Goal: Task Accomplishment & Management: Manage account settings

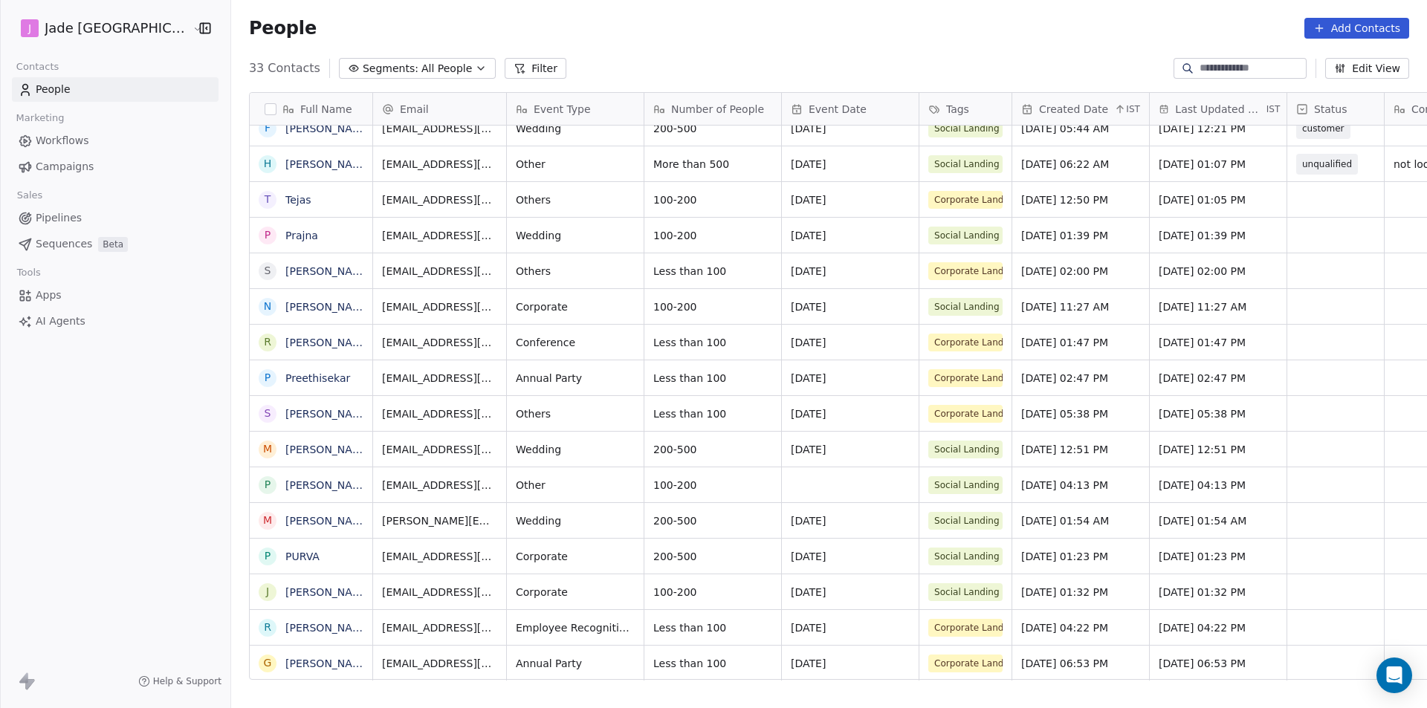
scroll to position [11, 0]
click at [285, 204] on link "Tejas" at bounding box center [298, 200] width 26 height 12
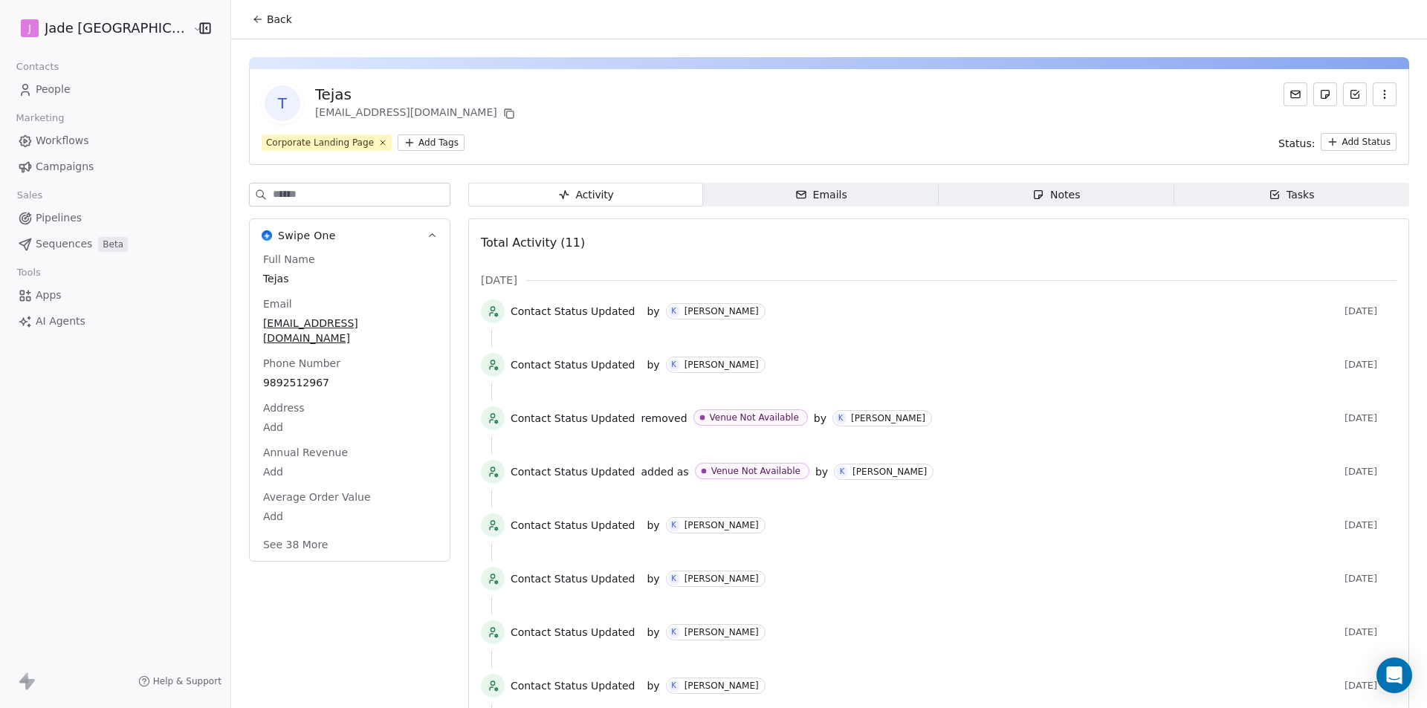
click at [267, 16] on span "Back" at bounding box center [279, 19] width 25 height 15
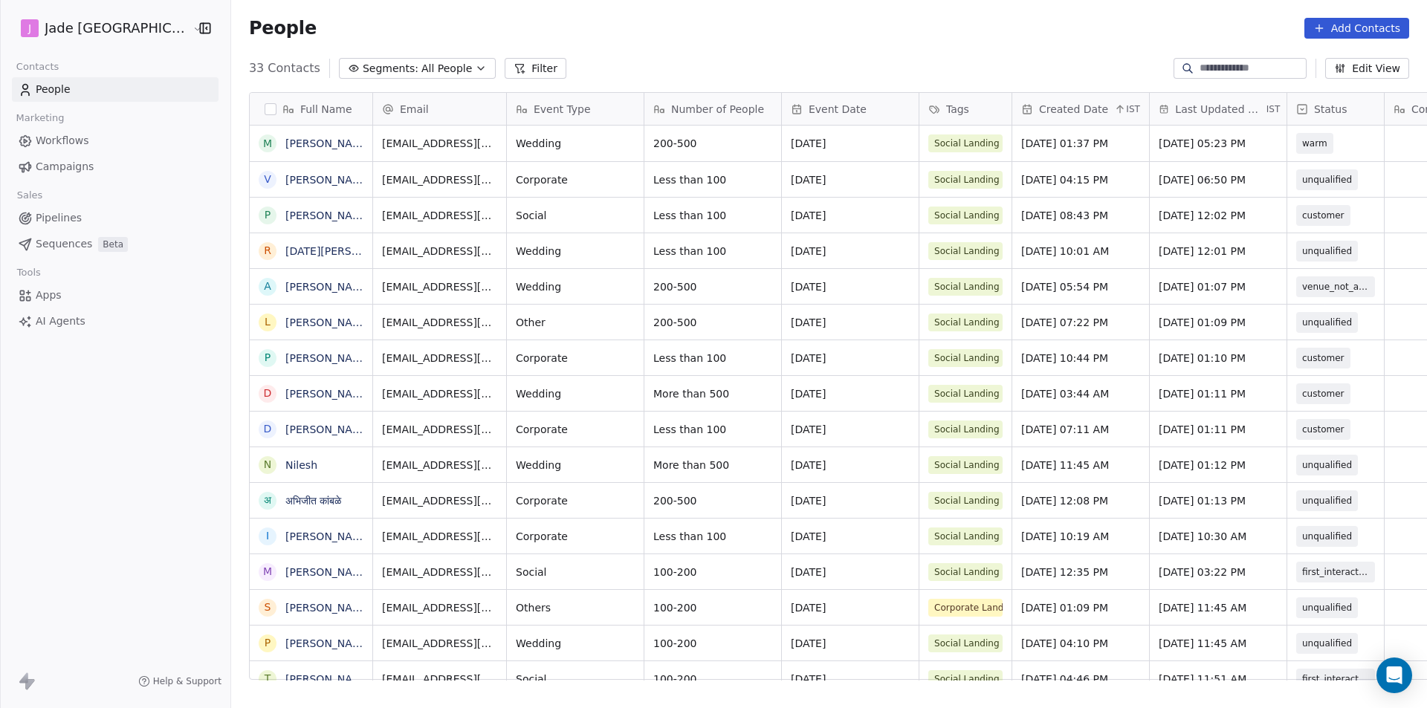
scroll to position [612, 1215]
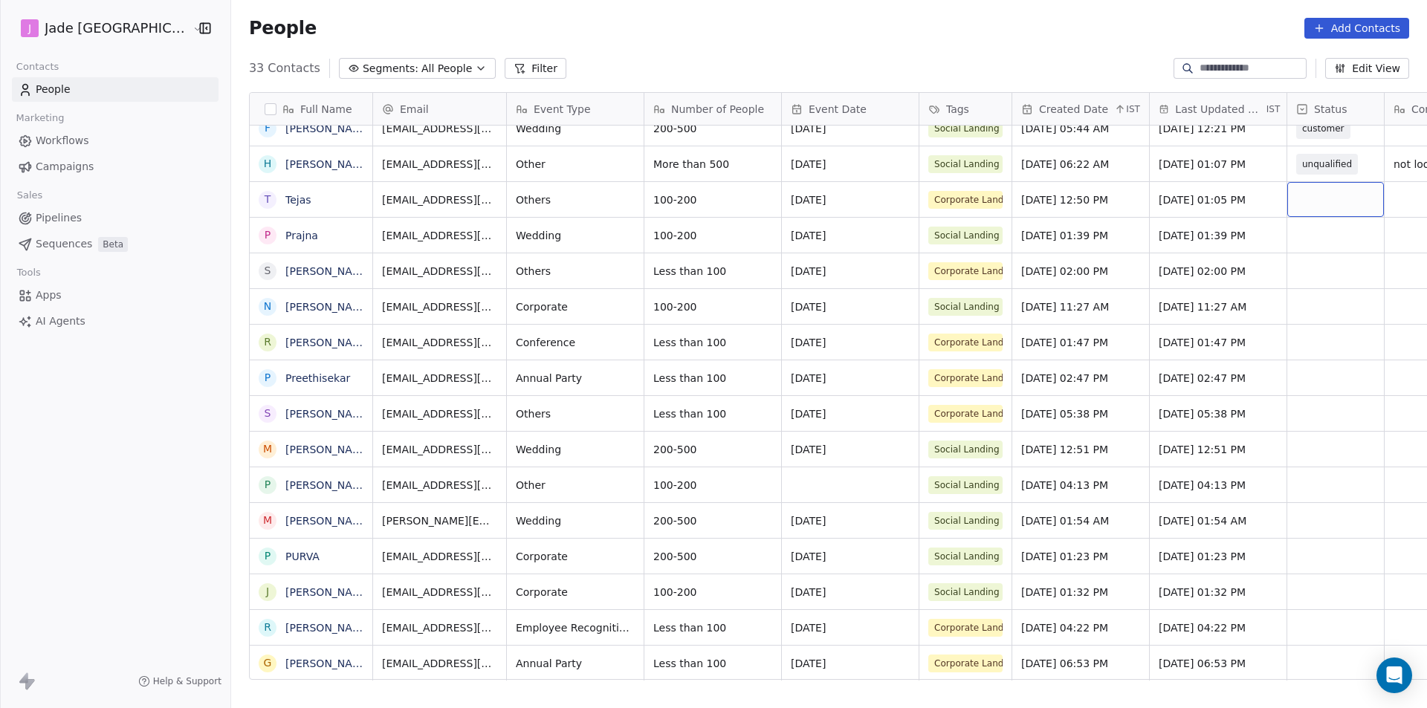
click at [1288, 201] on div "grid" at bounding box center [1336, 199] width 97 height 35
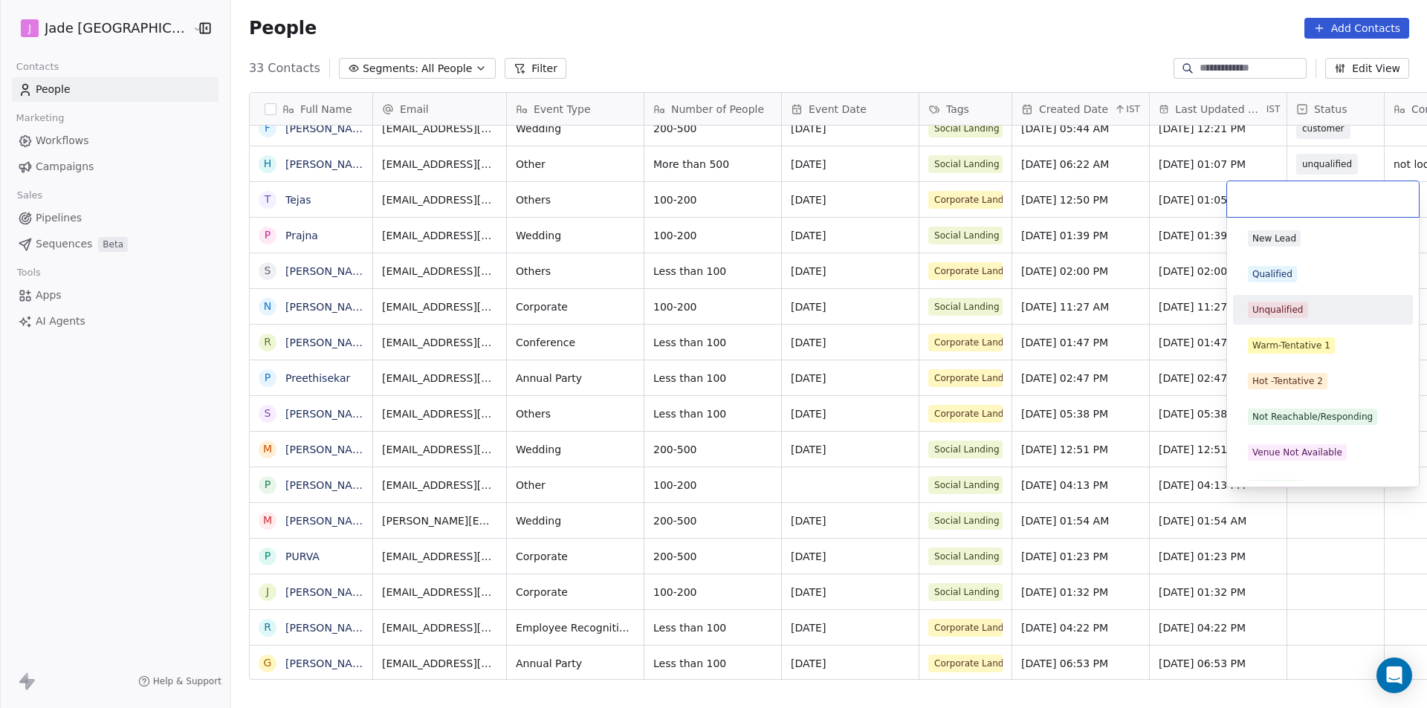
click at [1287, 306] on div "Unqualified" at bounding box center [1278, 309] width 51 height 13
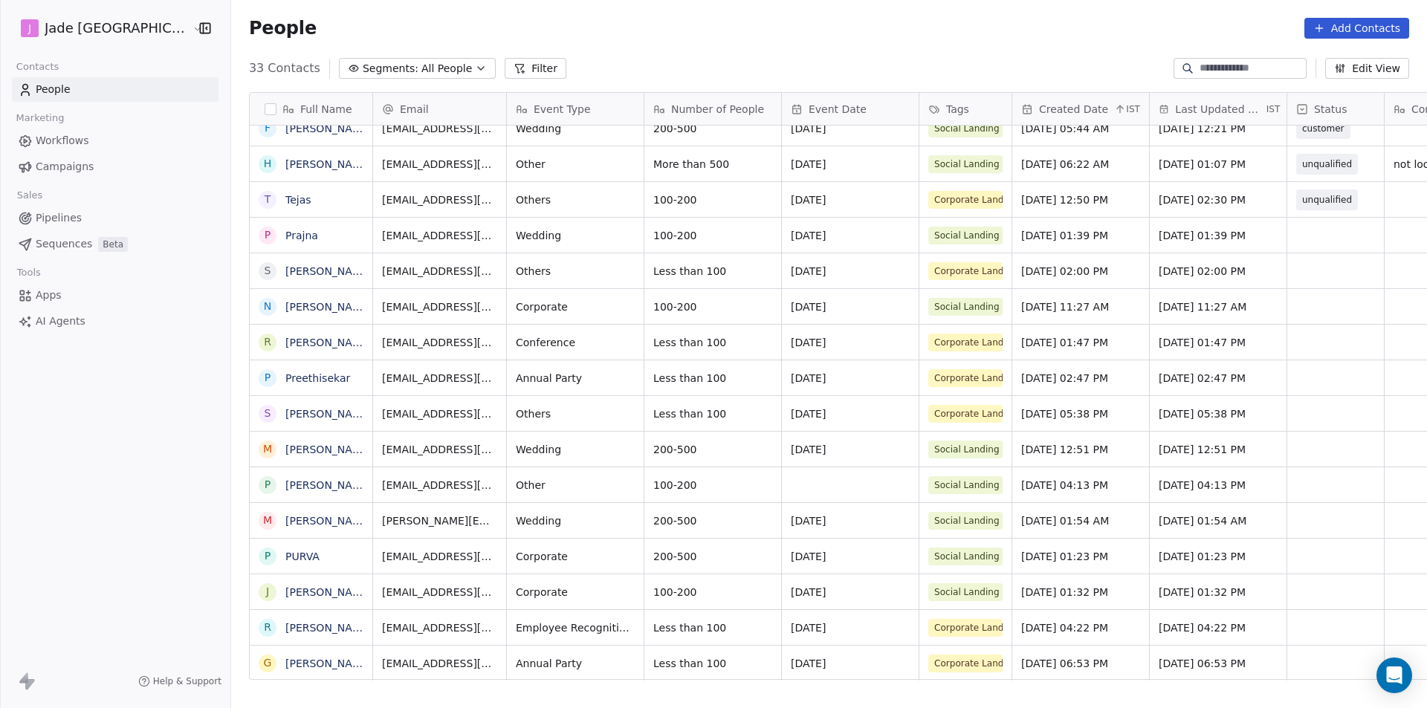
click at [285, 235] on link "Prajna" at bounding box center [301, 236] width 33 height 12
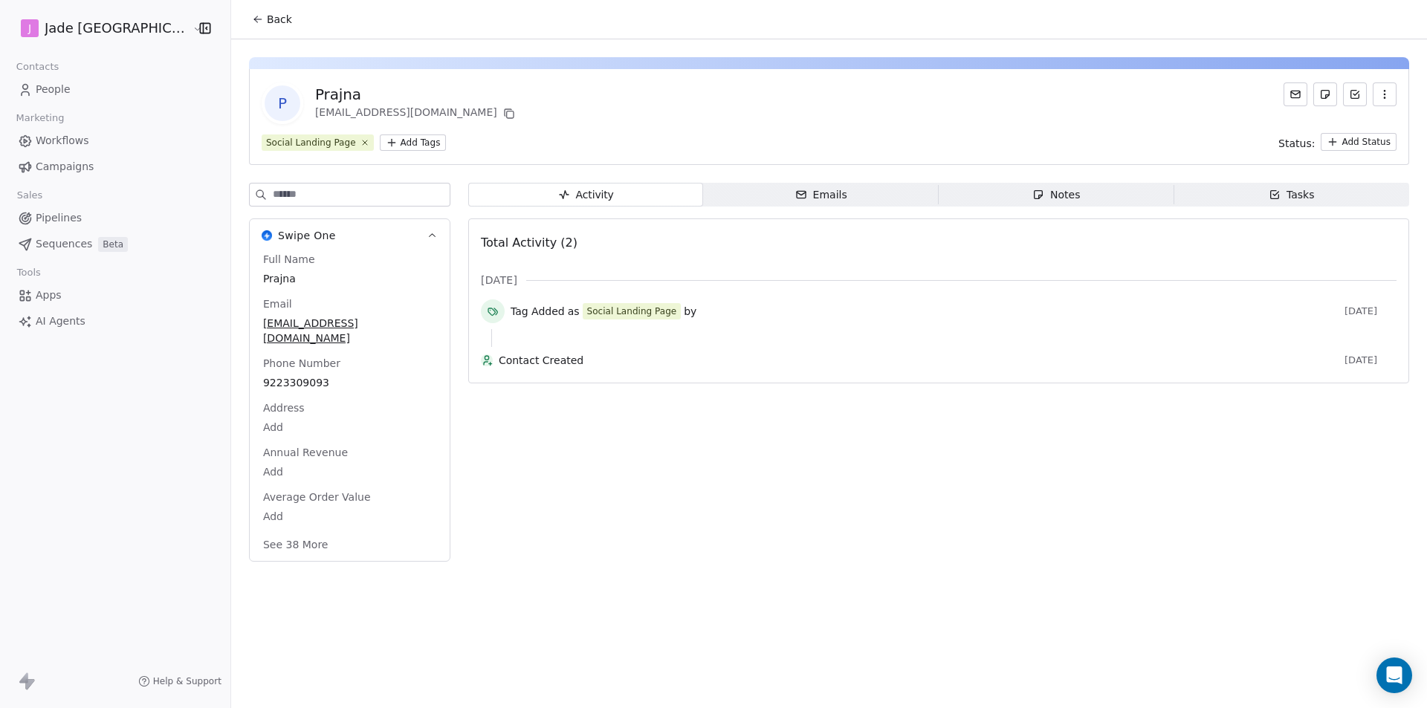
click at [252, 22] on icon at bounding box center [258, 19] width 12 height 12
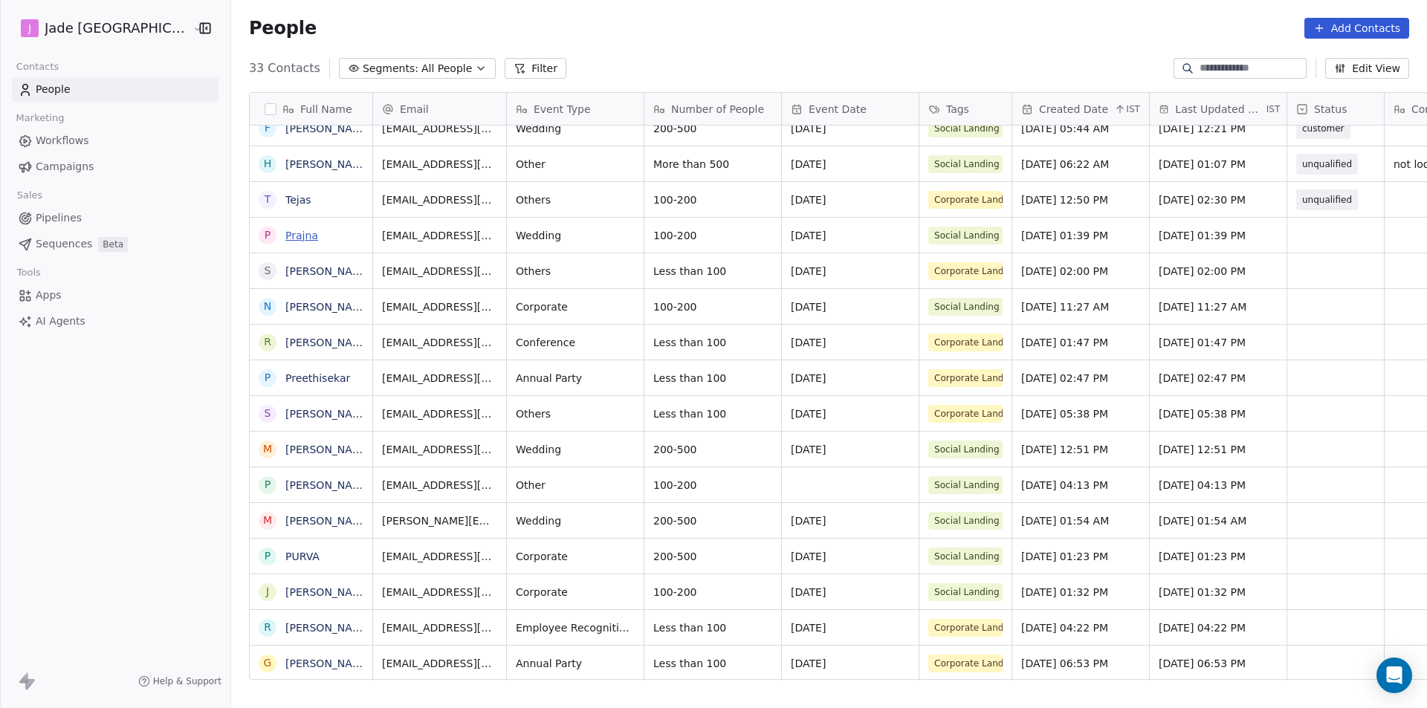
click at [285, 234] on link "Prajna" at bounding box center [301, 236] width 33 height 12
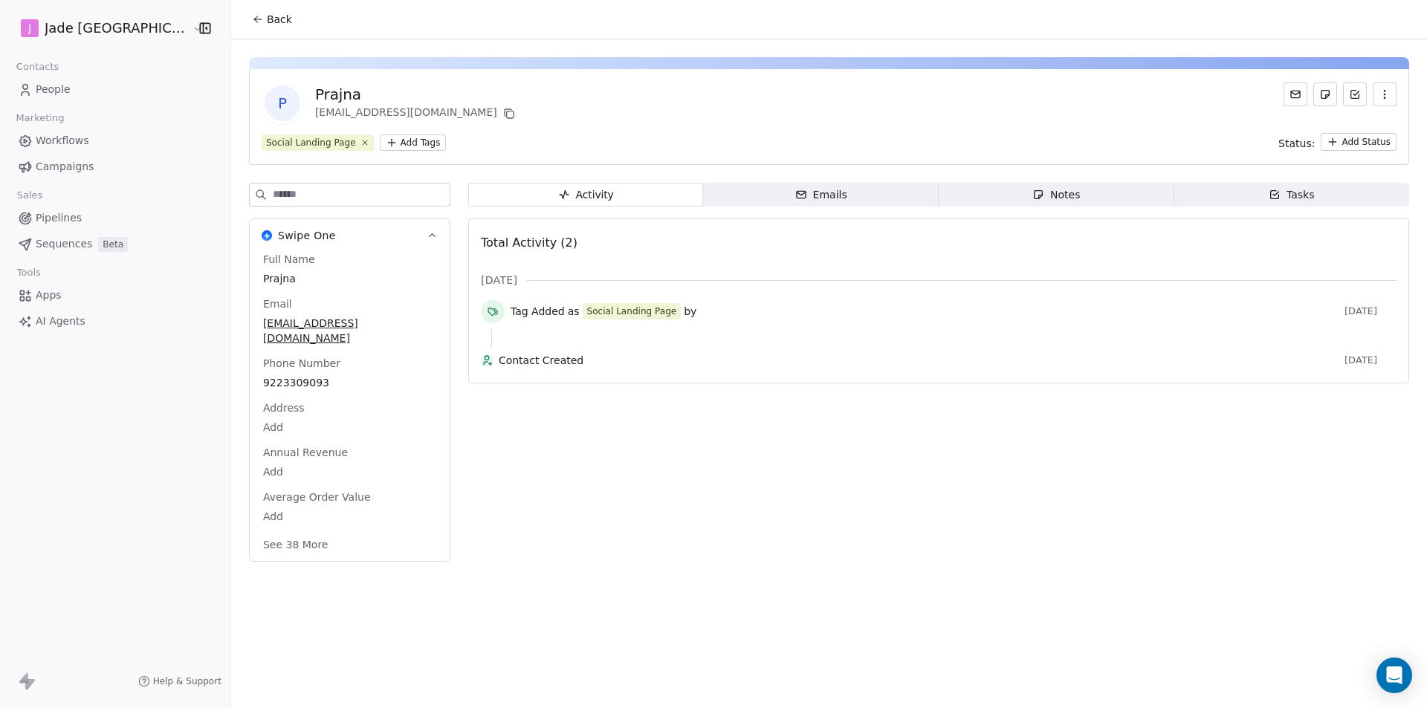
click at [267, 15] on span "Back" at bounding box center [279, 19] width 25 height 15
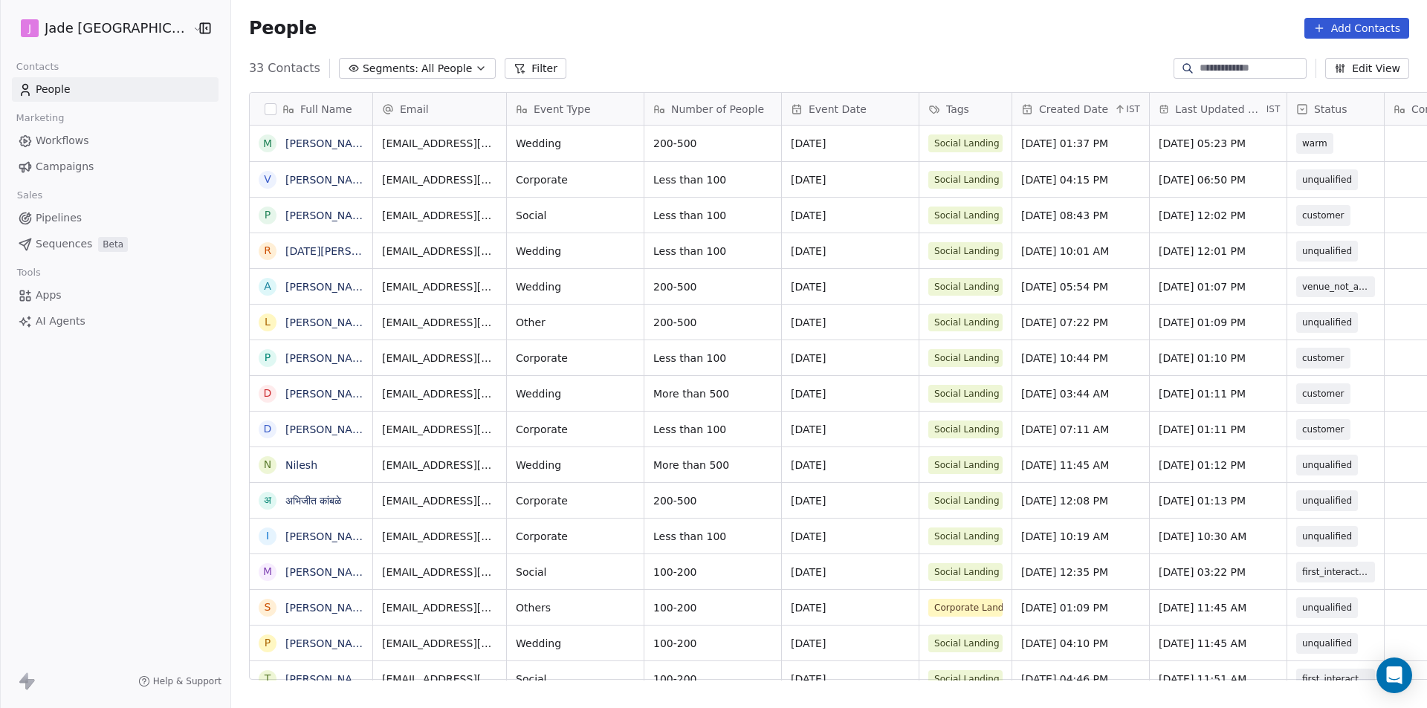
scroll to position [612, 1215]
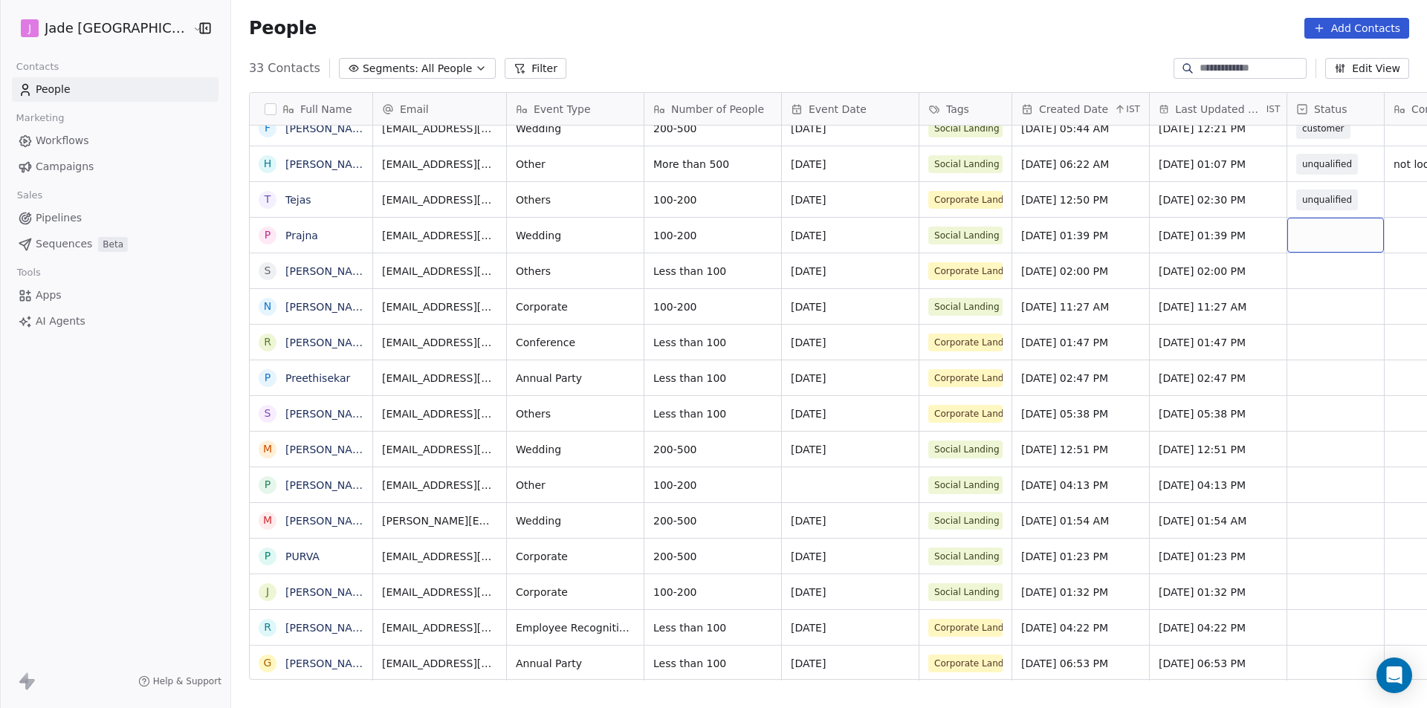
click at [1299, 230] on div "grid" at bounding box center [1336, 235] width 97 height 35
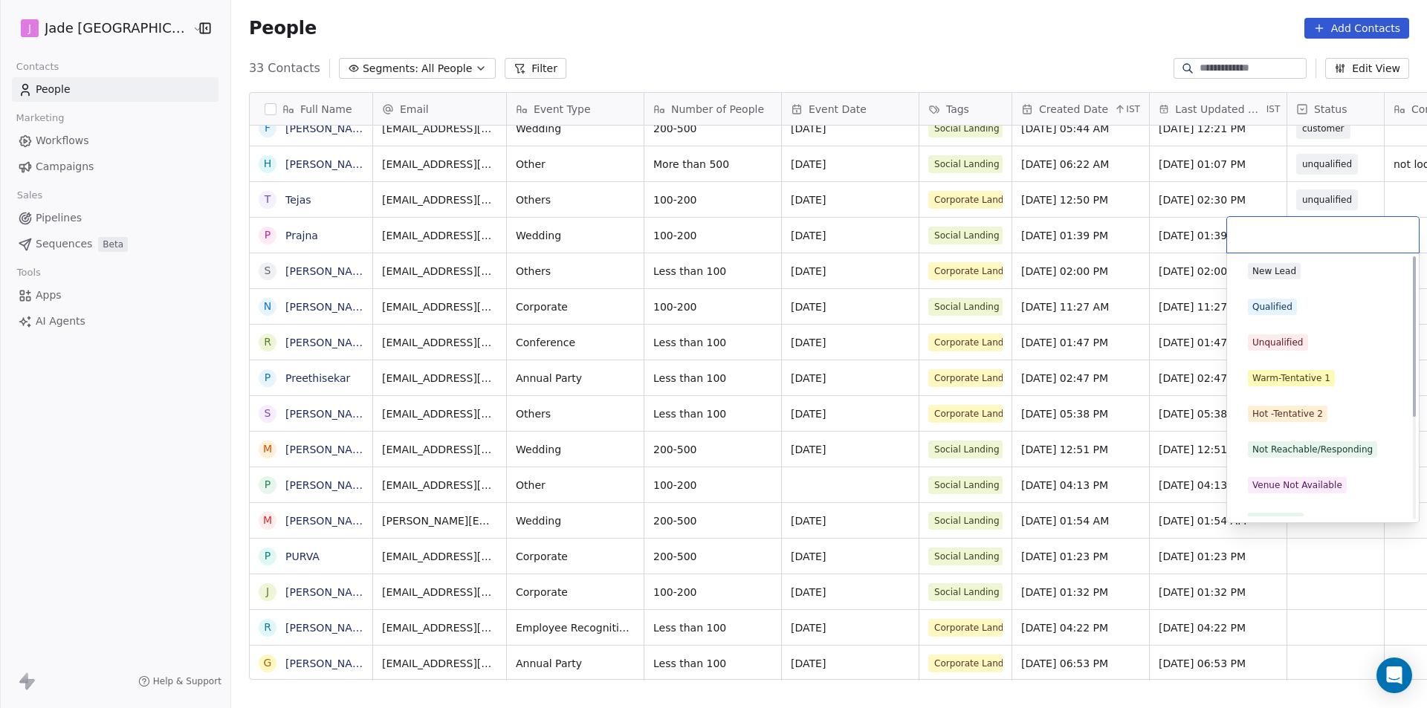
scroll to position [0, 0]
click at [1282, 308] on div "Qualified" at bounding box center [1273, 309] width 40 height 13
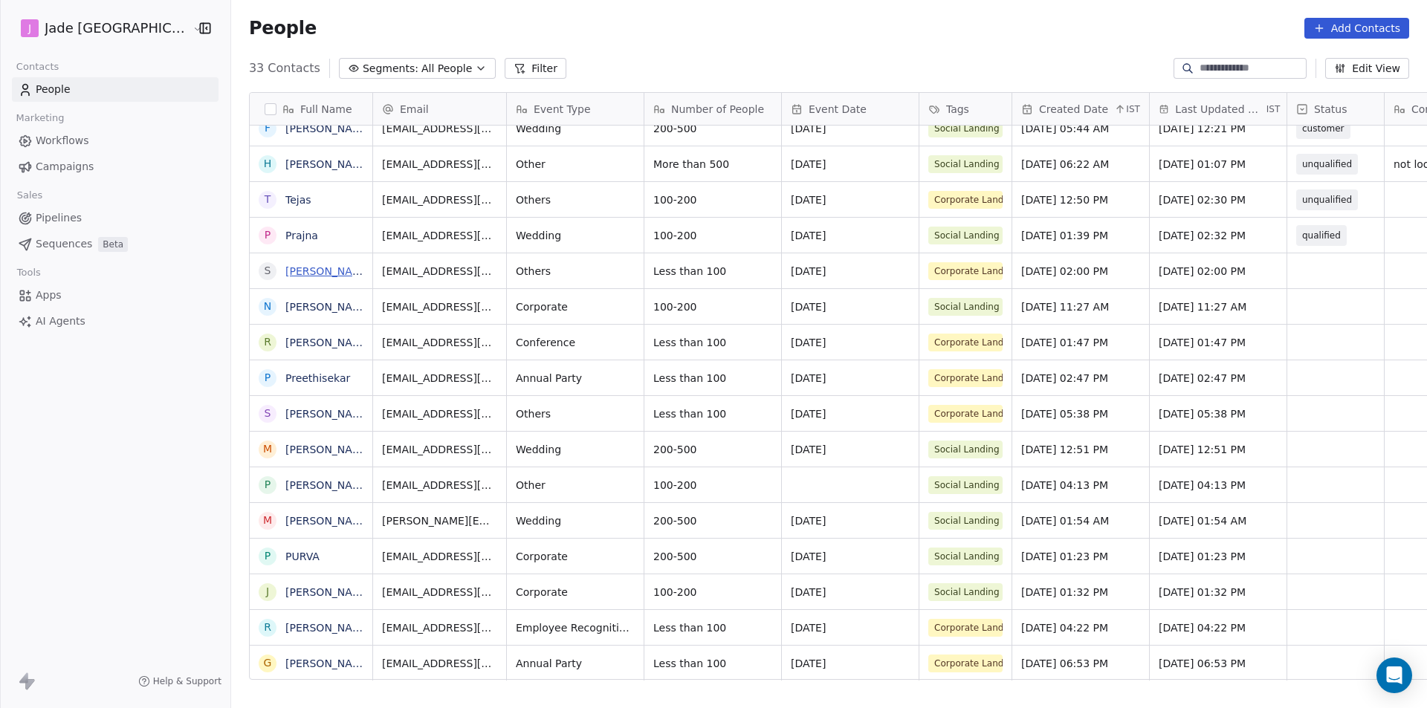
click at [285, 271] on link "[PERSON_NAME]" at bounding box center [328, 271] width 86 height 12
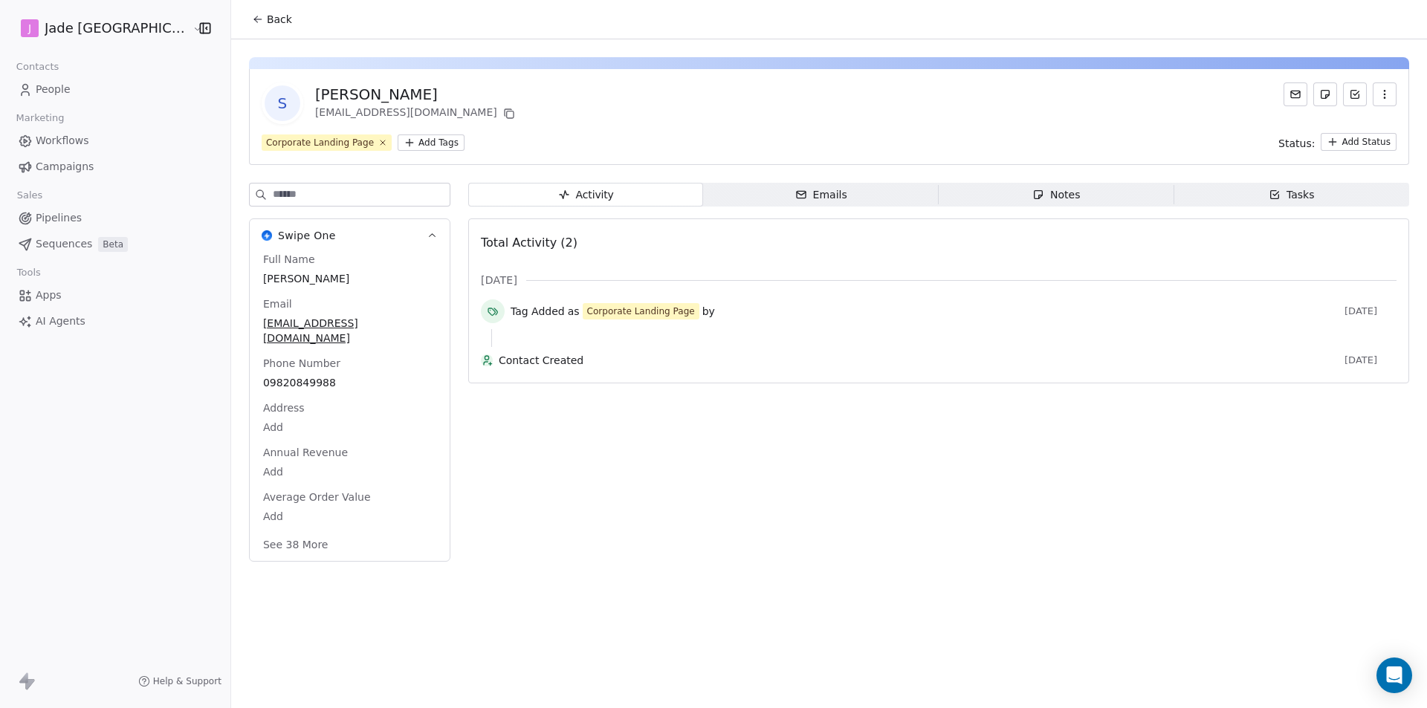
click at [267, 25] on span "Back" at bounding box center [279, 19] width 25 height 15
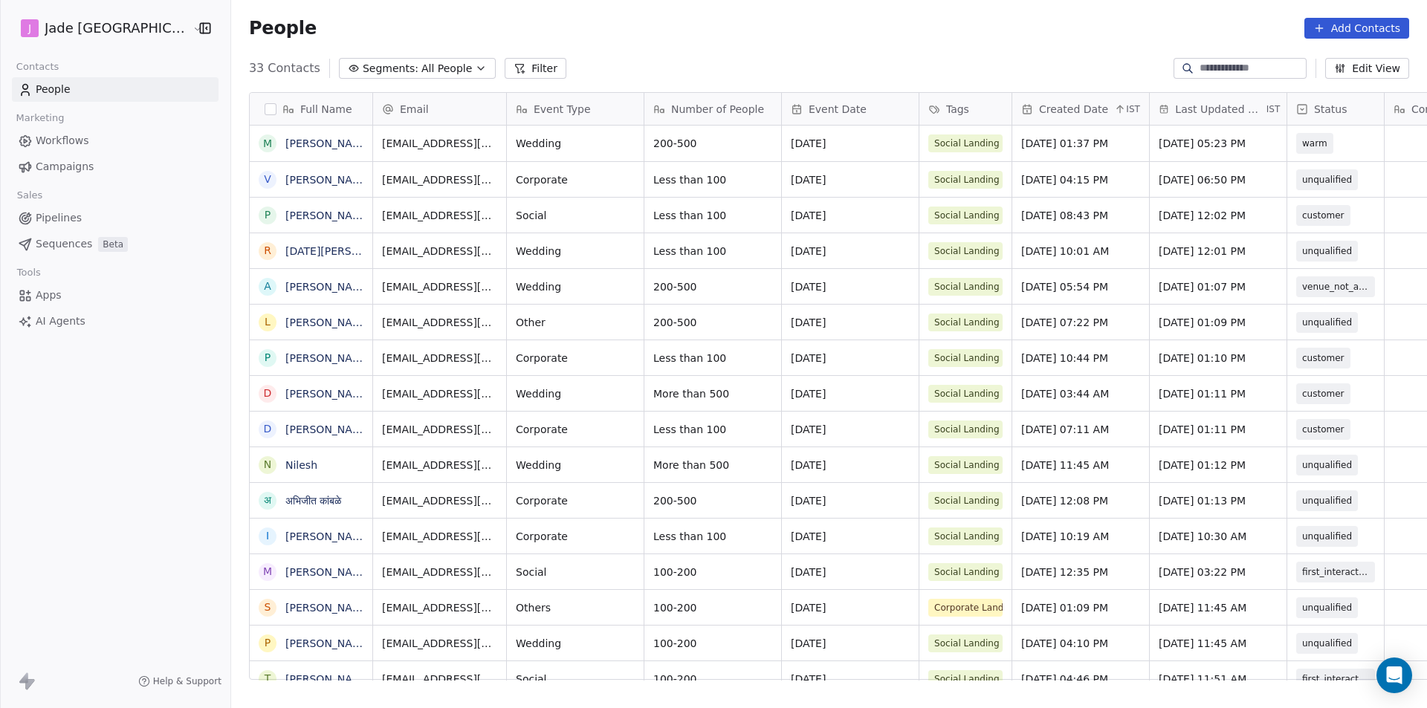
scroll to position [612, 1215]
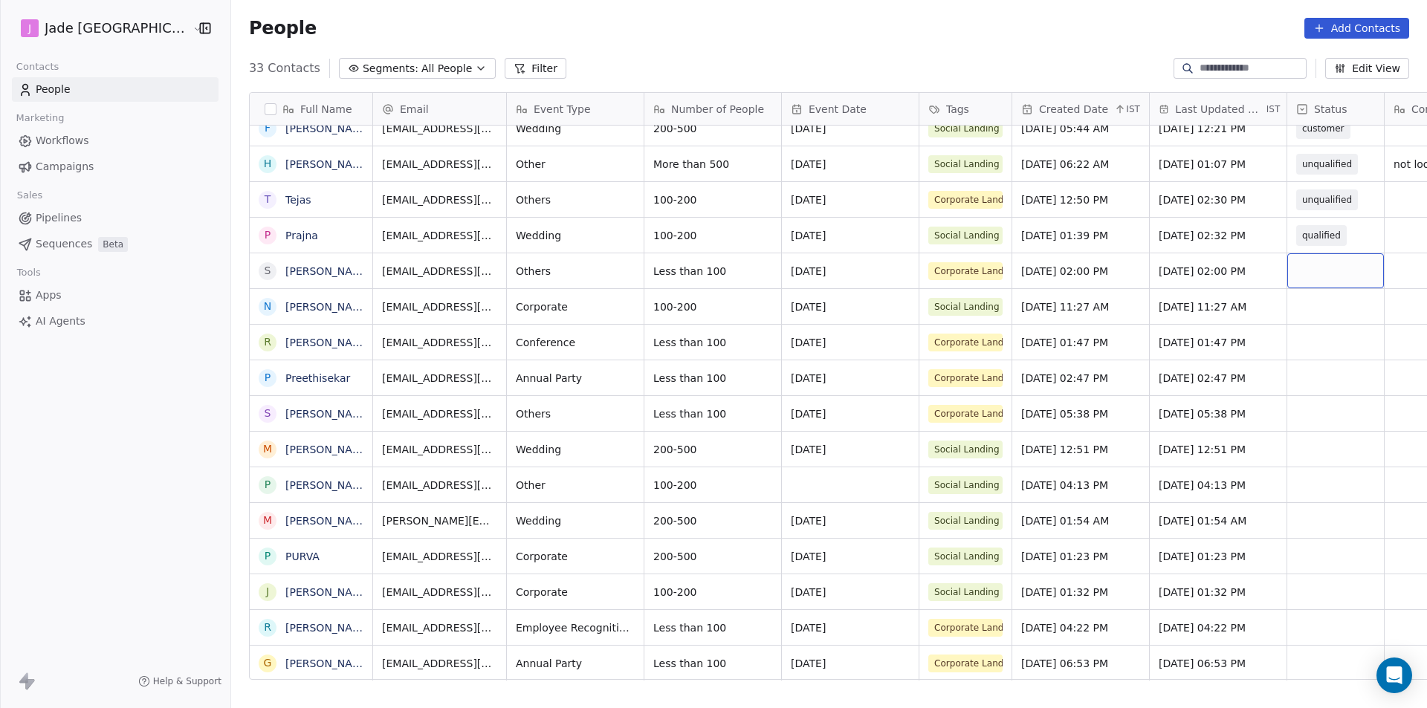
click at [1288, 273] on div "grid" at bounding box center [1336, 270] width 97 height 35
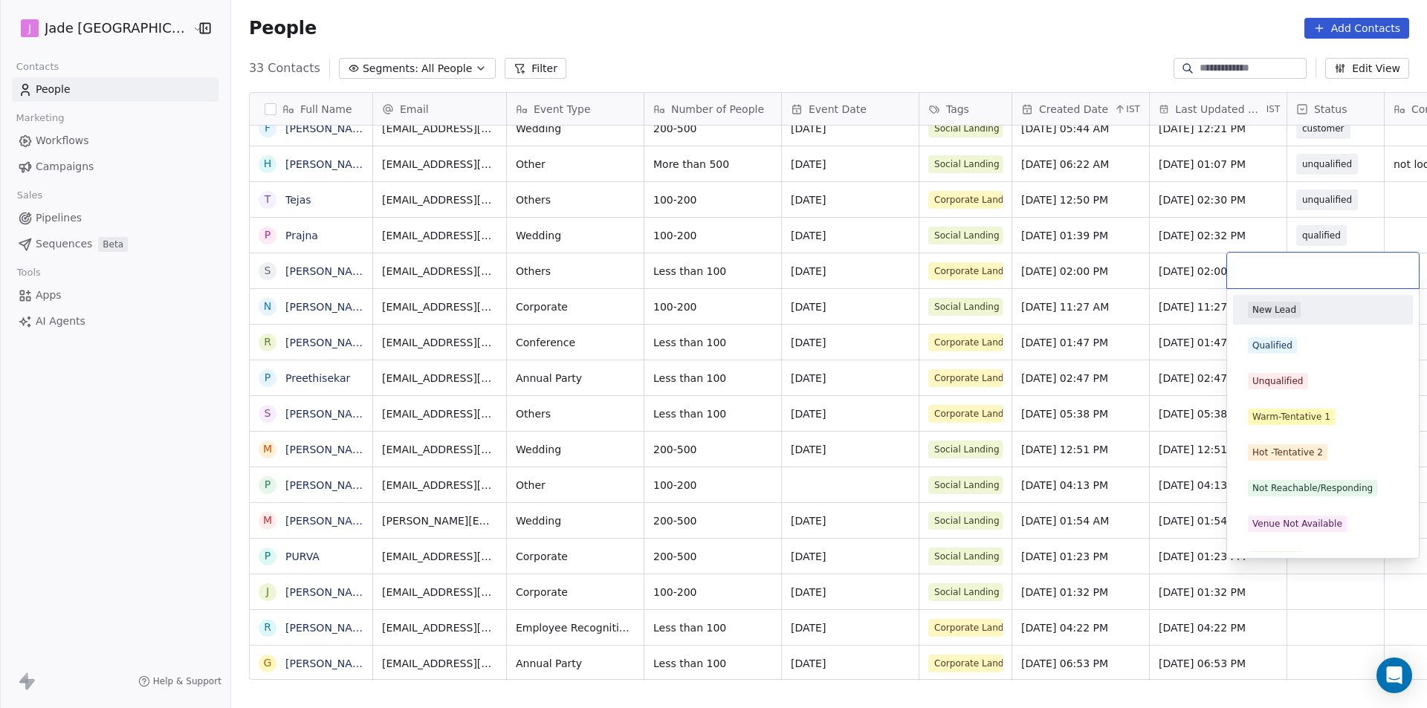
click at [147, 318] on html "[PERSON_NAME] Mumbai Contacts People Marketing Workflows Campaigns Sales Pipeli…" at bounding box center [713, 354] width 1427 height 708
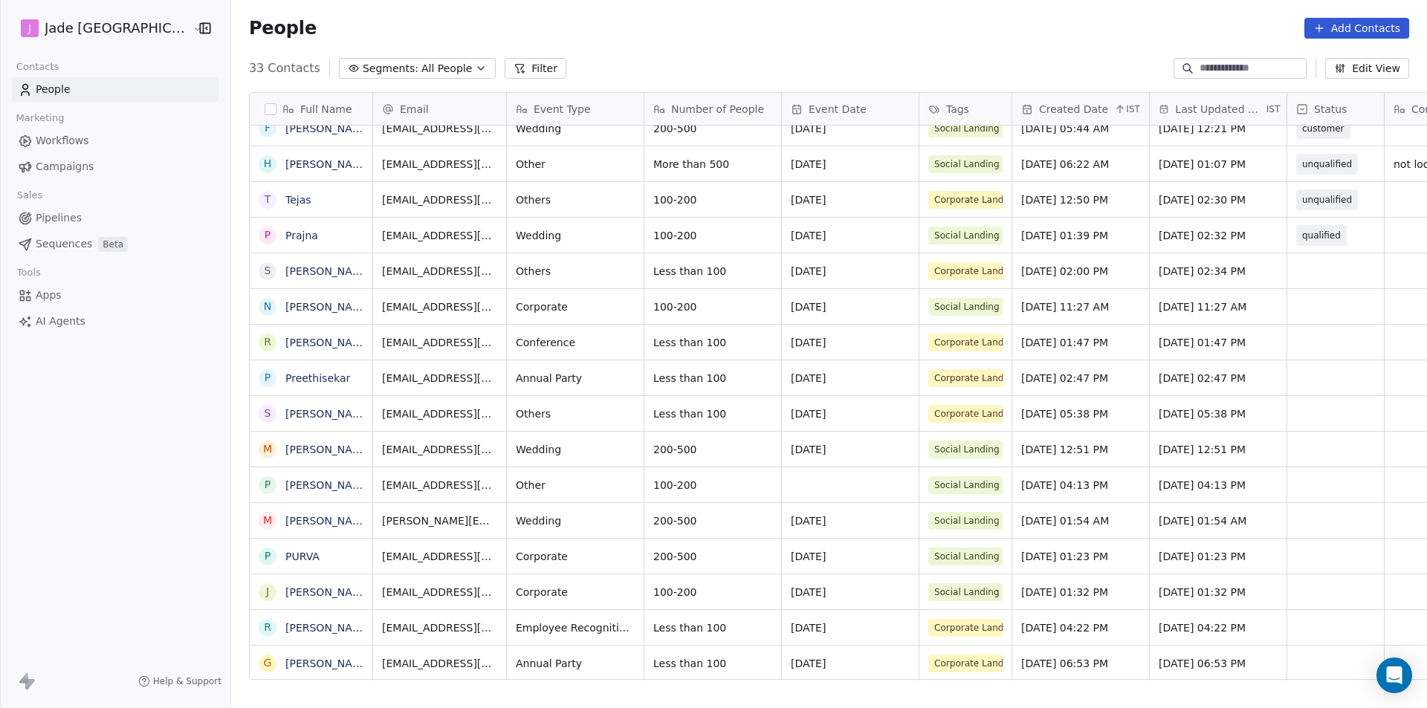
scroll to position [0, 0]
click at [1309, 262] on div "grid" at bounding box center [1336, 270] width 97 height 35
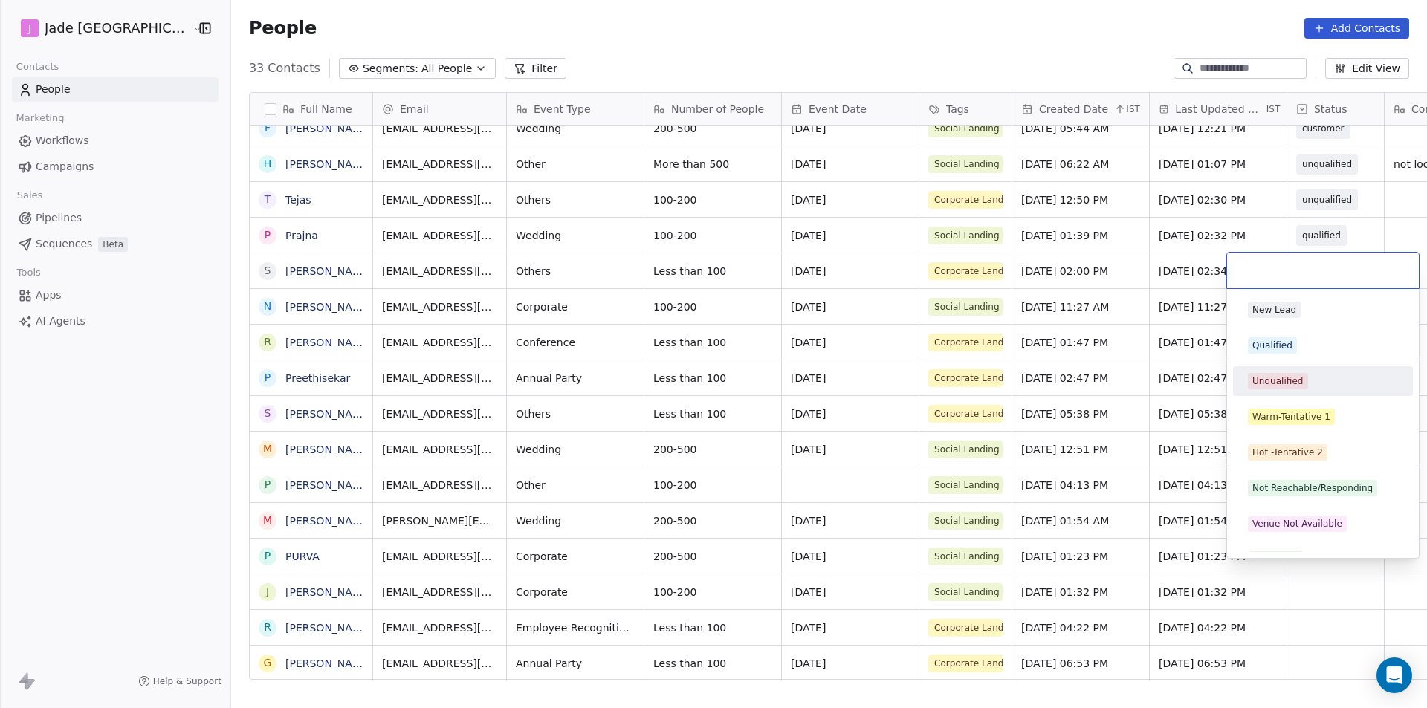
click at [1282, 374] on span "Unqualified" at bounding box center [1278, 381] width 60 height 16
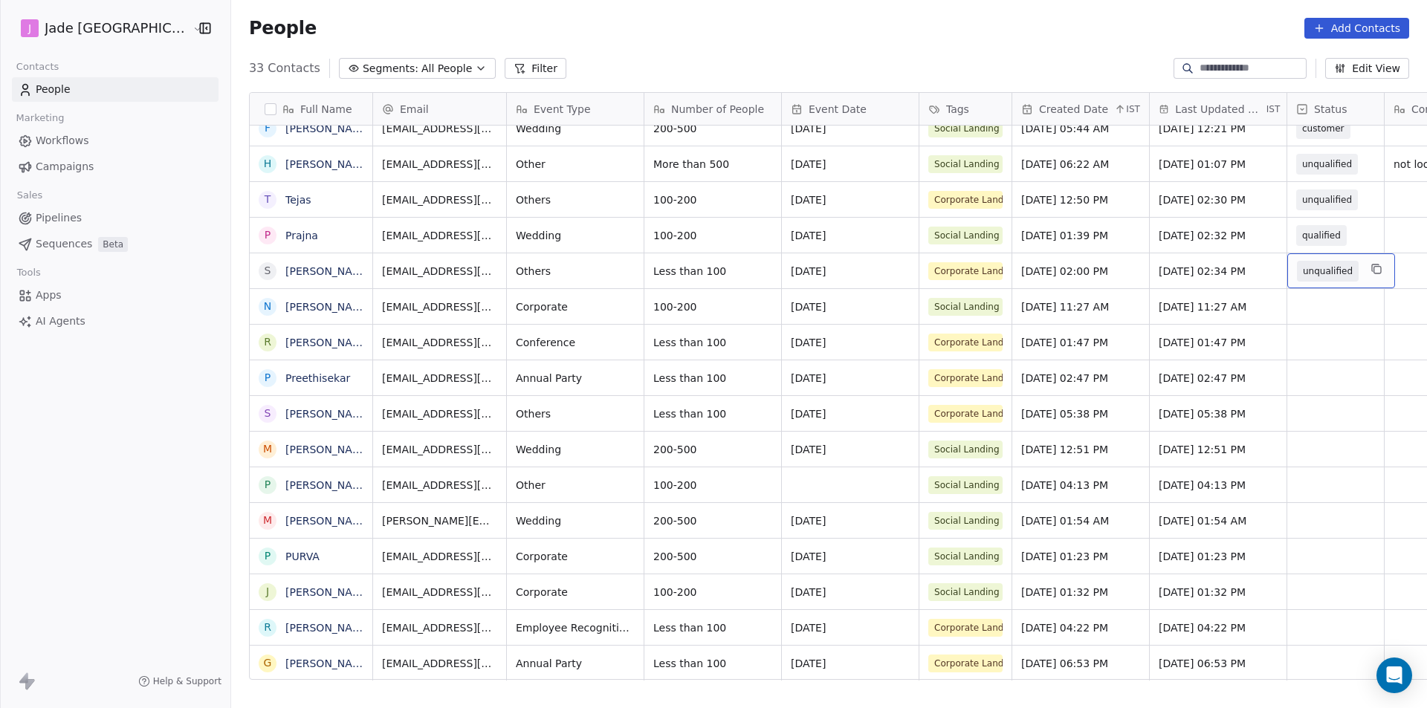
click at [1303, 277] on span "unqualified" at bounding box center [1328, 271] width 50 height 15
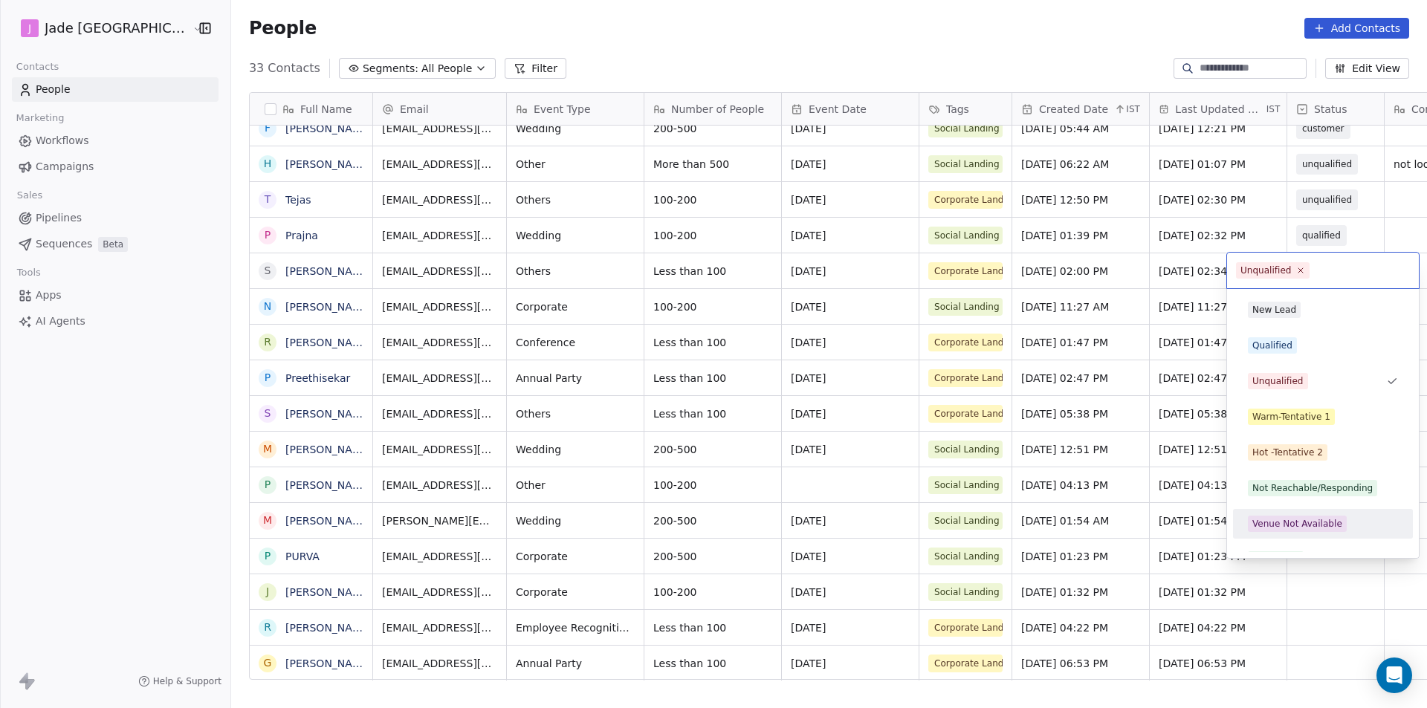
click at [1328, 517] on span "Venue Not Available" at bounding box center [1297, 524] width 99 height 16
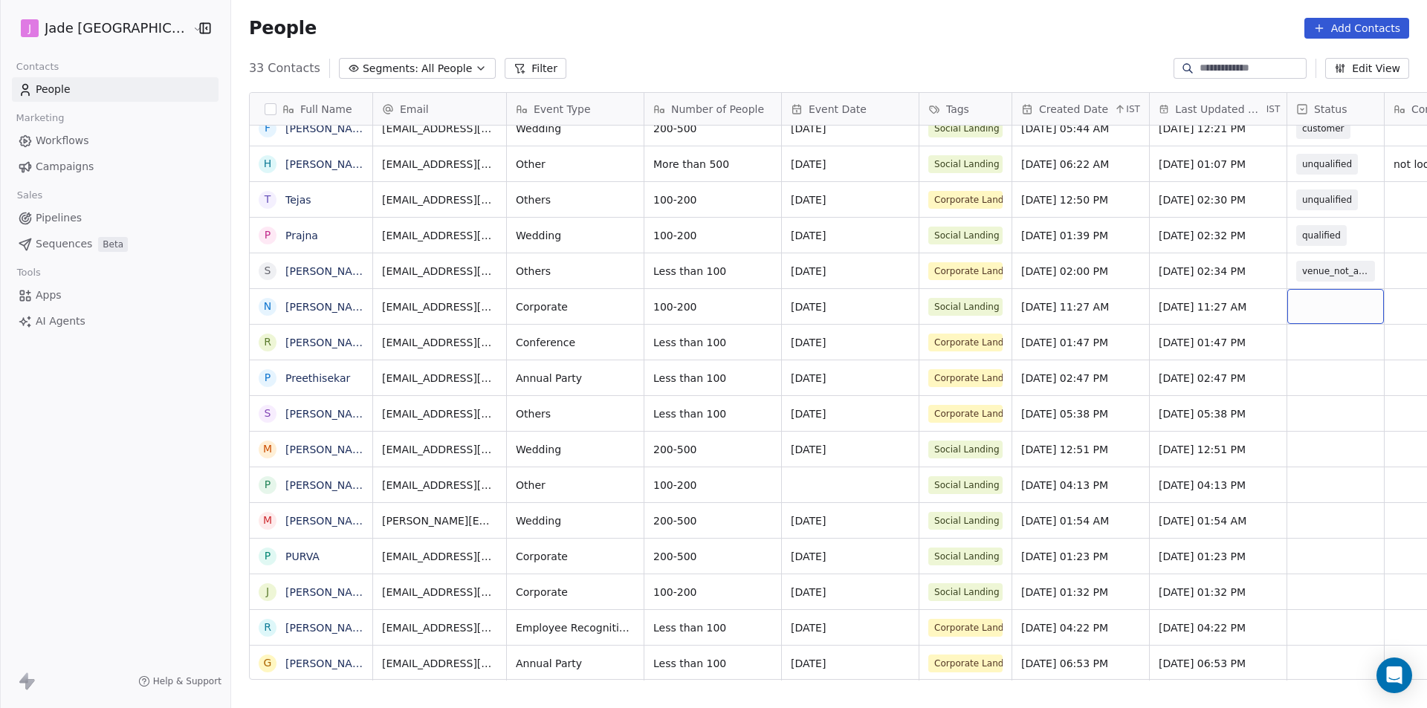
click at [1306, 309] on div "grid" at bounding box center [1336, 306] width 97 height 35
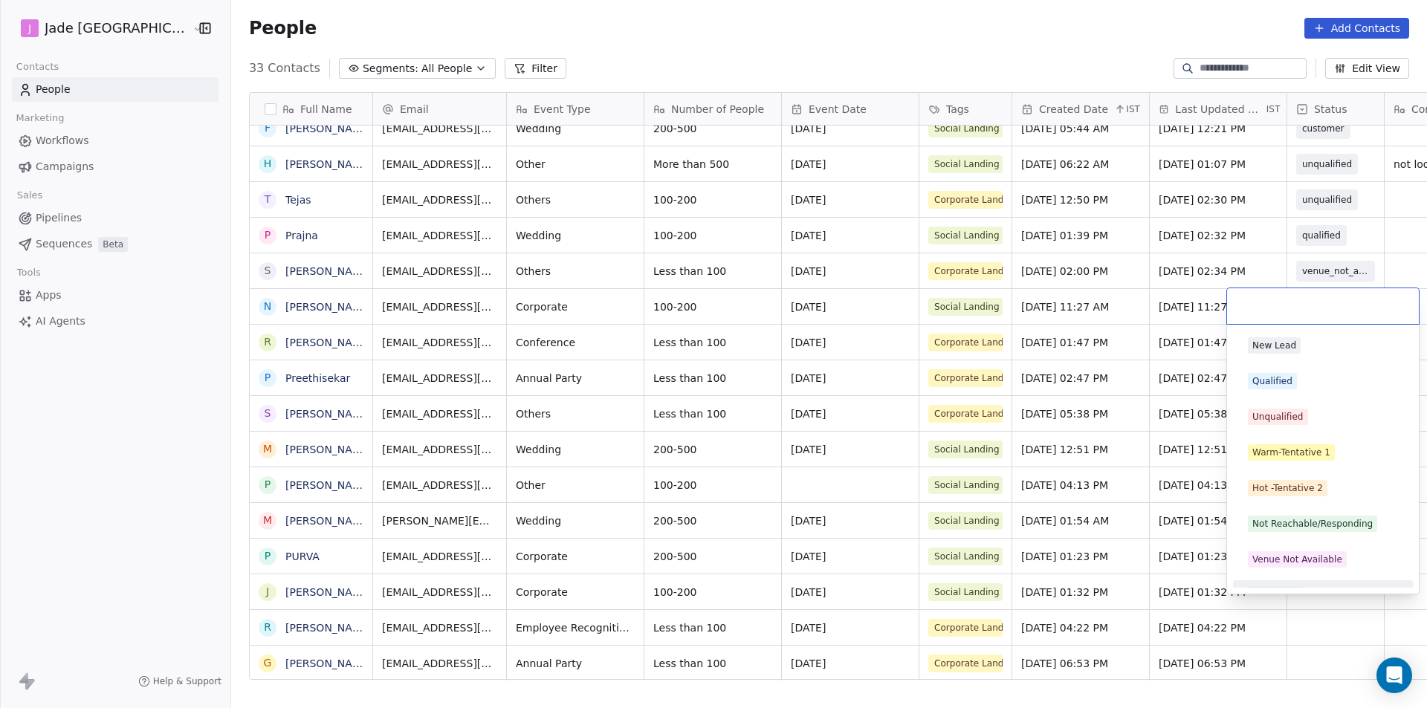
click at [1387, 609] on html "[PERSON_NAME] Mumbai Contacts People Marketing Workflows Campaigns Sales Pipeli…" at bounding box center [713, 354] width 1427 height 708
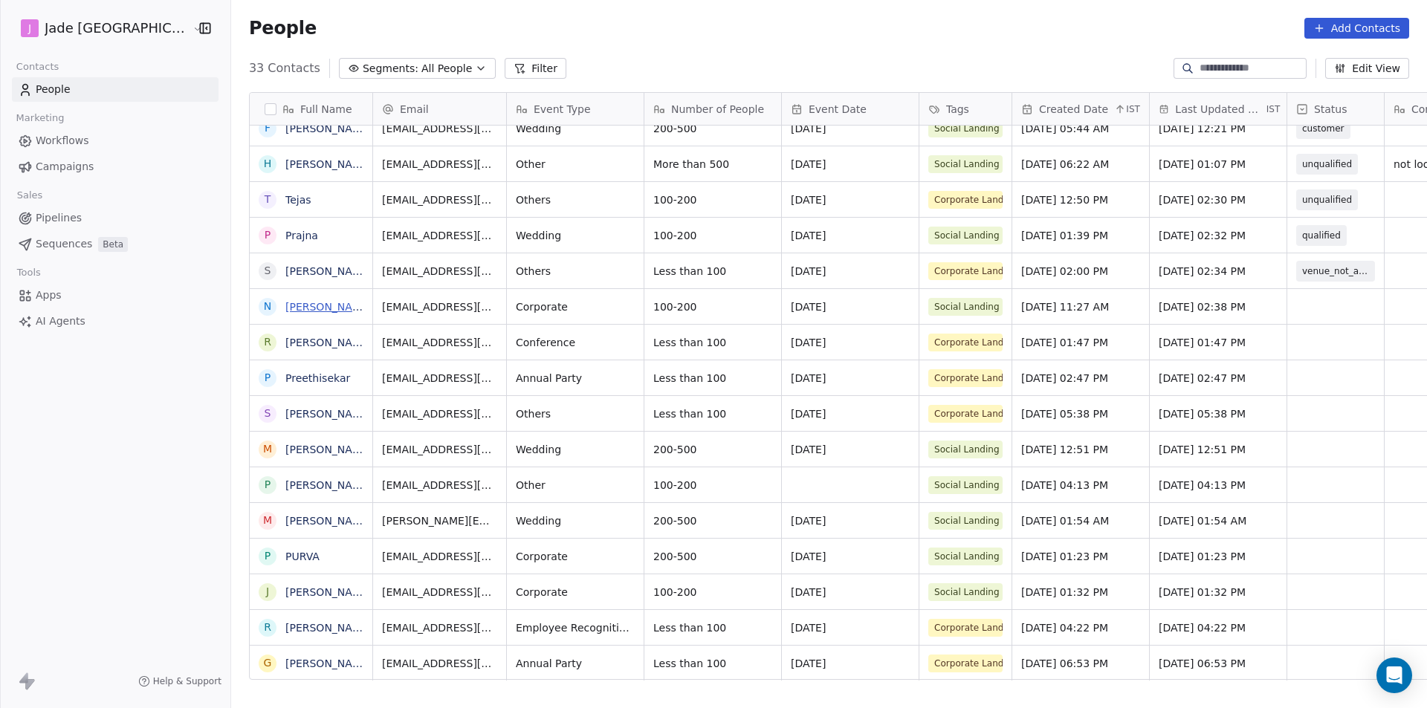
click at [285, 306] on link "[PERSON_NAME]" at bounding box center [328, 307] width 86 height 12
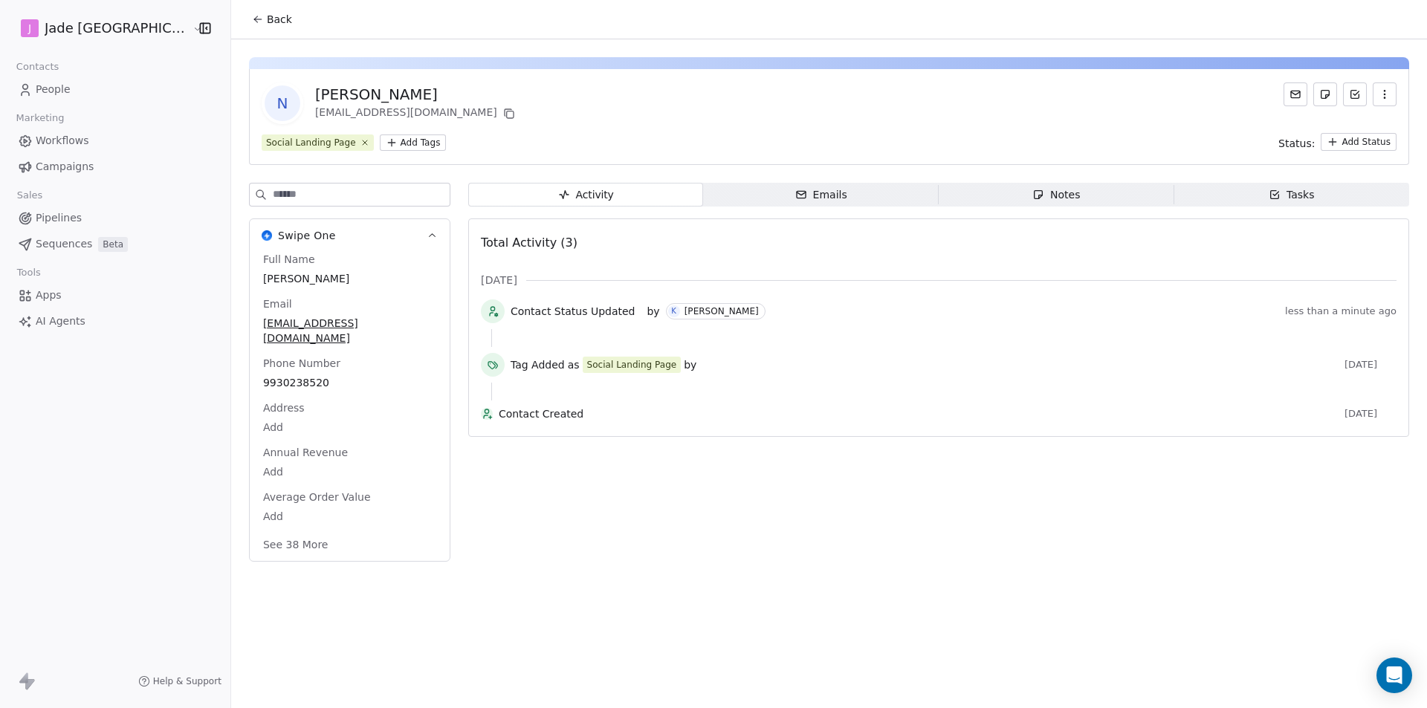
click at [267, 23] on span "Back" at bounding box center [279, 19] width 25 height 15
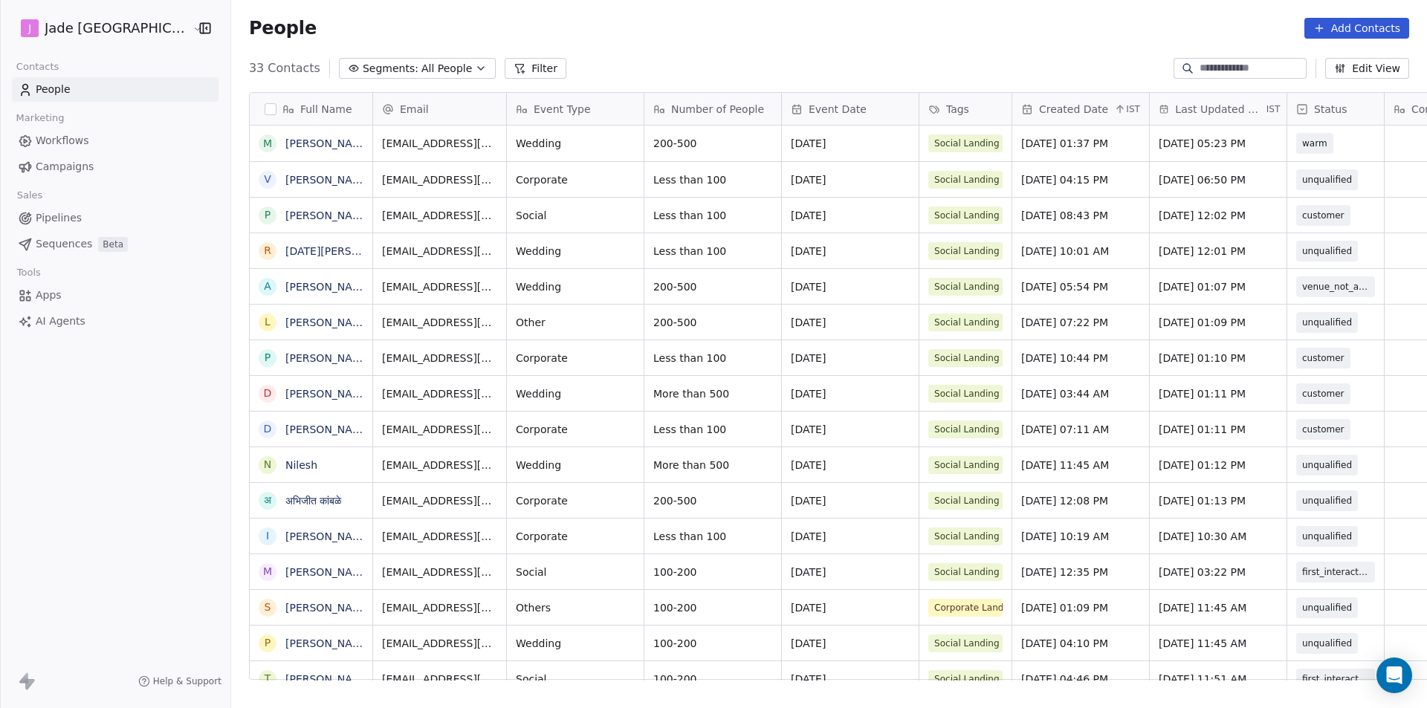
scroll to position [612, 1215]
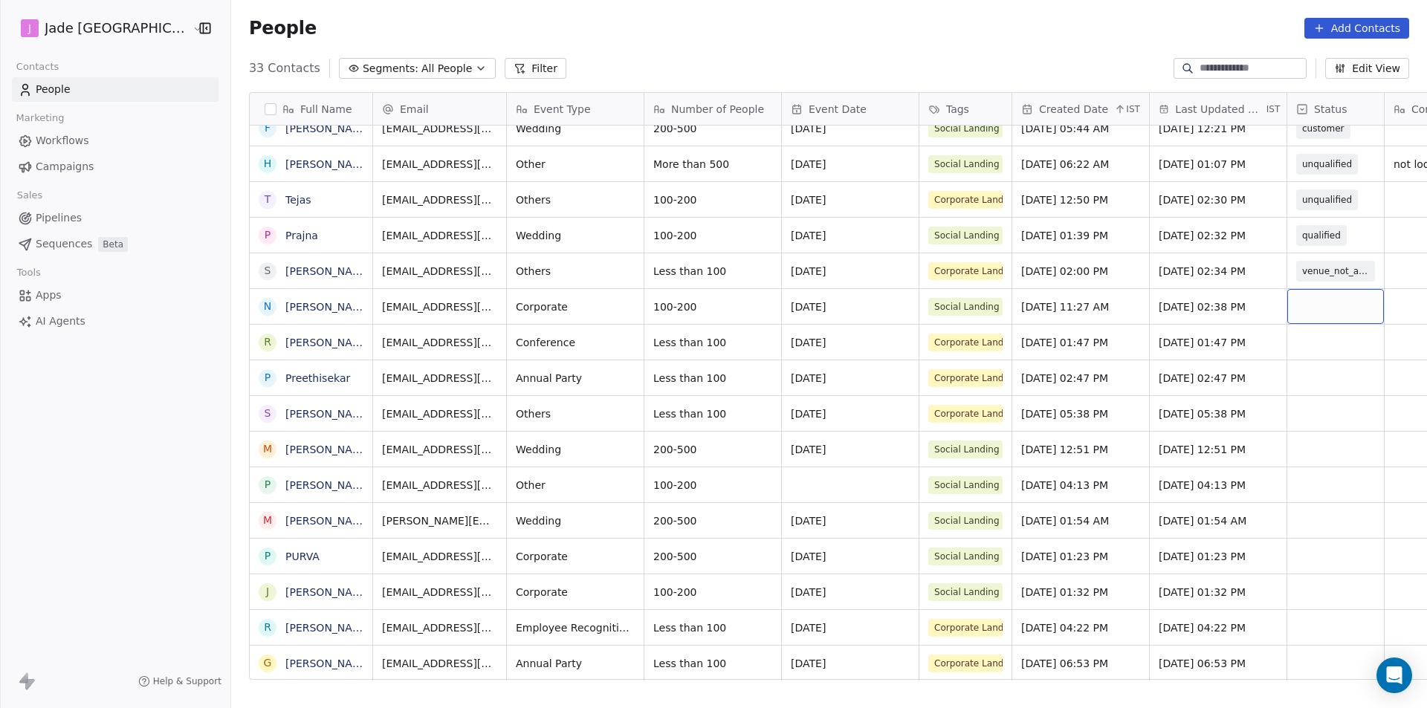
click at [1288, 305] on div "grid" at bounding box center [1336, 306] width 97 height 35
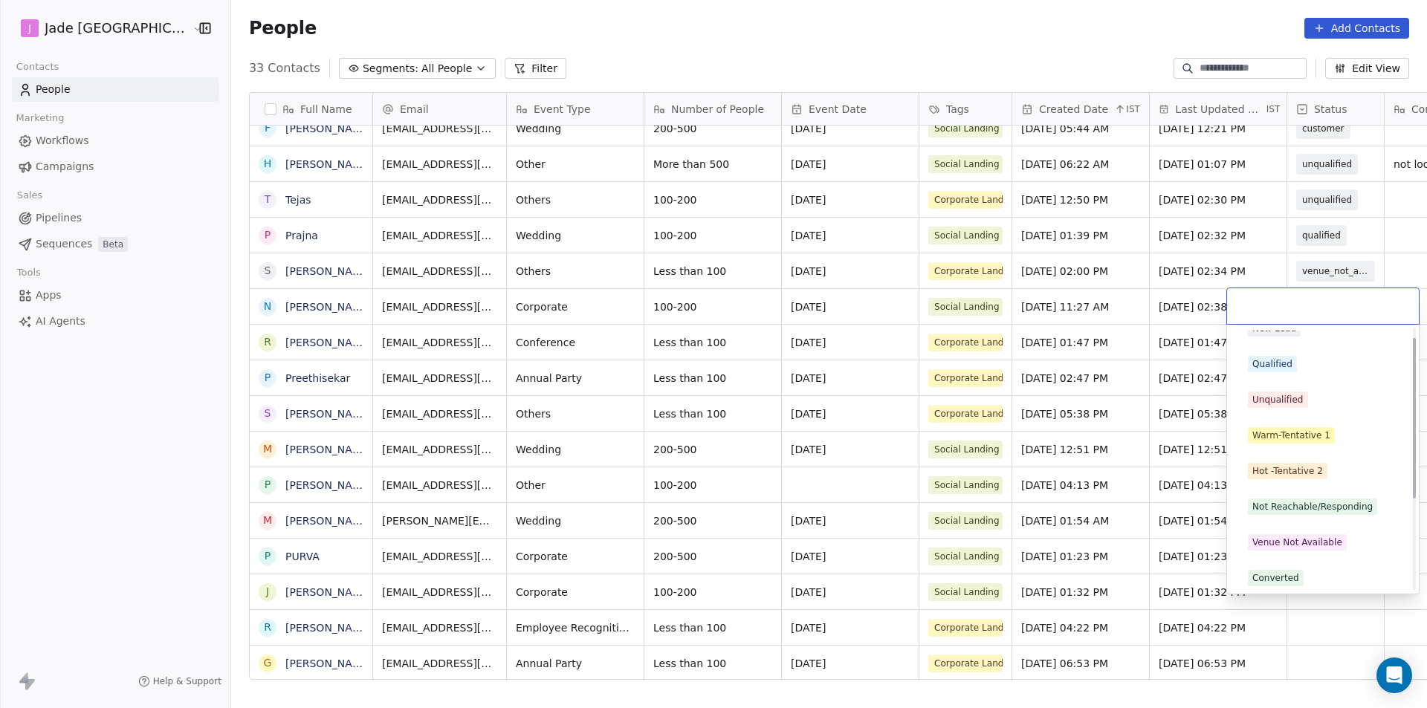
scroll to position [16, 0]
click at [1302, 507] on div "Not Reachable/Responding" at bounding box center [1313, 507] width 120 height 13
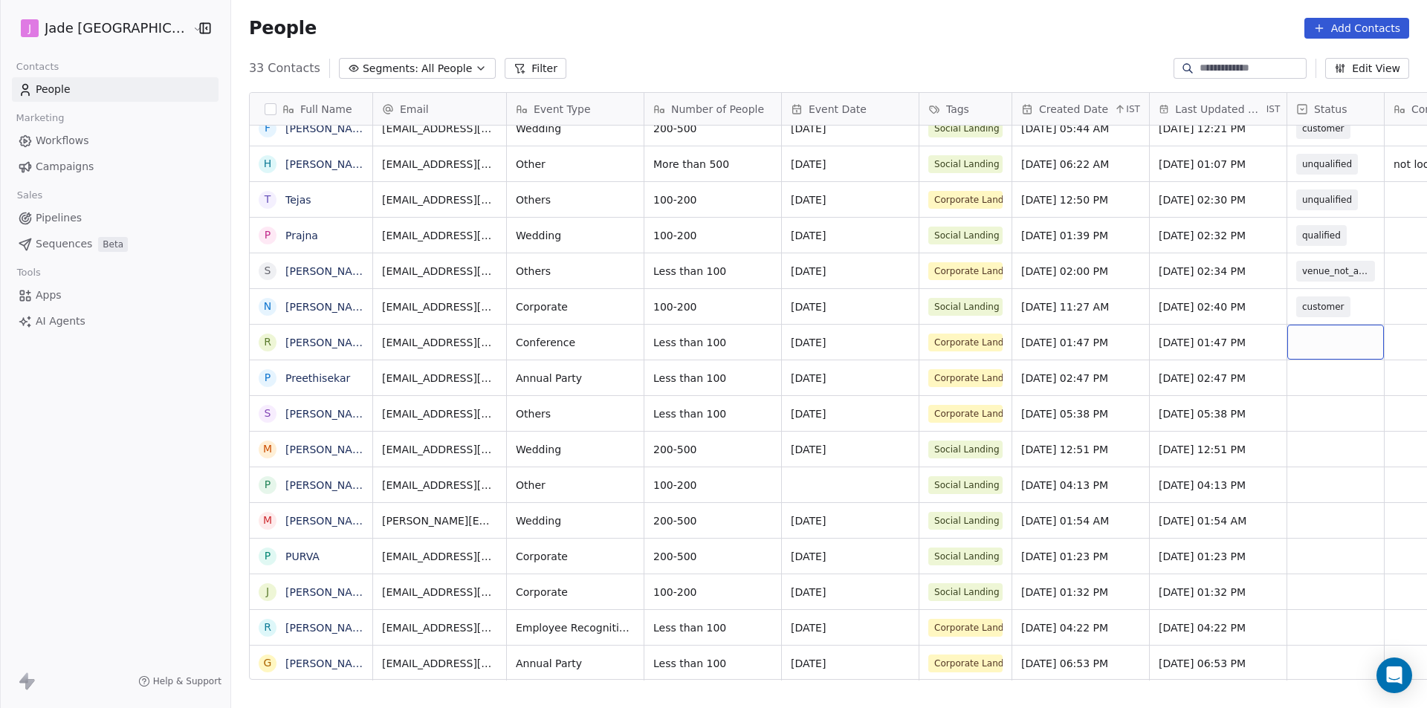
click at [1296, 344] on div "grid" at bounding box center [1336, 342] width 97 height 35
click at [291, 337] on link "[PERSON_NAME]" at bounding box center [328, 343] width 86 height 12
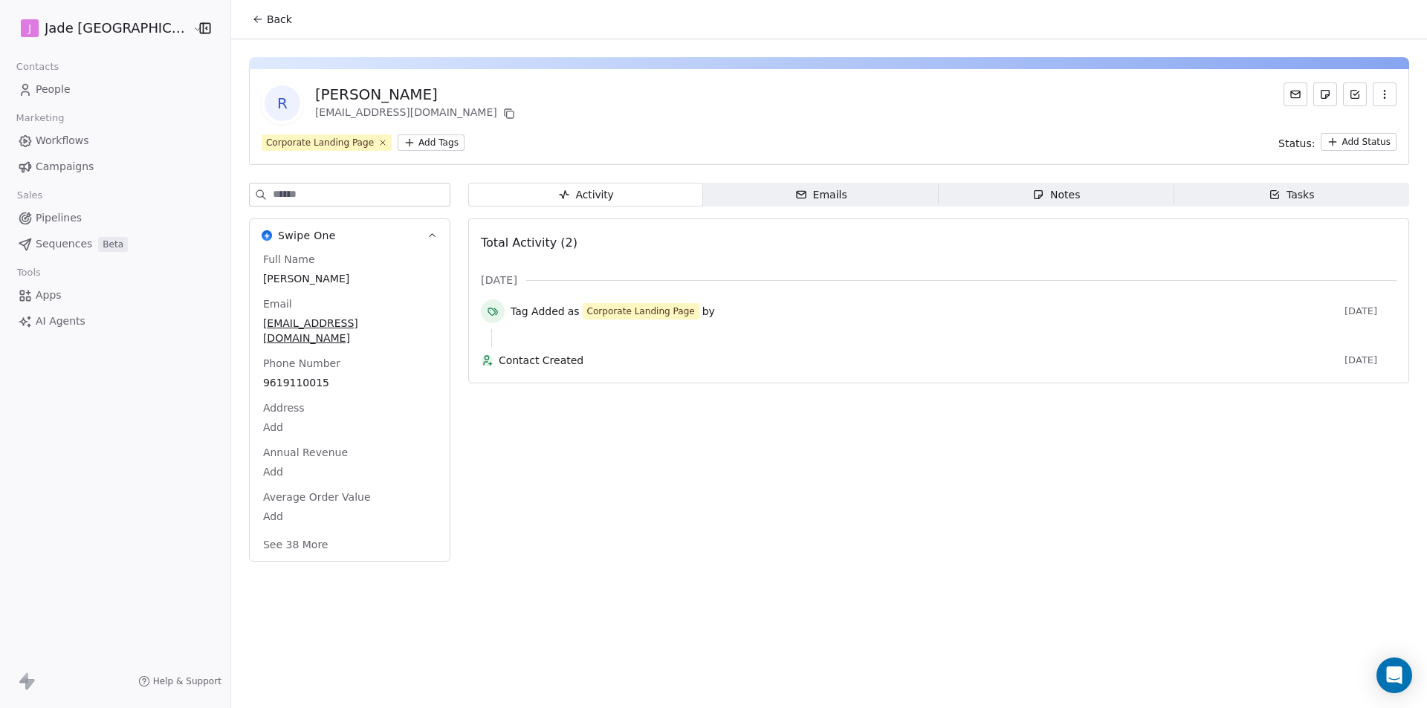
click at [267, 19] on span "Back" at bounding box center [279, 19] width 25 height 15
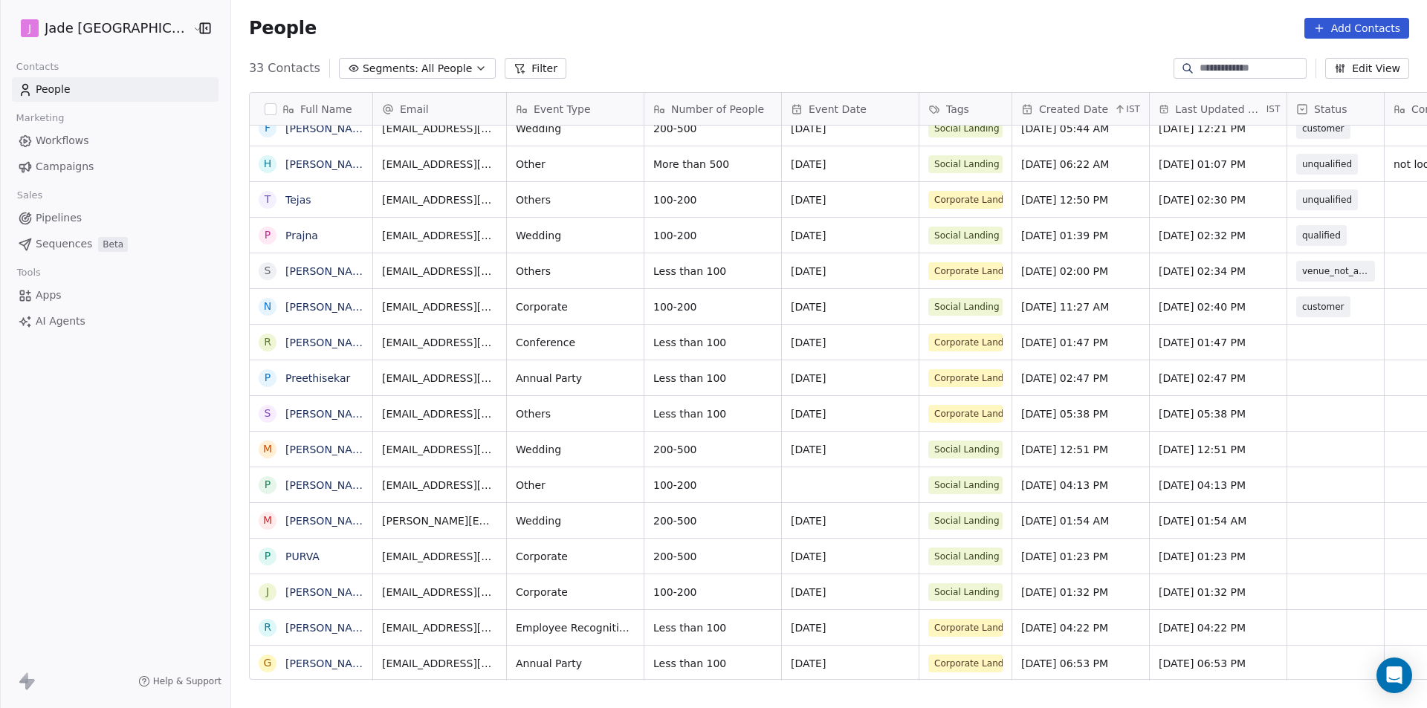
scroll to position [11, 0]
click at [1288, 331] on div "grid" at bounding box center [1336, 342] width 97 height 35
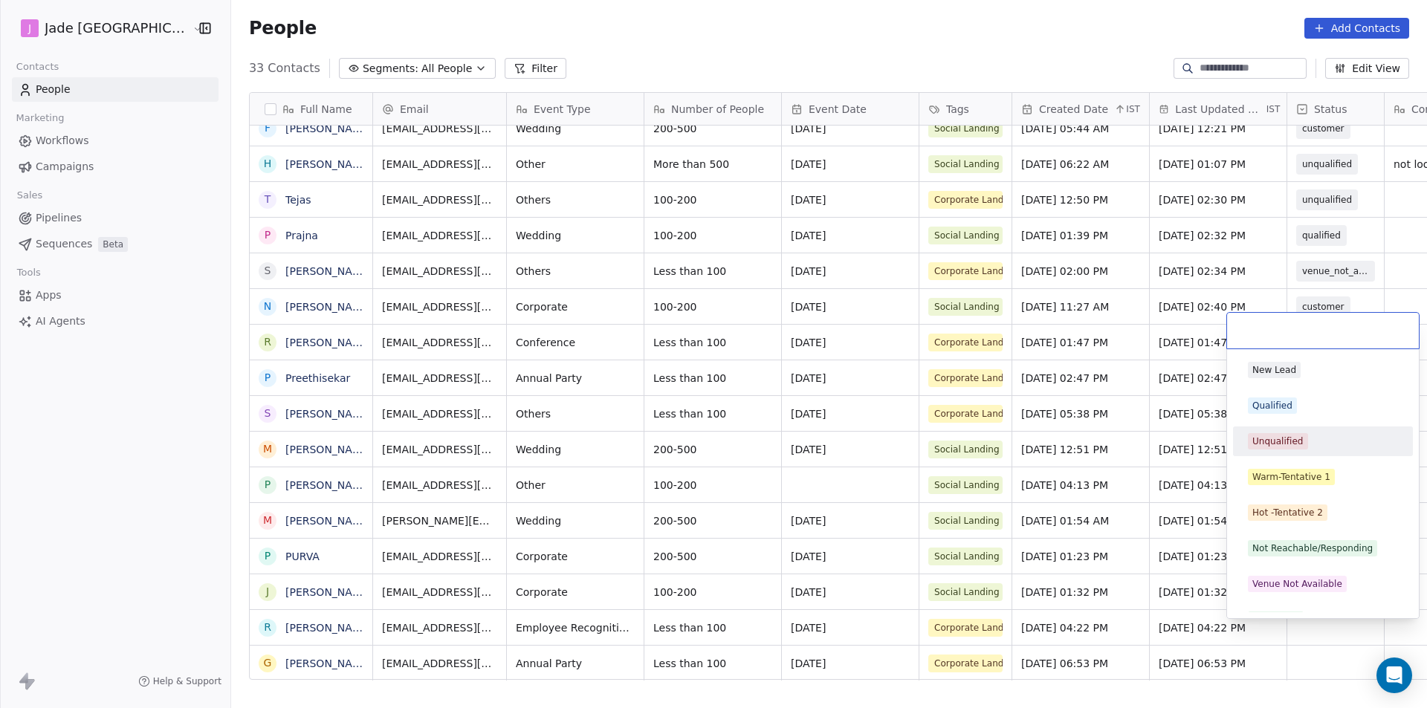
click at [1272, 442] on div "Unqualified" at bounding box center [1278, 441] width 51 height 13
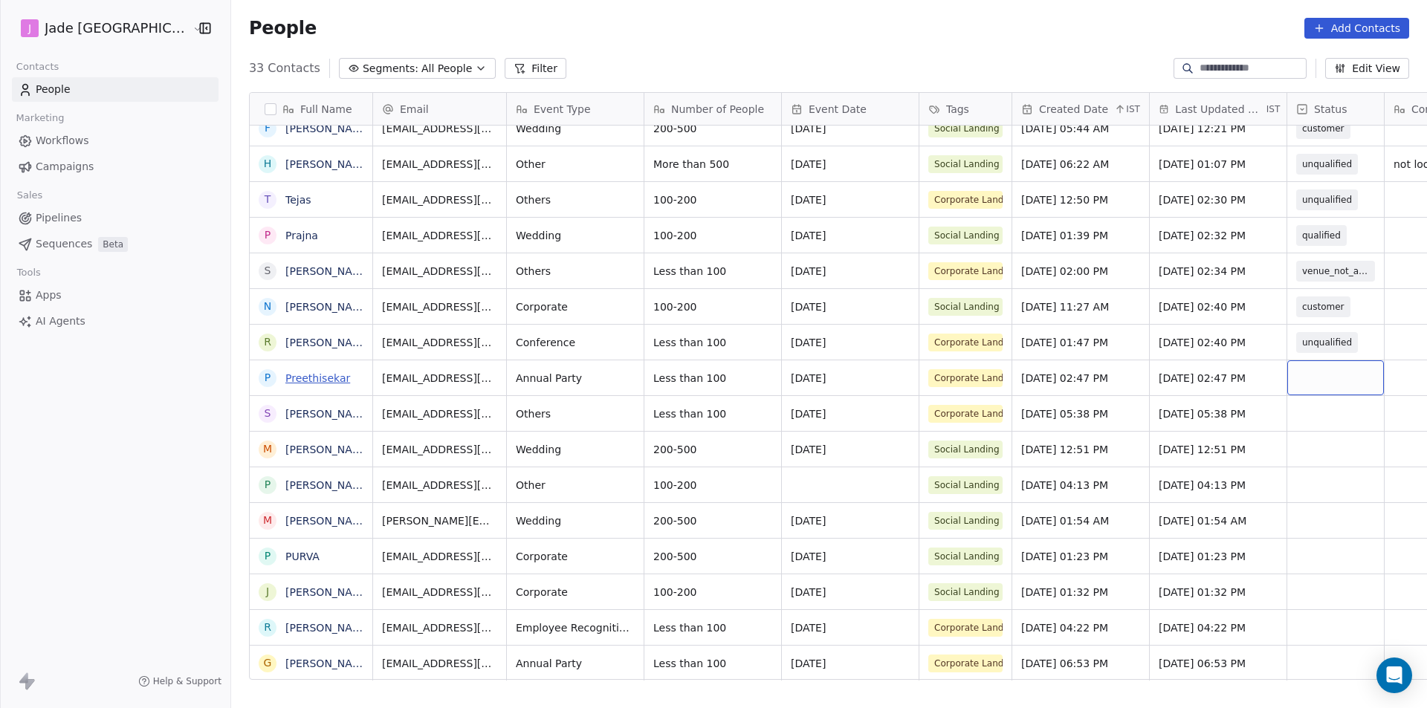
click at [285, 375] on link "Preethisekar" at bounding box center [317, 378] width 65 height 12
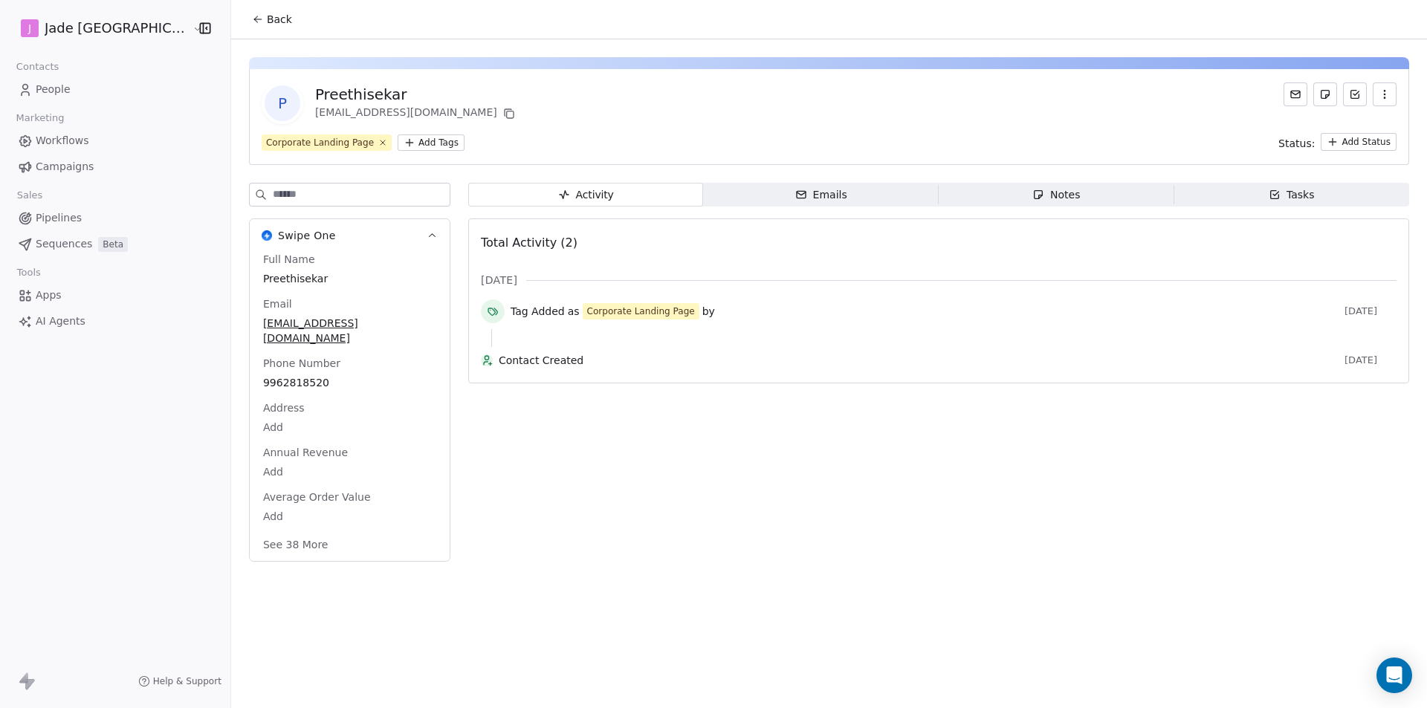
click at [265, 20] on button "Back" at bounding box center [272, 19] width 58 height 27
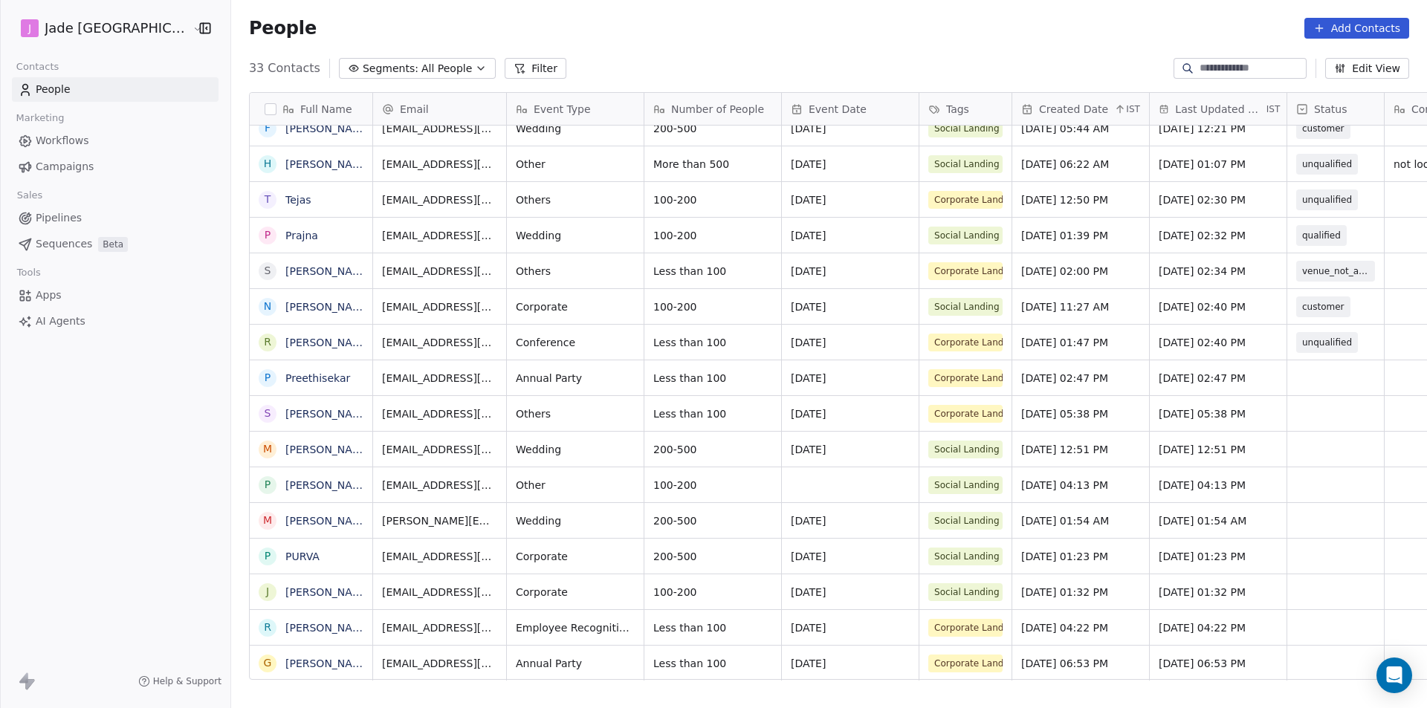
scroll to position [11, 0]
click at [1309, 370] on div "grid" at bounding box center [1336, 378] width 97 height 35
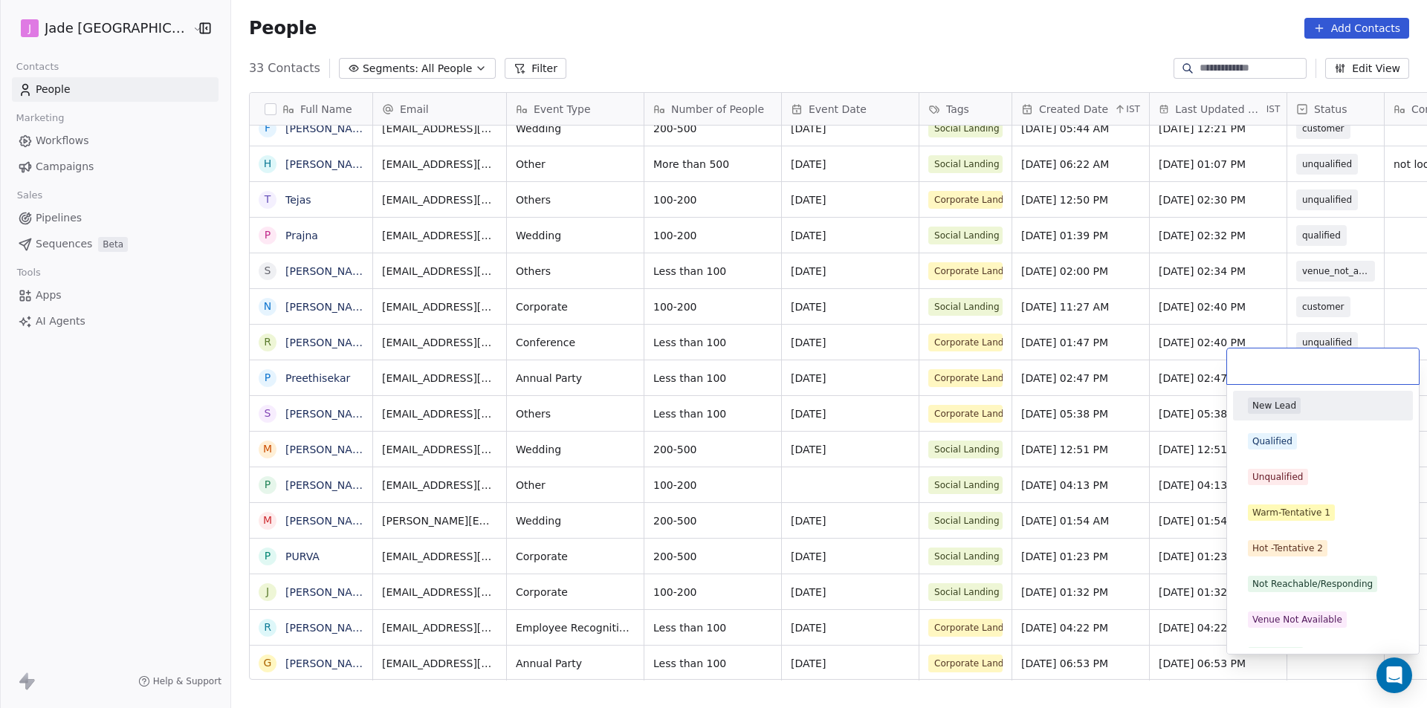
click at [1338, 319] on html "[PERSON_NAME] Mumbai Contacts People Marketing Workflows Campaigns Sales Pipeli…" at bounding box center [713, 354] width 1427 height 708
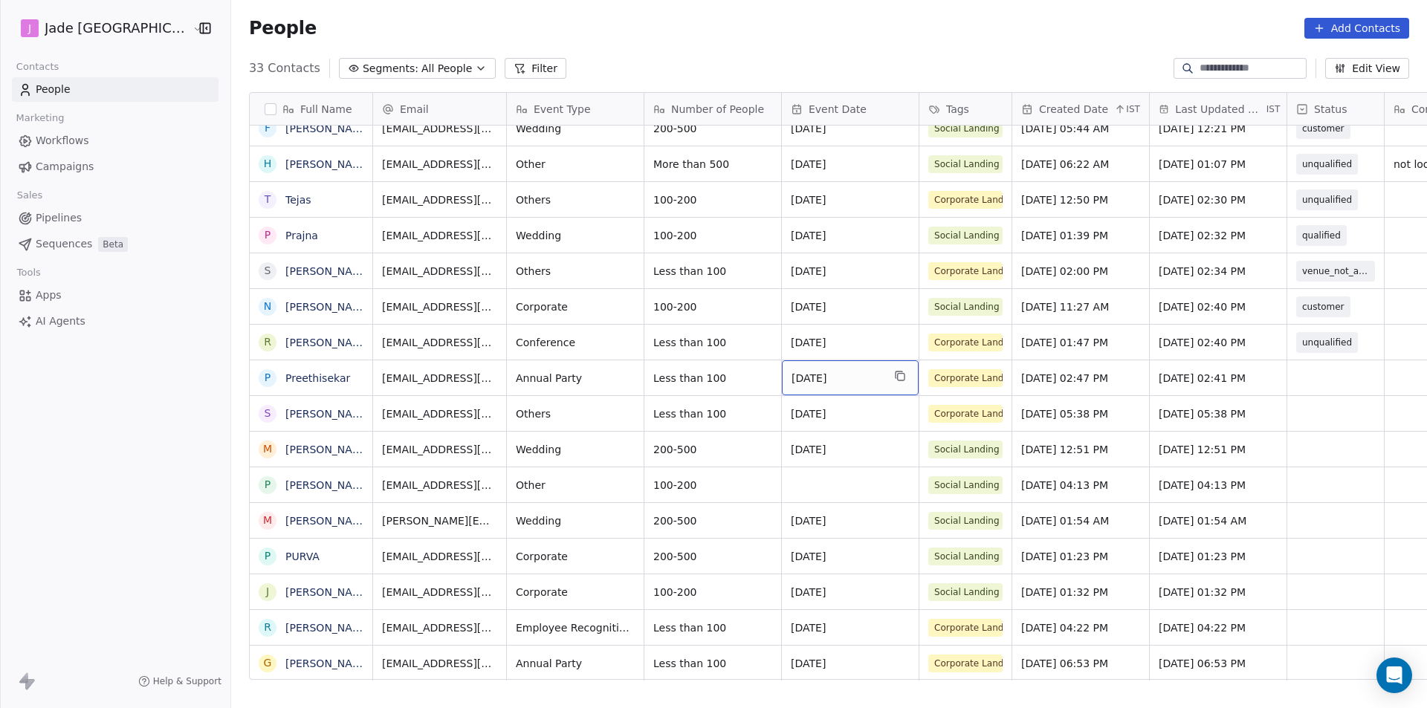
click at [824, 371] on span "[DATE]" at bounding box center [837, 378] width 91 height 15
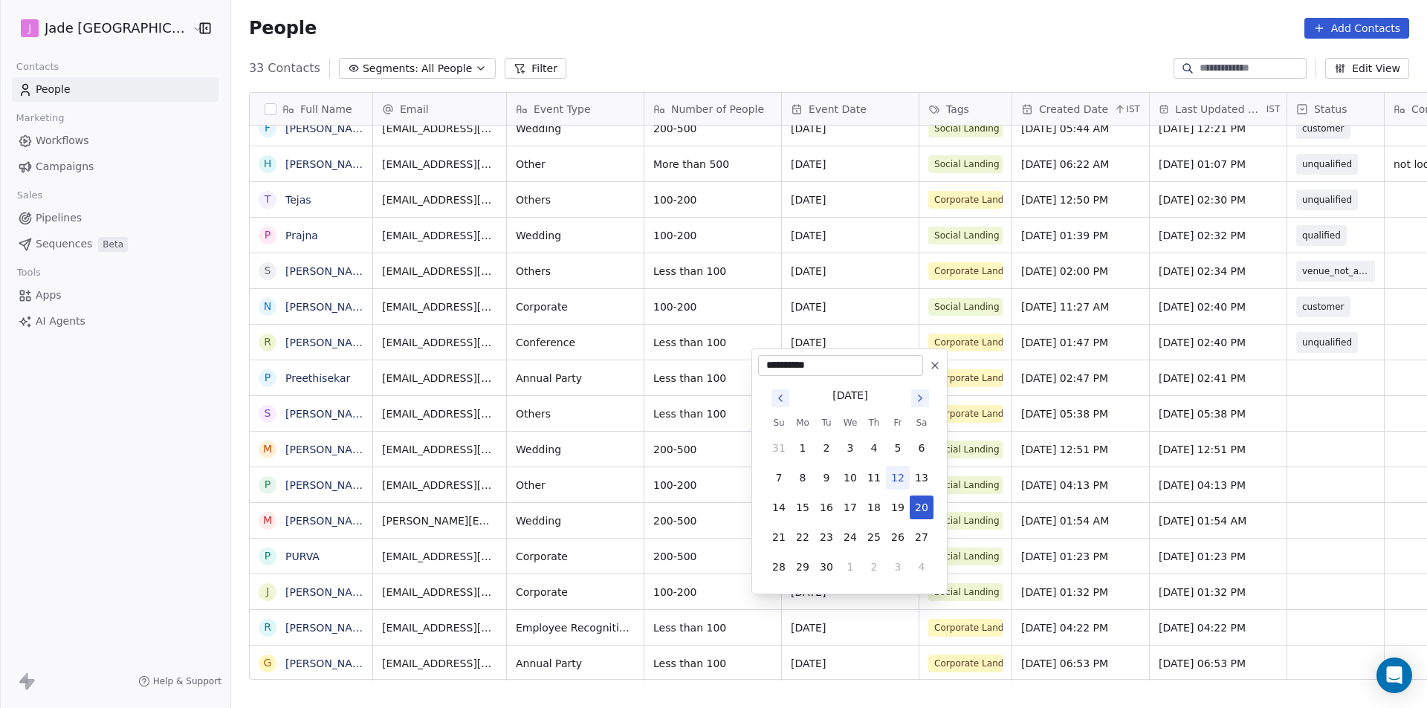
click at [1290, 361] on html "[PERSON_NAME] Mumbai Contacts People Marketing Workflows Campaigns Sales Pipeli…" at bounding box center [713, 354] width 1427 height 708
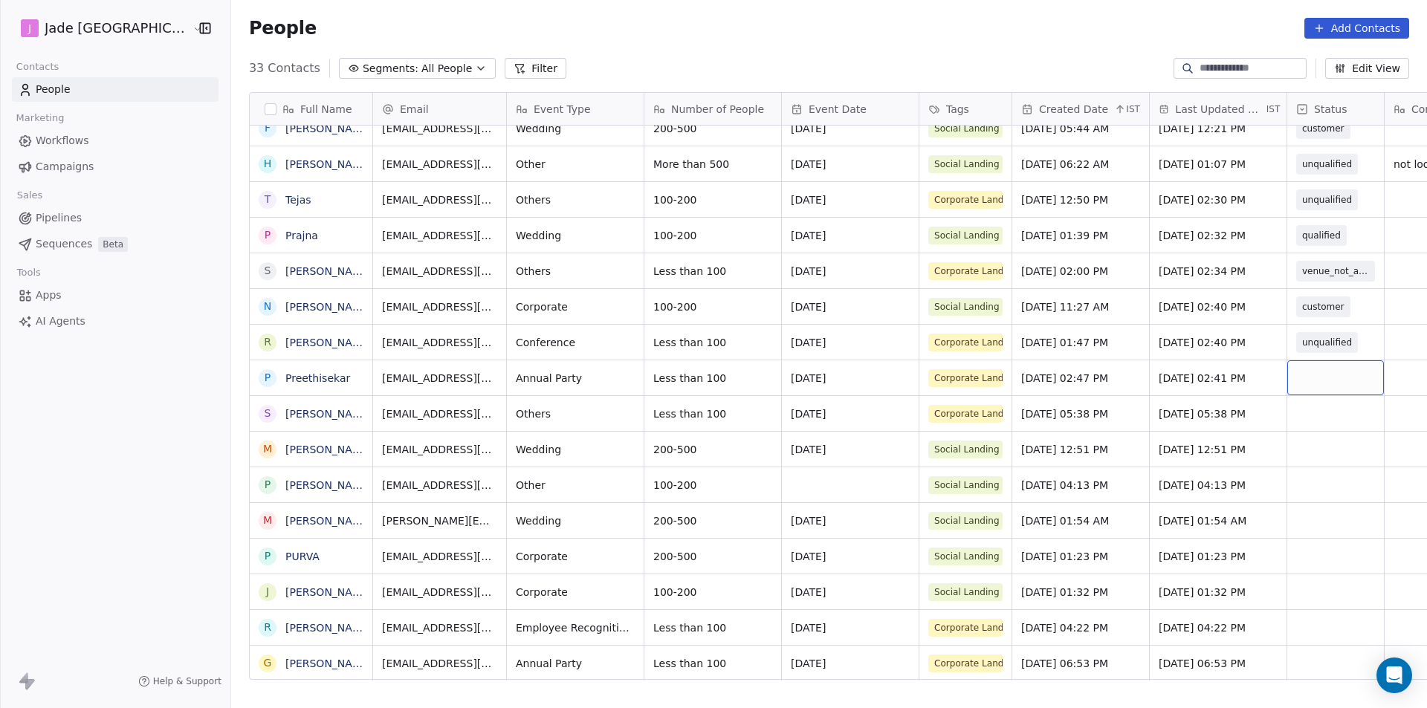
click at [1300, 361] on div "grid" at bounding box center [1336, 378] width 97 height 35
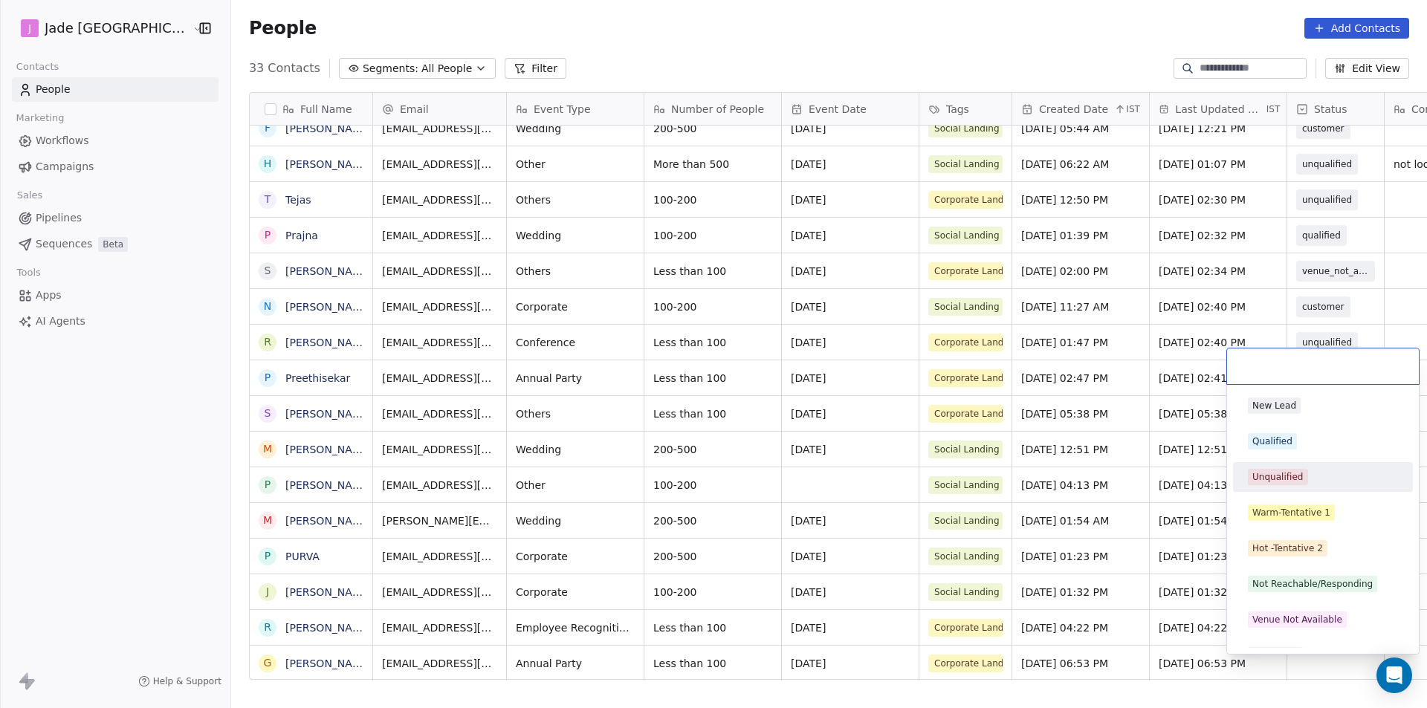
click at [1297, 480] on div "Unqualified" at bounding box center [1278, 477] width 51 height 13
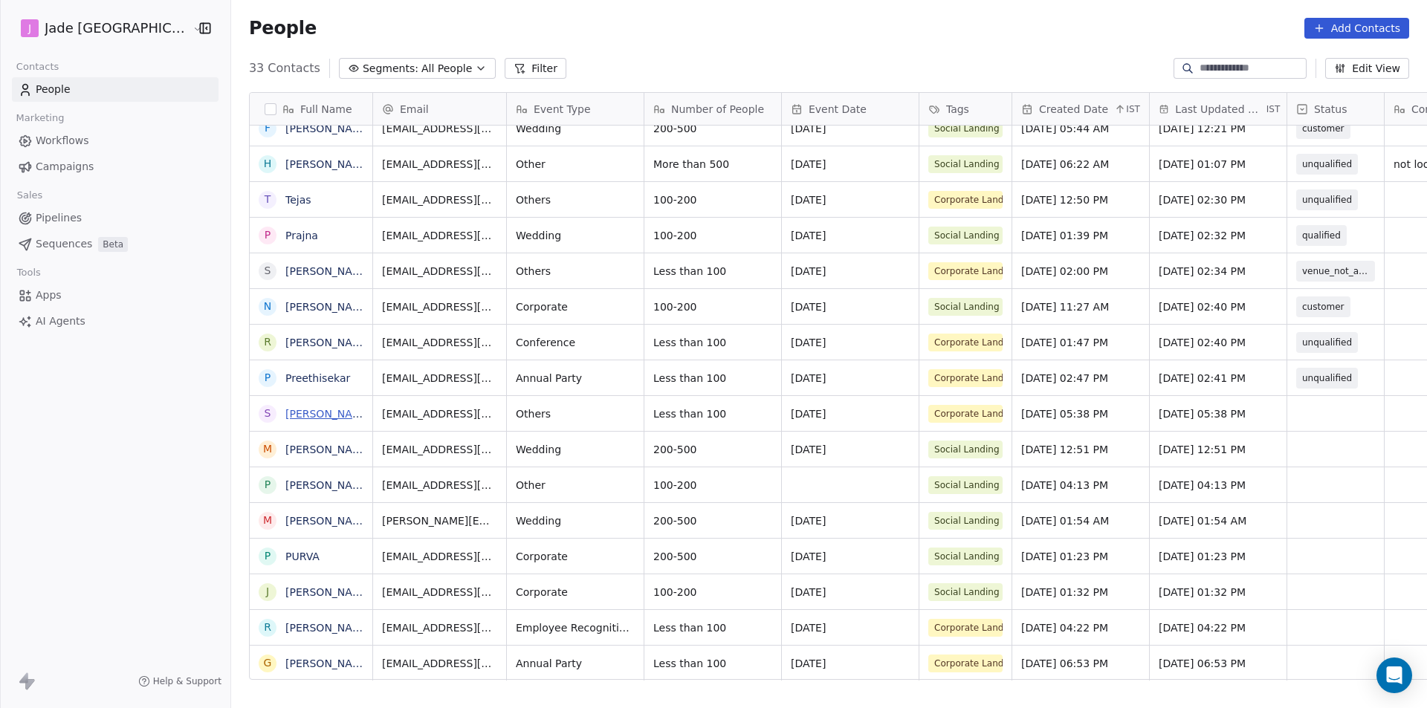
click at [298, 413] on link "[PERSON_NAME]" at bounding box center [328, 414] width 86 height 12
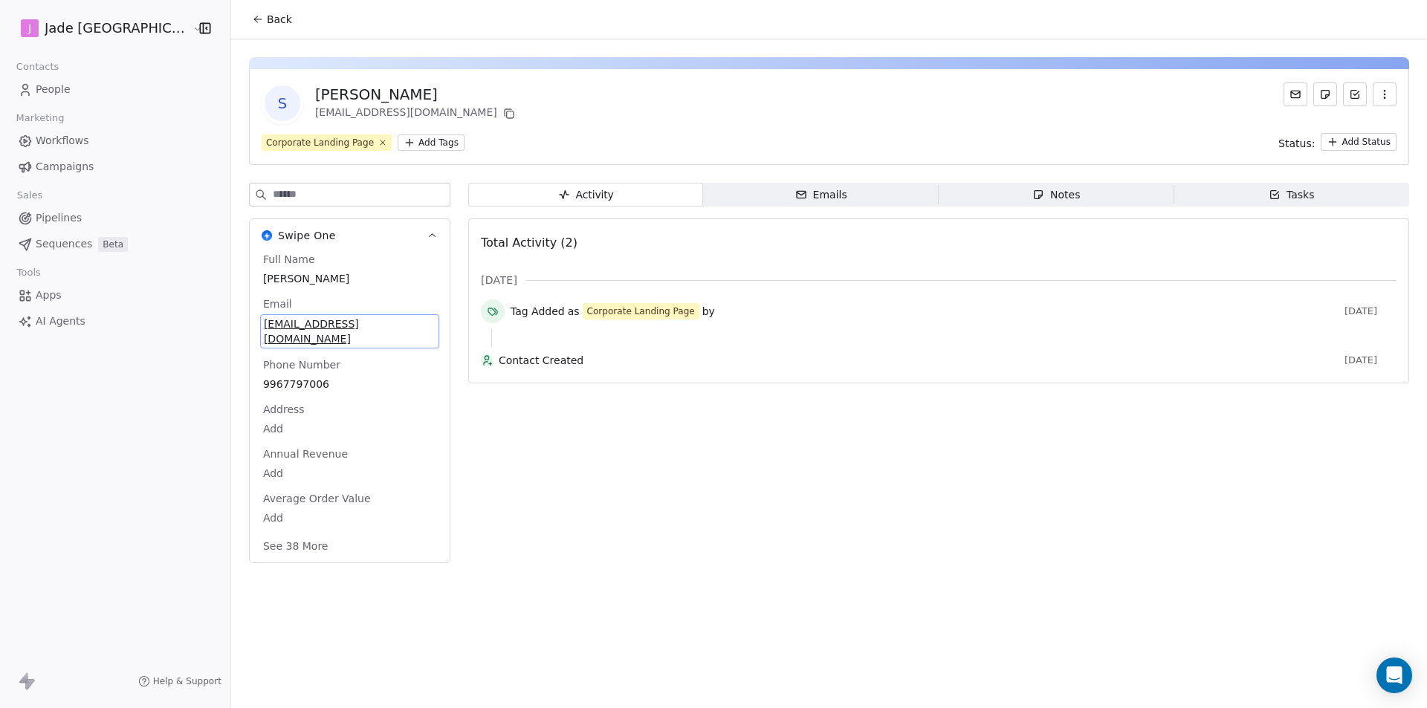
drag, startPoint x: 237, startPoint y: 327, endPoint x: 329, endPoint y: 326, distance: 92.2
click at [329, 326] on span "[EMAIL_ADDRESS][DOMAIN_NAME]" at bounding box center [350, 332] width 172 height 30
drag, startPoint x: 344, startPoint y: 335, endPoint x: 239, endPoint y: 333, distance: 105.6
click at [239, 333] on input "**********" at bounding box center [313, 333] width 161 height 30
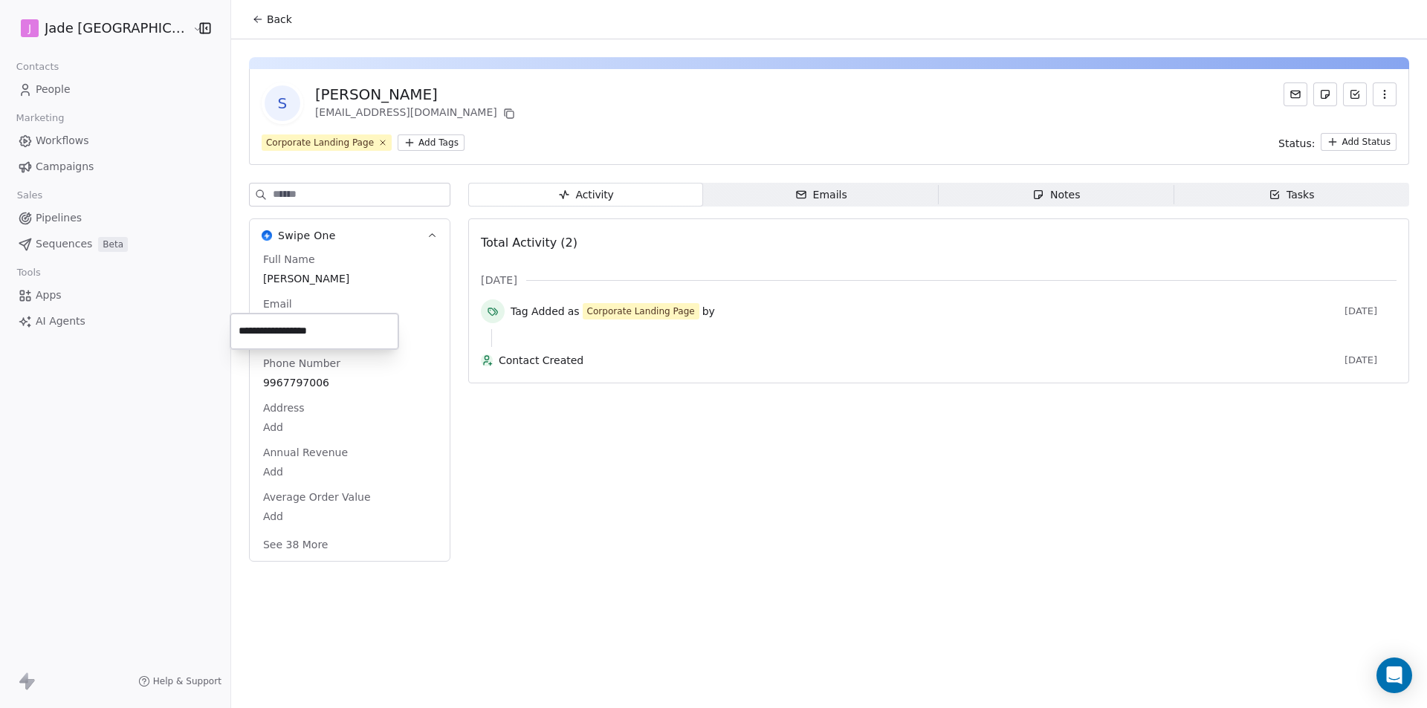
click at [232, 25] on html "**********" at bounding box center [713, 354] width 1427 height 708
click at [267, 18] on span "Back" at bounding box center [279, 19] width 25 height 15
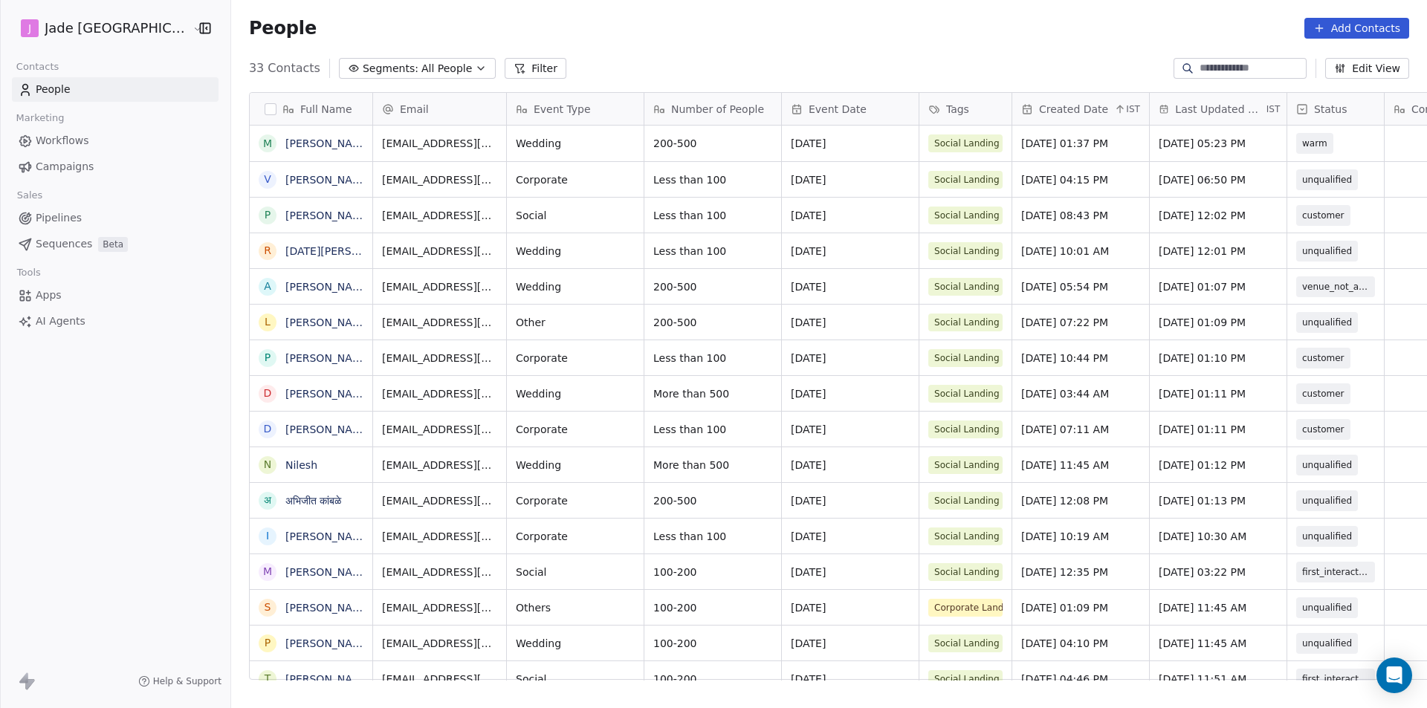
scroll to position [612, 1215]
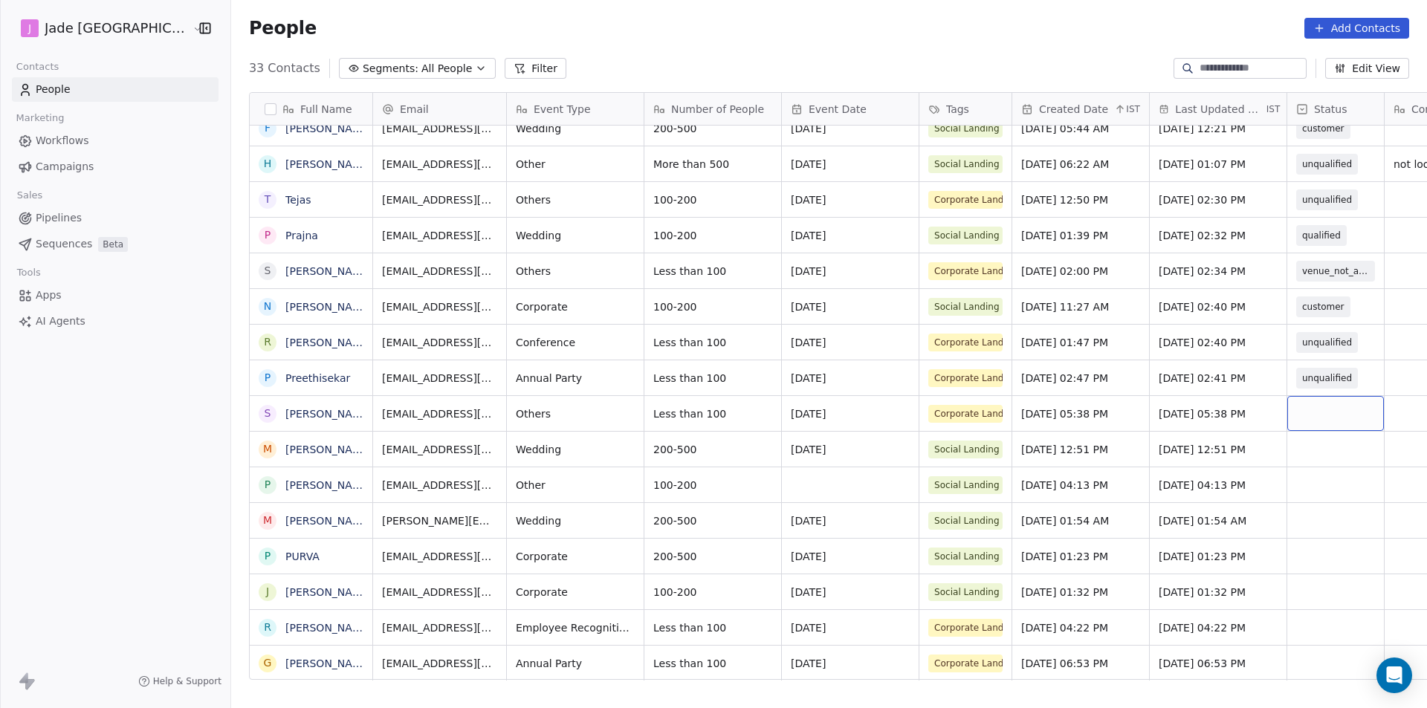
click at [1288, 401] on div "grid" at bounding box center [1336, 413] width 97 height 35
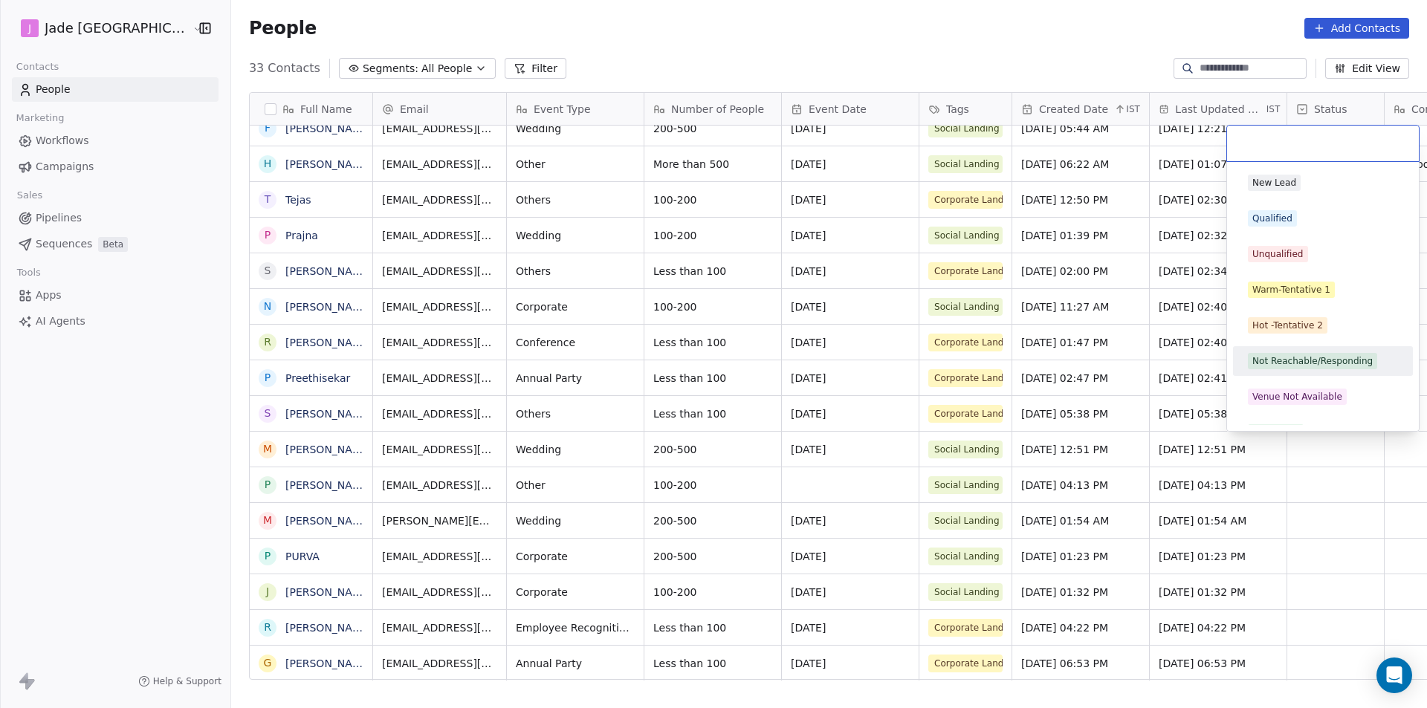
click at [1298, 362] on div "Not Reachable/Responding" at bounding box center [1313, 361] width 120 height 13
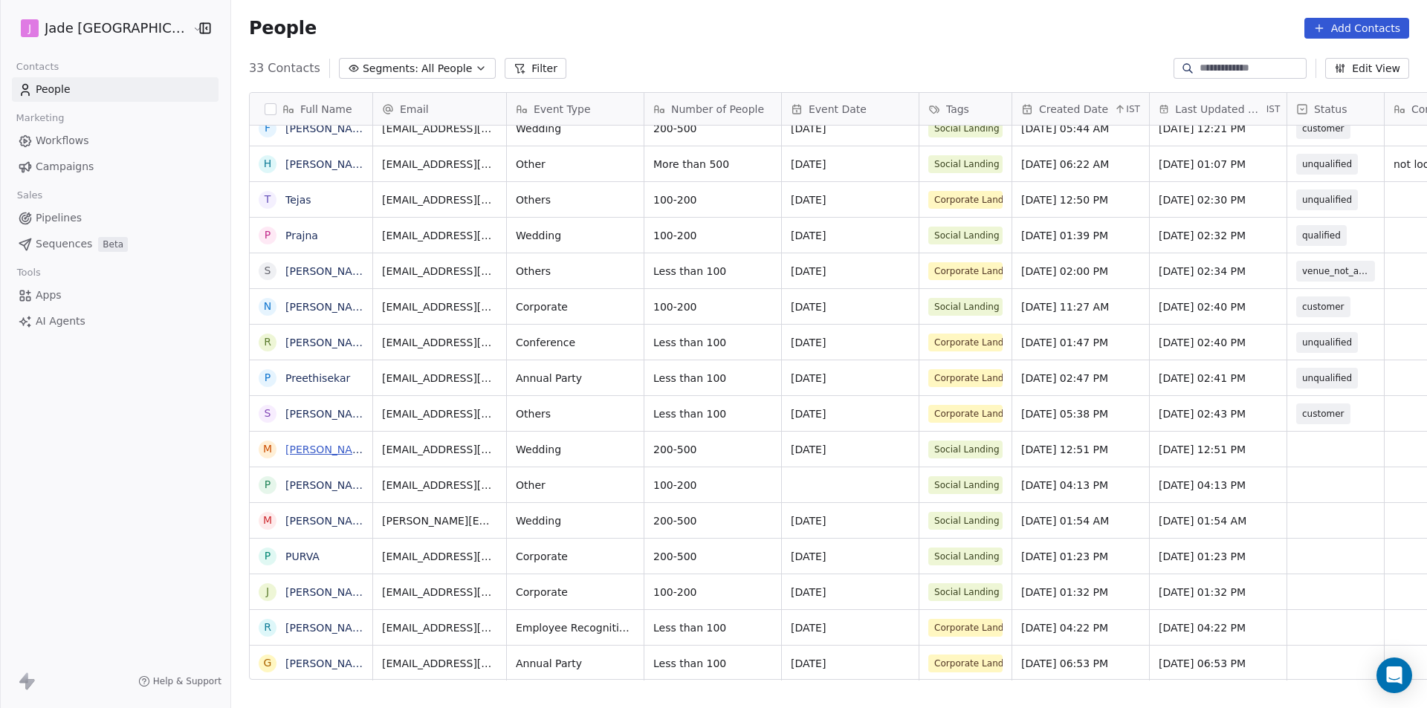
click at [285, 446] on link "[PERSON_NAME]" at bounding box center [328, 450] width 86 height 12
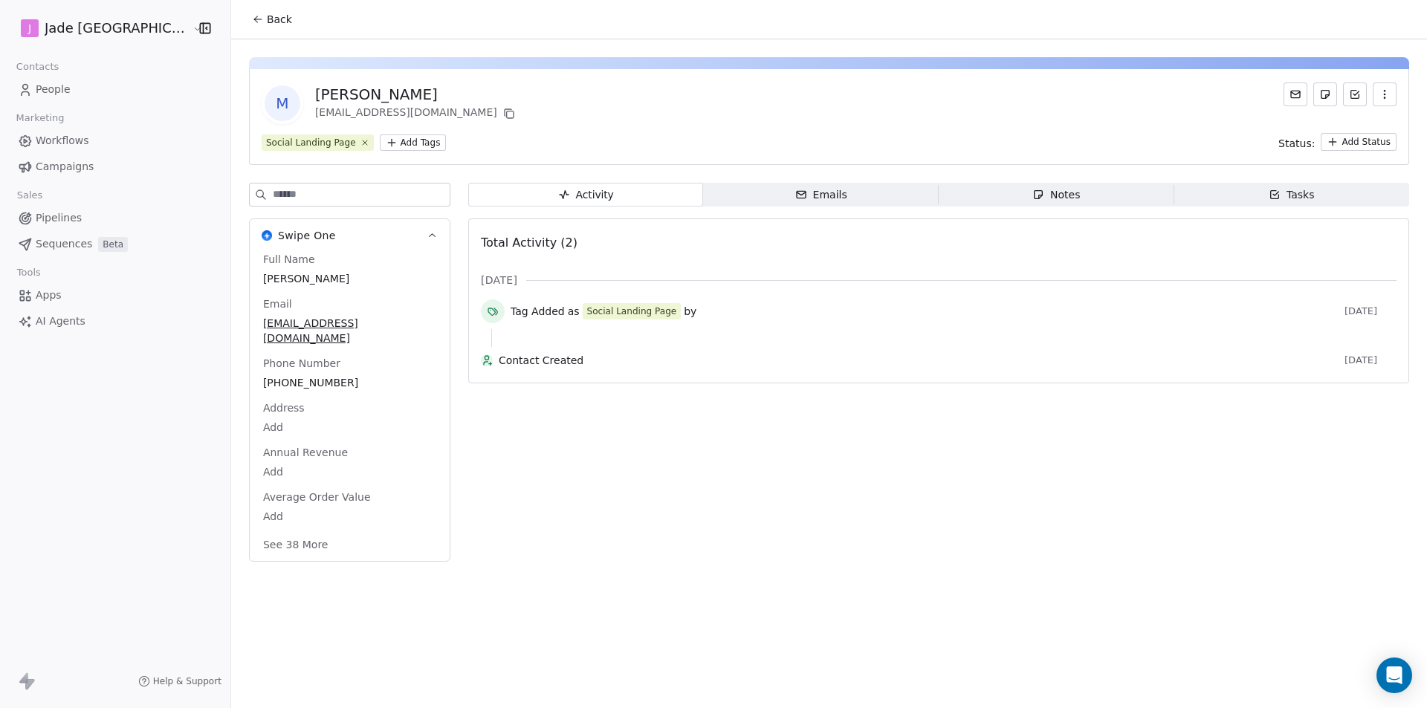
click at [251, 29] on button "Back" at bounding box center [272, 19] width 58 height 27
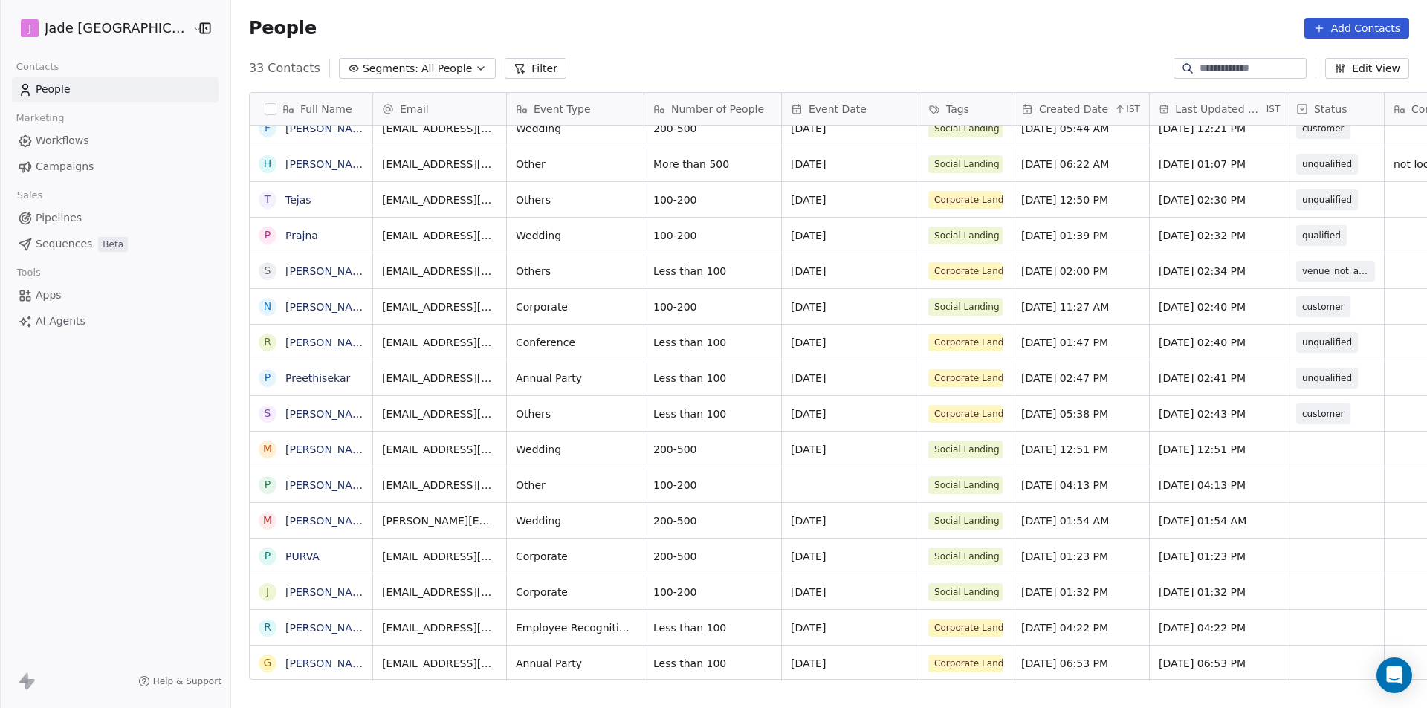
scroll to position [11, 0]
click at [80, 447] on div "[PERSON_NAME] Mumbai Contacts People Marketing Workflows Campaigns Sales Pipeli…" at bounding box center [115, 354] width 230 height 708
click at [297, 451] on link "[PERSON_NAME]" at bounding box center [328, 450] width 86 height 12
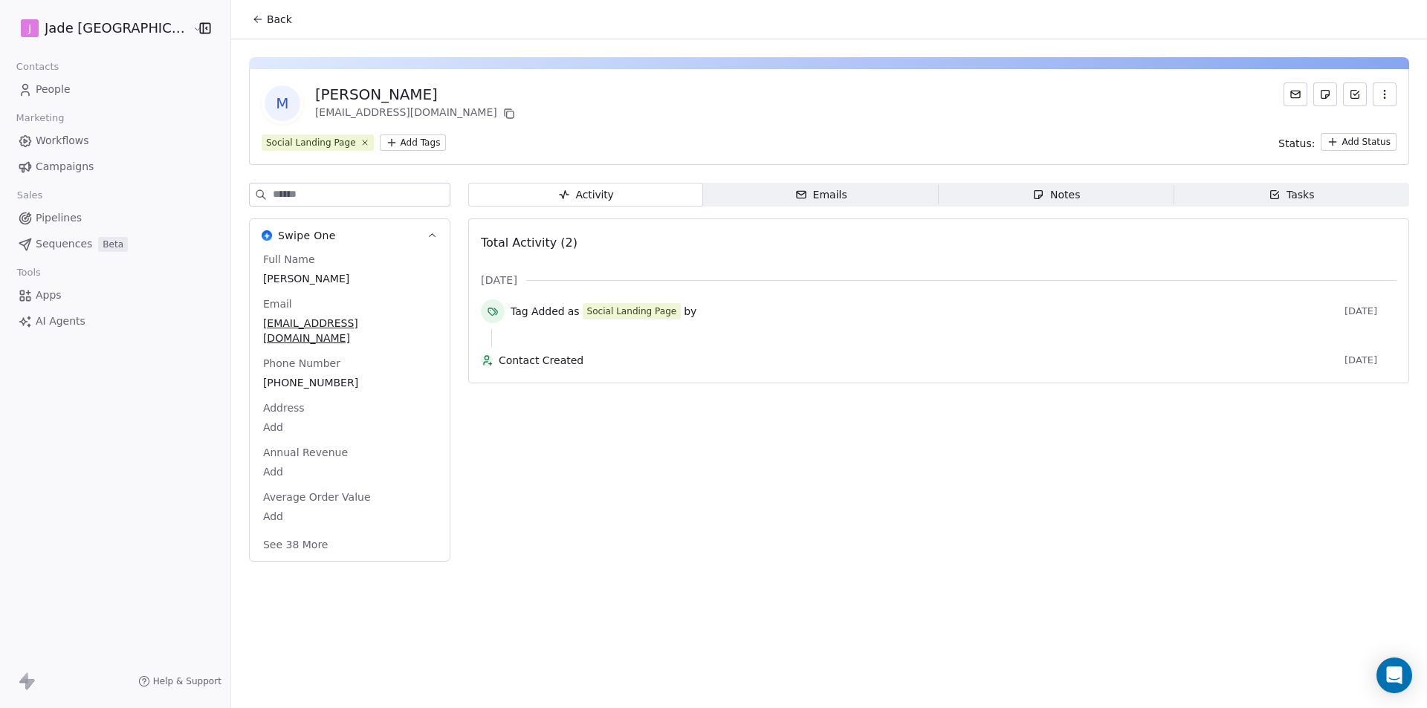
click at [267, 25] on span "Back" at bounding box center [279, 19] width 25 height 15
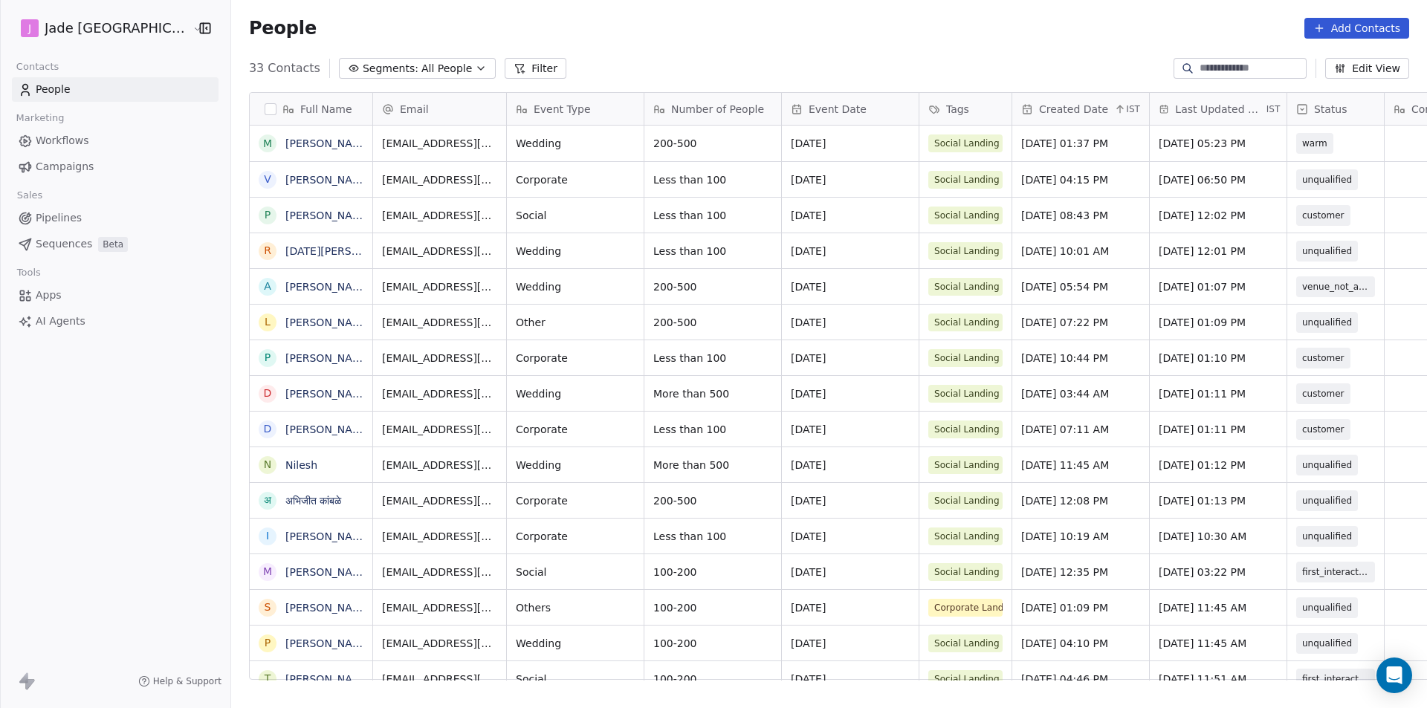
scroll to position [612, 1215]
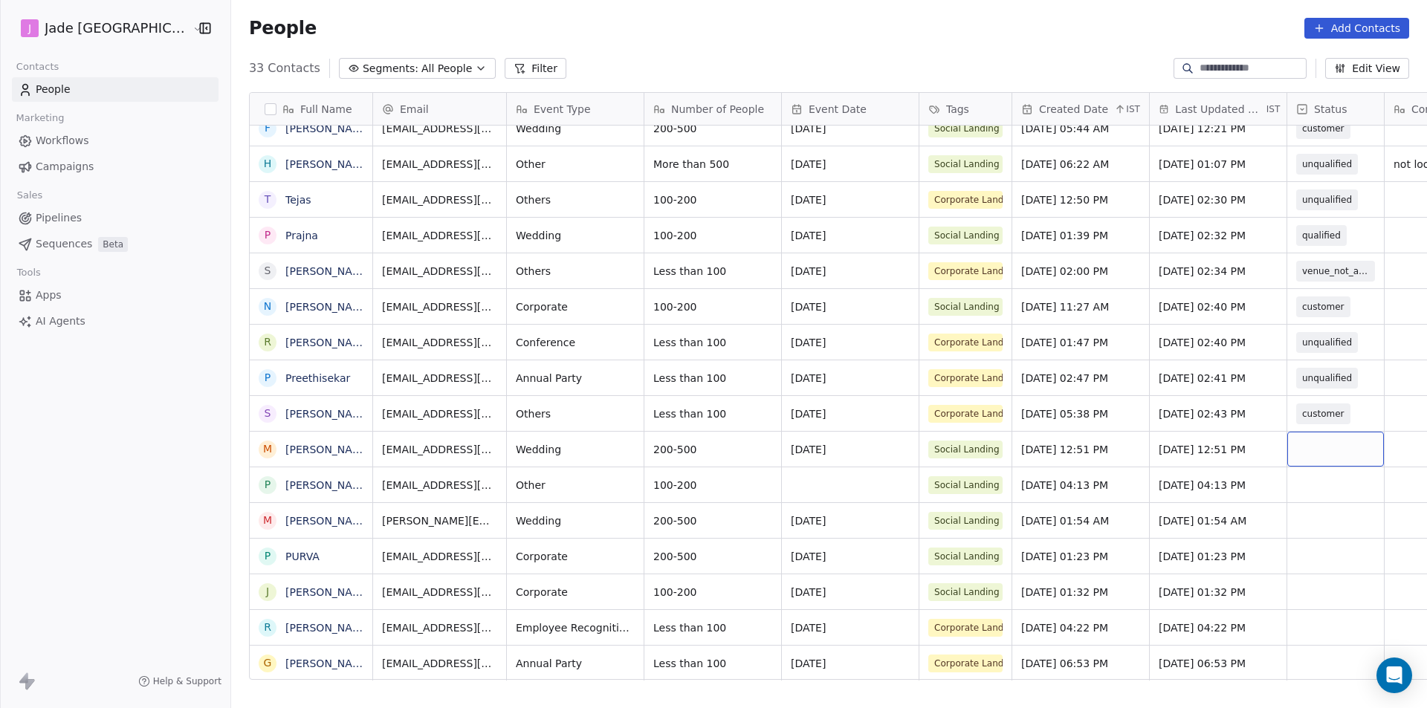
drag, startPoint x: 1267, startPoint y: 451, endPoint x: 1283, endPoint y: 452, distance: 16.4
click at [1288, 452] on div "grid" at bounding box center [1336, 449] width 97 height 35
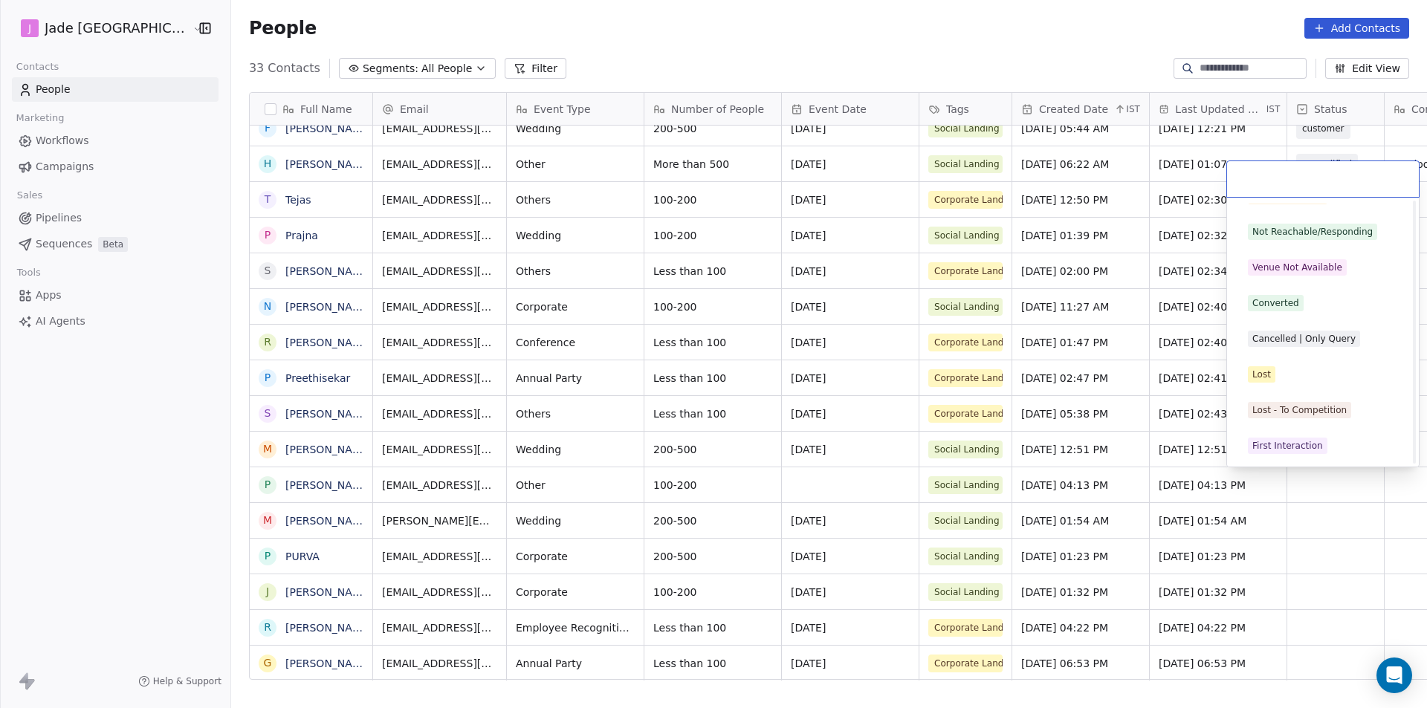
scroll to position [0, 0]
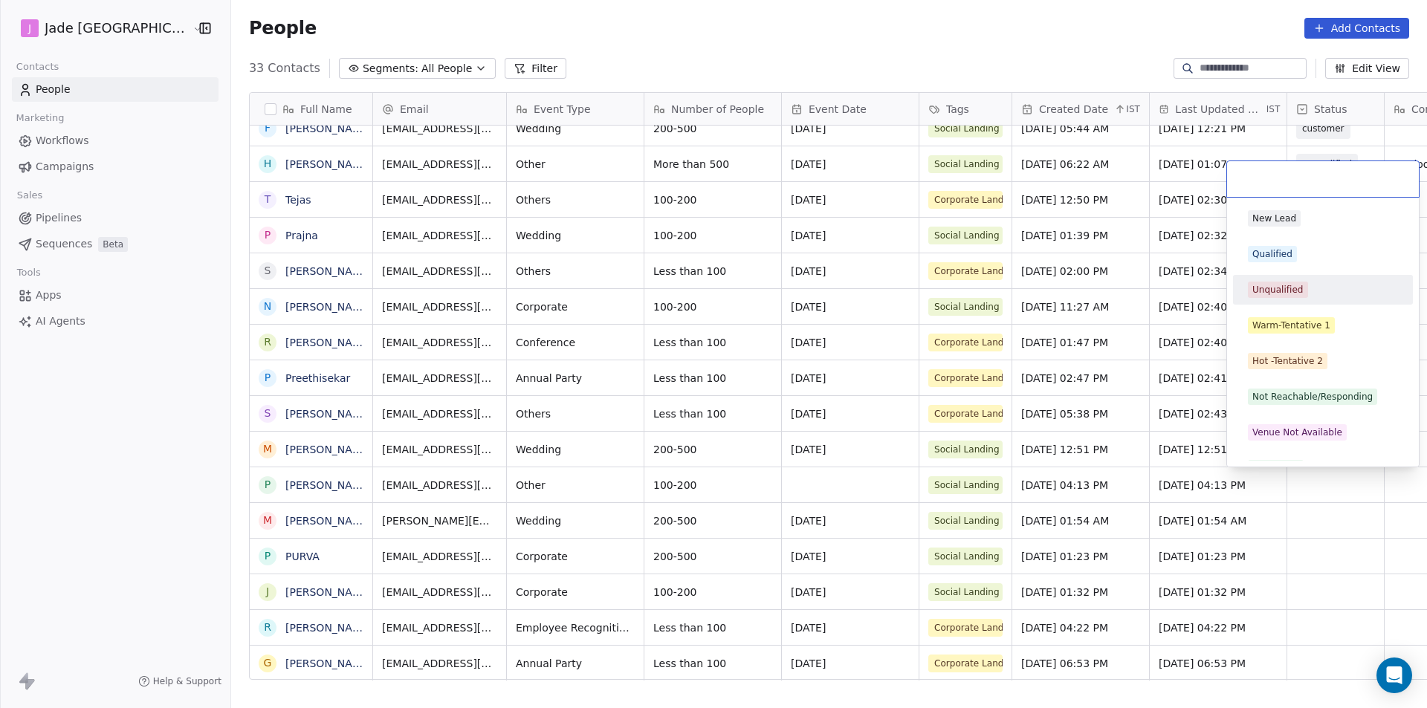
click at [1291, 299] on div "Unqualified" at bounding box center [1323, 290] width 168 height 24
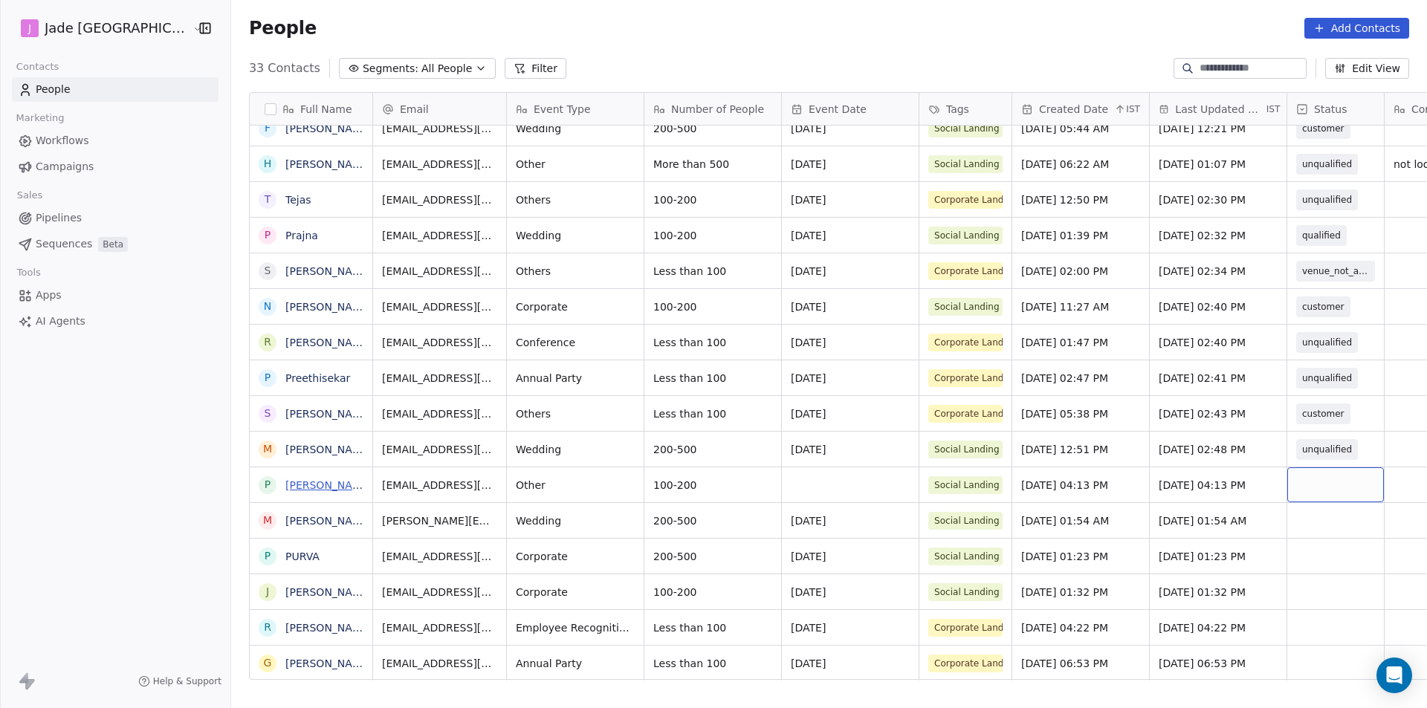
click at [285, 491] on link "[PERSON_NAME]" at bounding box center [328, 485] width 86 height 12
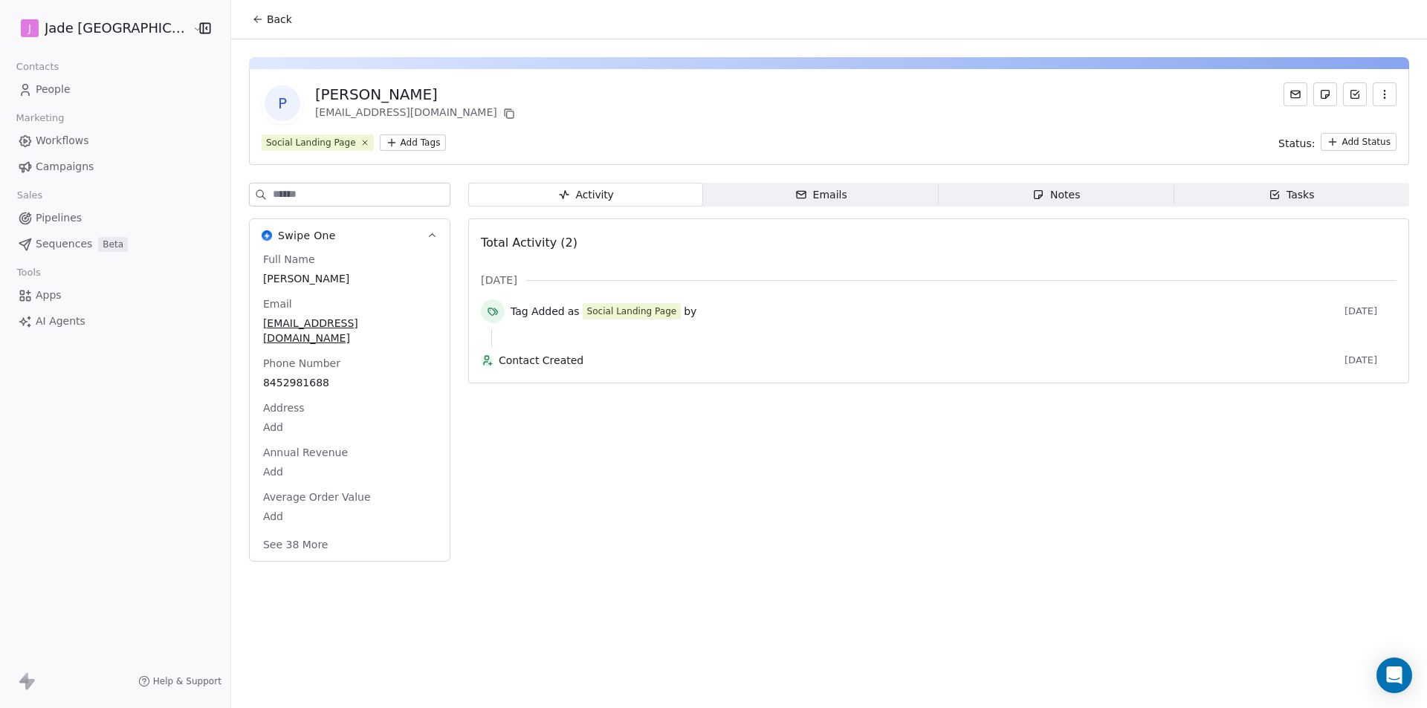
click at [252, 16] on icon at bounding box center [258, 19] width 12 height 12
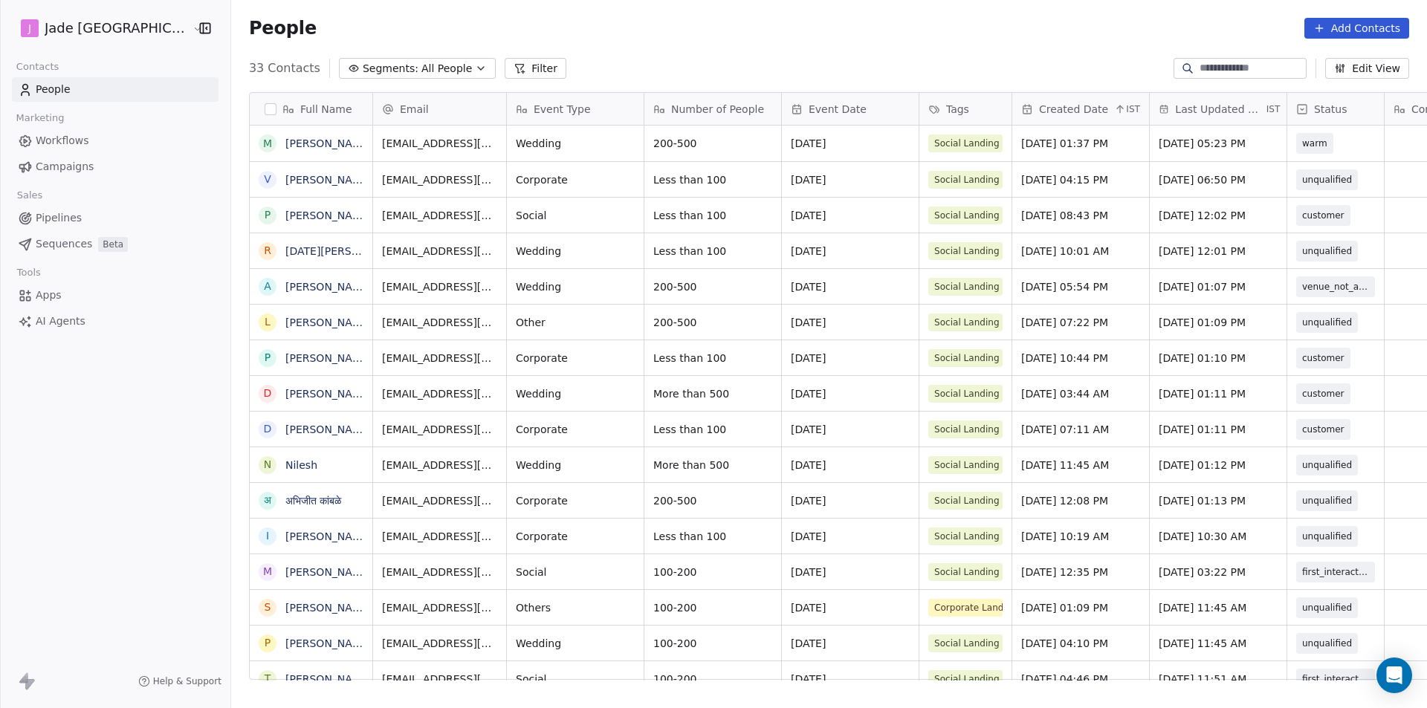
scroll to position [612, 1215]
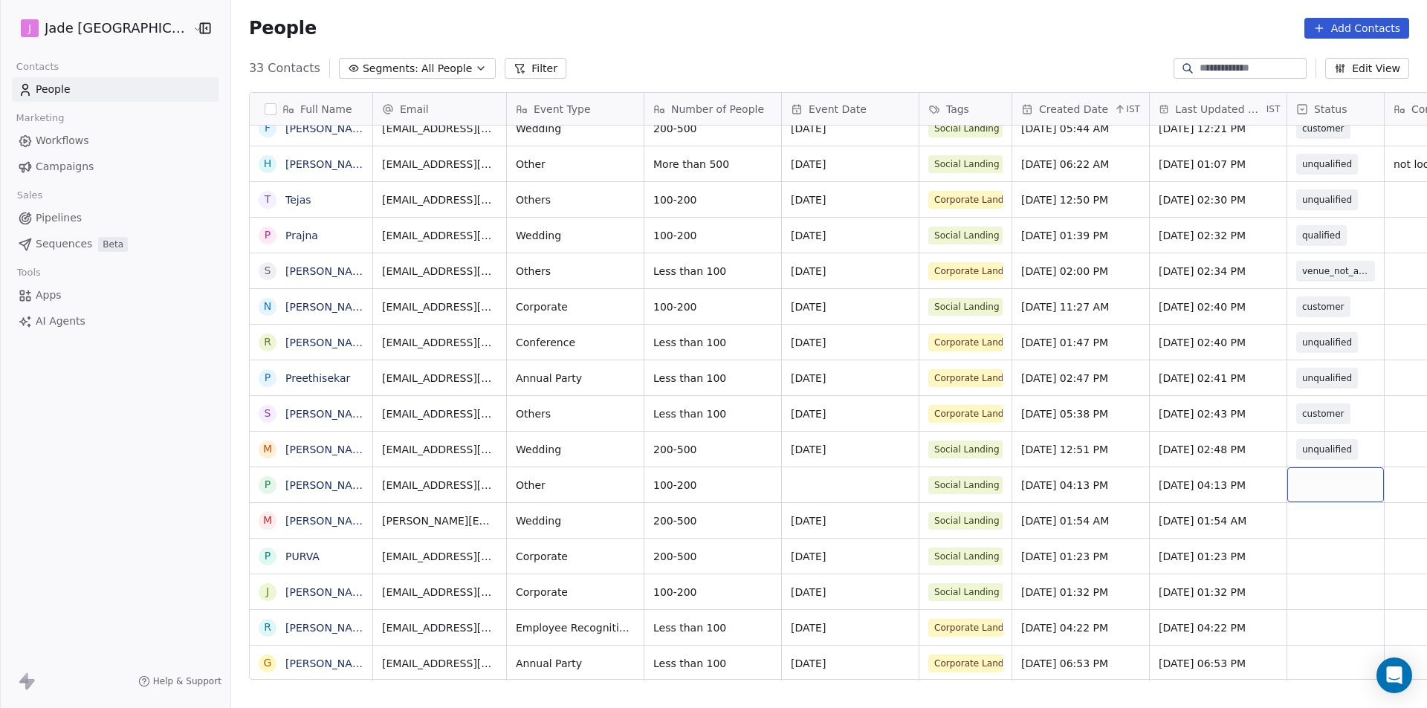
click at [1288, 486] on div "grid" at bounding box center [1336, 485] width 97 height 35
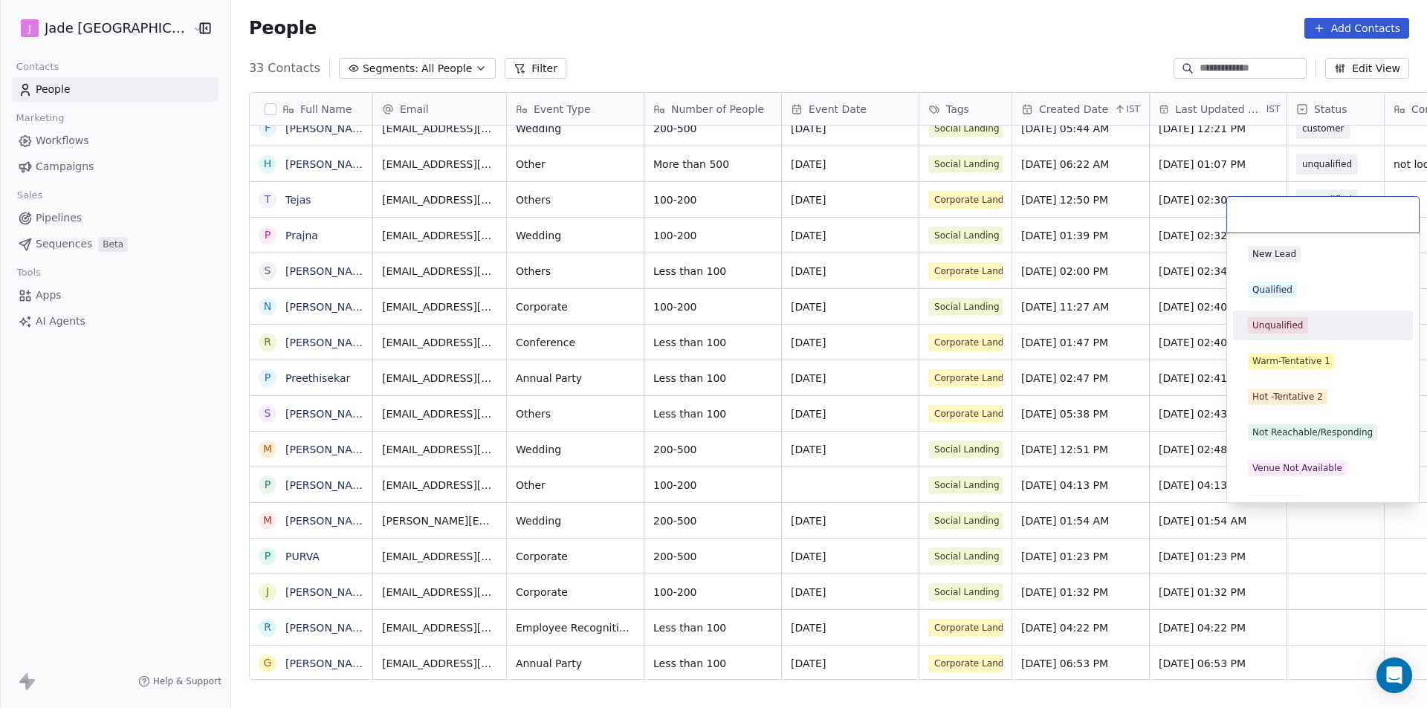
click at [1307, 319] on div "Unqualified" at bounding box center [1323, 325] width 150 height 16
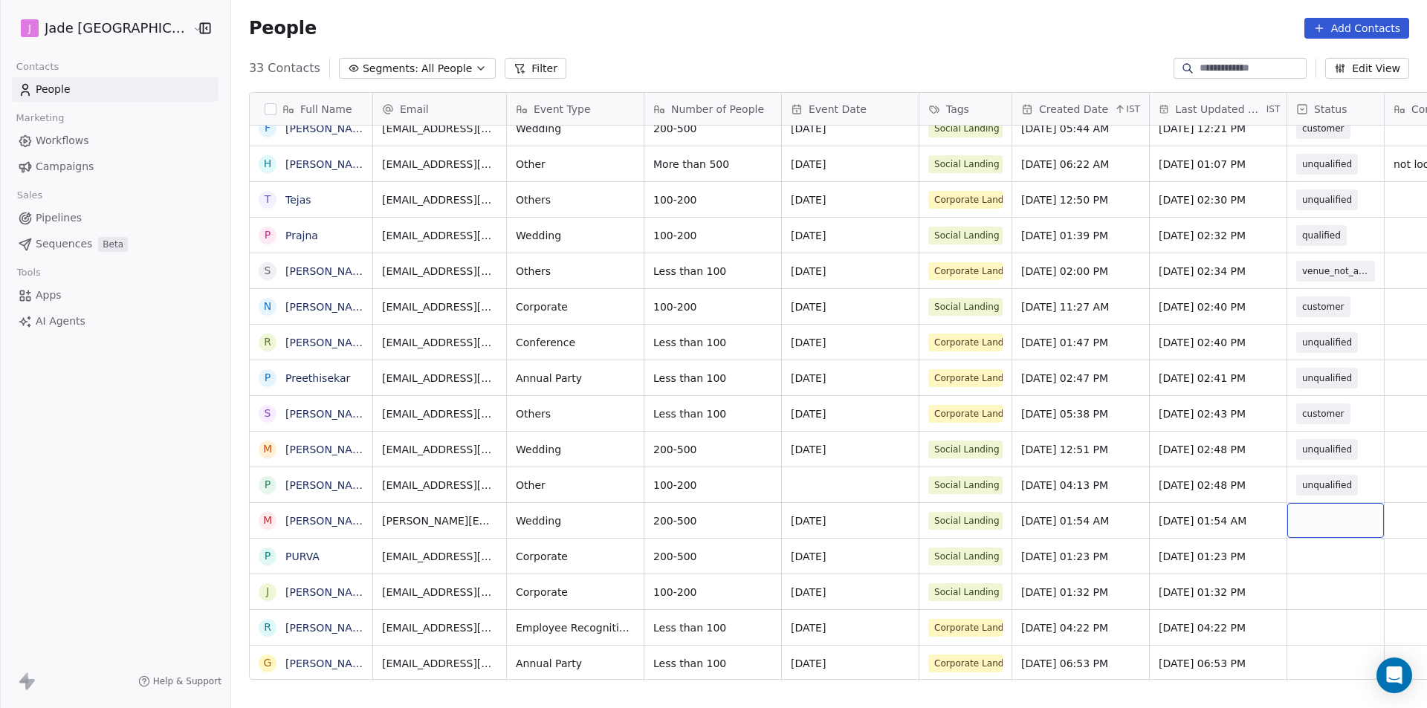
scroll to position [11, 0]
click at [1303, 442] on span "unqualified" at bounding box center [1328, 449] width 50 height 15
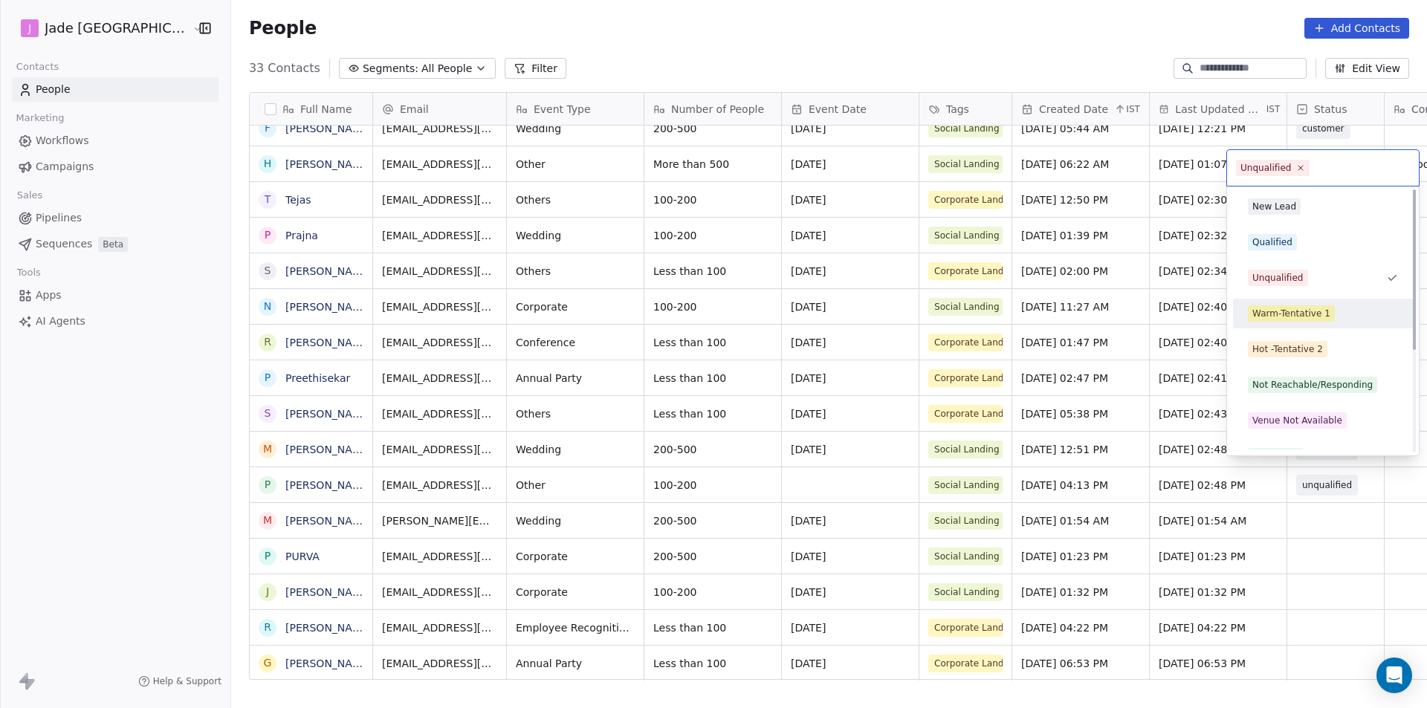
scroll to position [0, 0]
drag, startPoint x: 1345, startPoint y: 601, endPoint x: 1311, endPoint y: 479, distance: 126.6
click at [1339, 588] on html "[PERSON_NAME] Mumbai Contacts People Marketing Workflows Campaigns Sales Pipeli…" at bounding box center [713, 354] width 1427 height 708
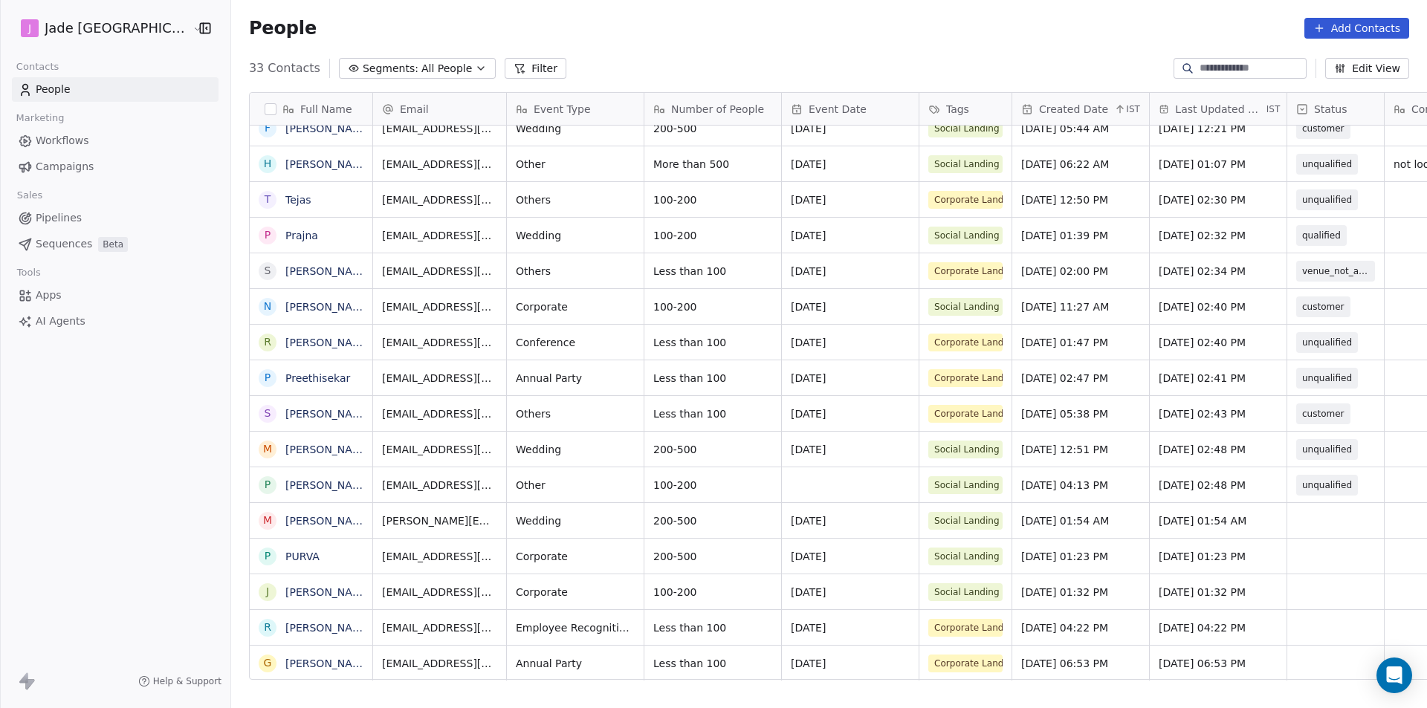
scroll to position [11, 94]
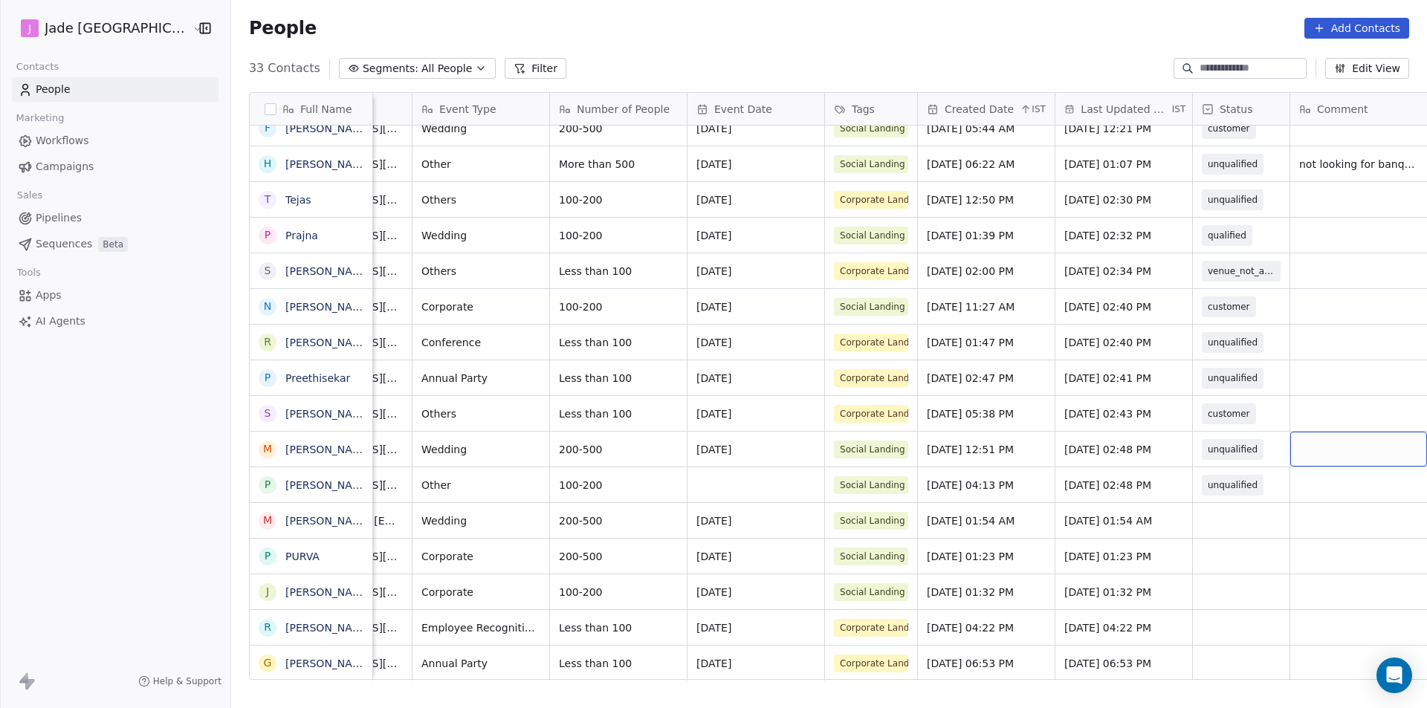
click at [1363, 432] on div "grid" at bounding box center [1359, 449] width 137 height 35
click at [1347, 431] on textarea at bounding box center [1328, 444] width 135 height 46
type textarea "*********"
drag, startPoint x: 1347, startPoint y: 431, endPoint x: 1259, endPoint y: 429, distance: 87.7
click at [1259, 429] on html "[PERSON_NAME] Mumbai Contacts People Marketing Workflows Campaigns Sales Pipeli…" at bounding box center [713, 354] width 1427 height 708
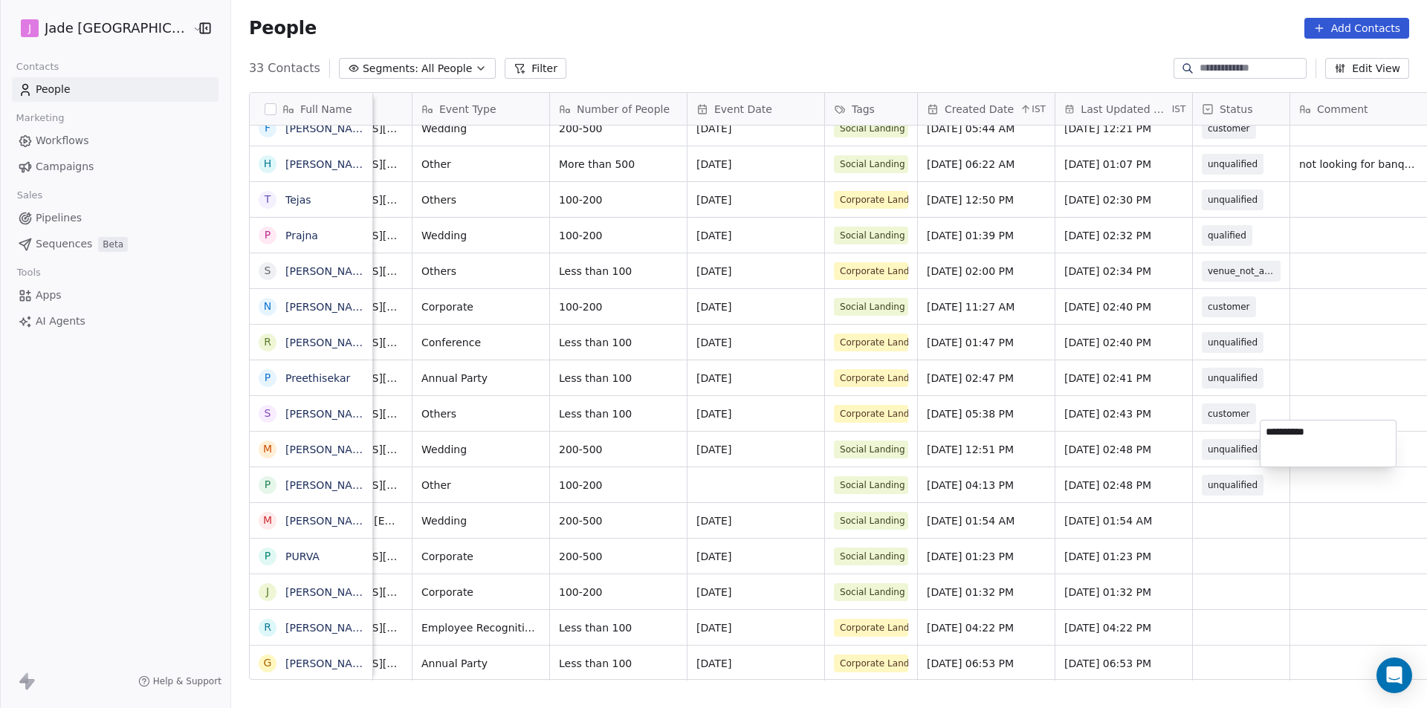
drag, startPoint x: 1266, startPoint y: 431, endPoint x: 1334, endPoint y: 436, distance: 67.8
click at [1334, 436] on textarea "*********" at bounding box center [1328, 444] width 135 height 46
click at [1337, 479] on html "[PERSON_NAME] Mumbai Contacts People Marketing Workflows Campaigns Sales Pipeli…" at bounding box center [713, 354] width 1427 height 708
click at [1314, 472] on div "grid" at bounding box center [1359, 485] width 137 height 35
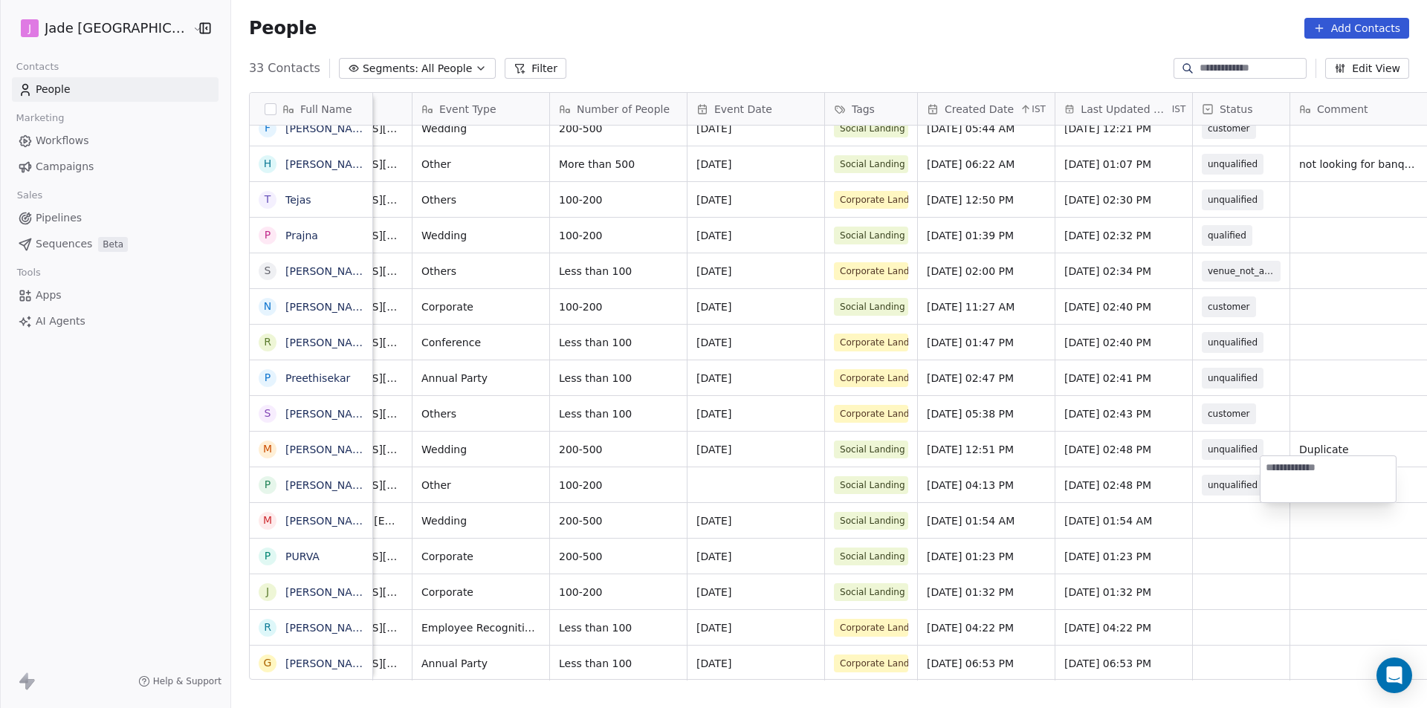
type textarea "*********"
click at [1219, 528] on html "[PERSON_NAME] Mumbai Contacts People Marketing Workflows Campaigns Sales Pipeli…" at bounding box center [713, 354] width 1427 height 708
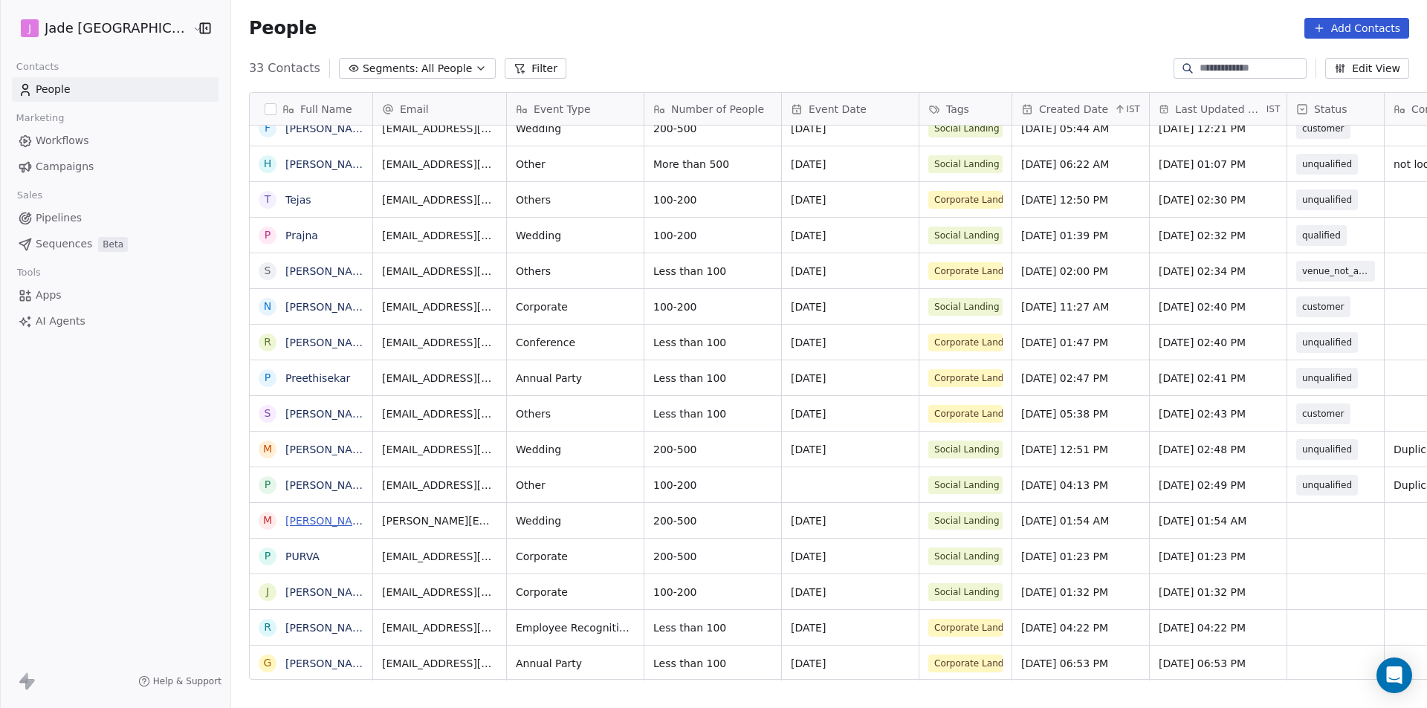
click at [285, 523] on link "[PERSON_NAME]" at bounding box center [328, 521] width 86 height 12
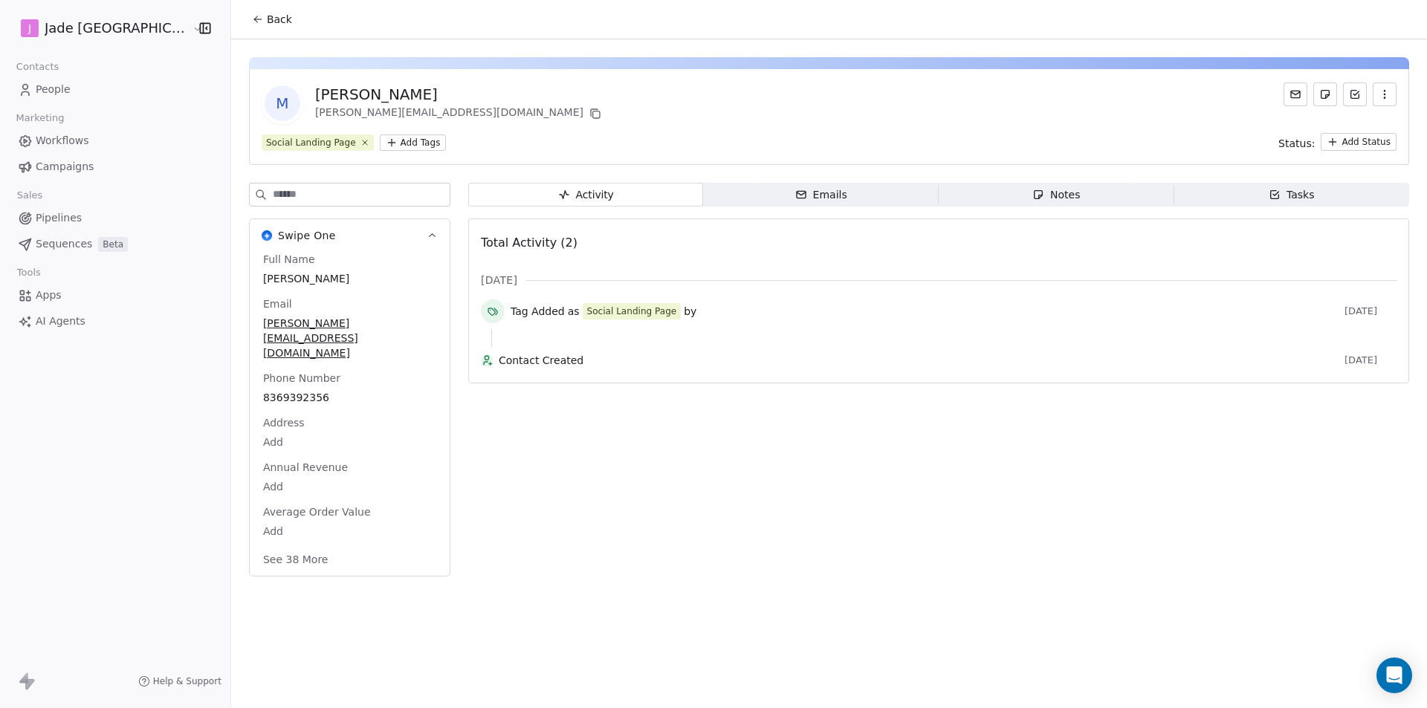
click at [267, 19] on span "Back" at bounding box center [279, 19] width 25 height 15
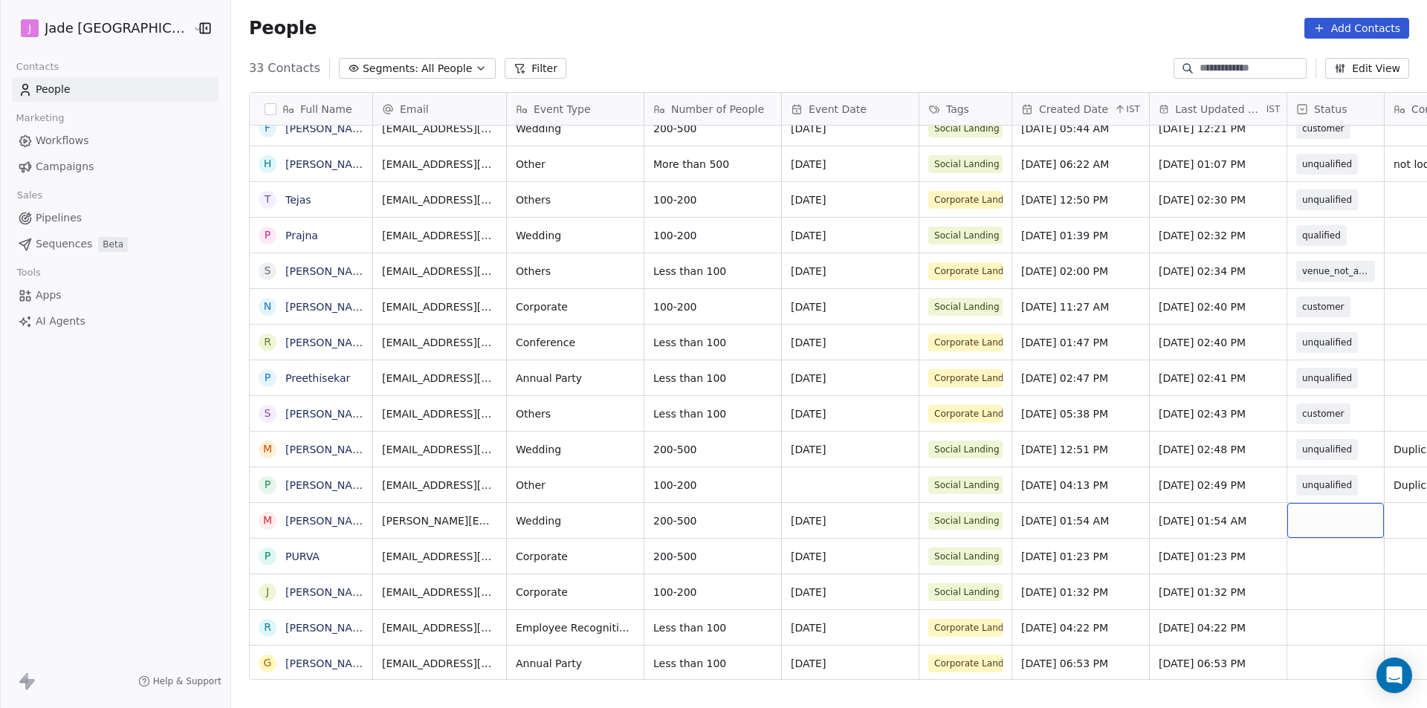
scroll to position [11, 0]
click at [1299, 514] on div "grid" at bounding box center [1336, 520] width 97 height 35
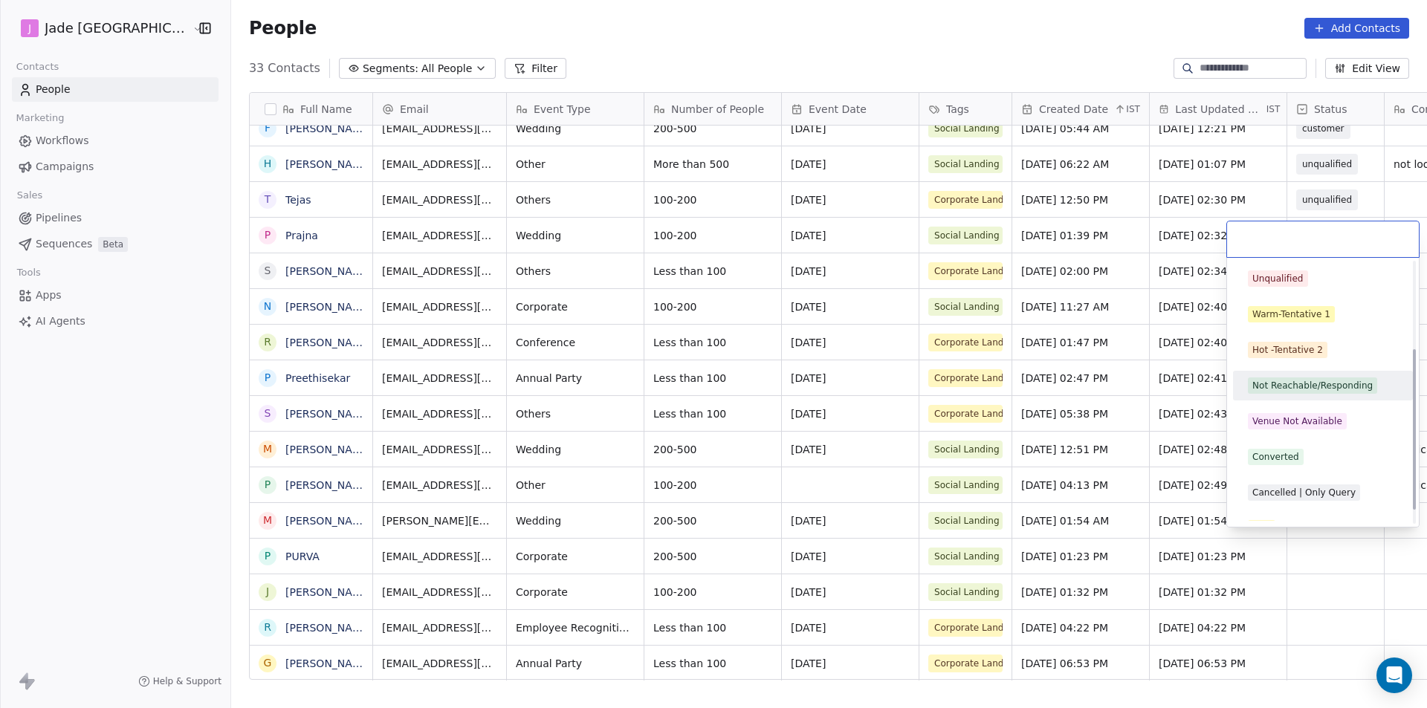
scroll to position [149, 0]
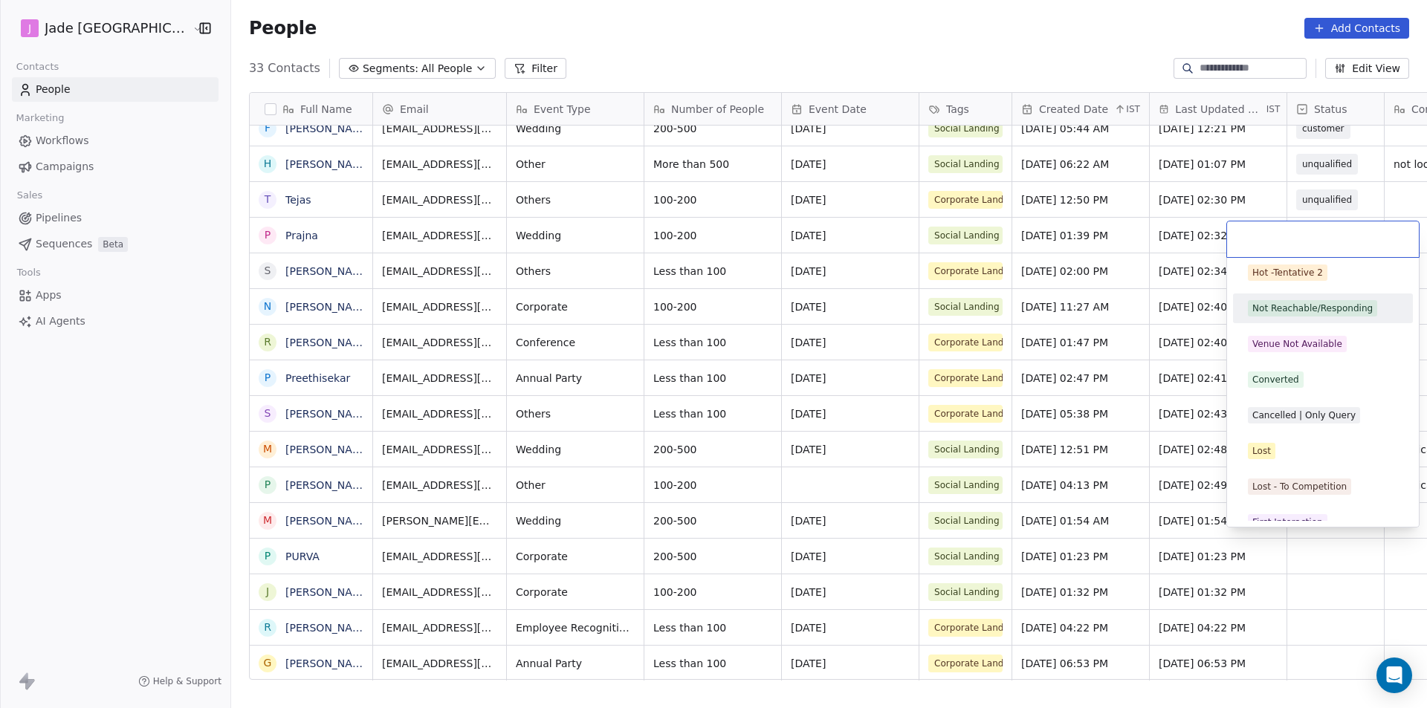
click at [1330, 307] on div "Not Reachable/Responding" at bounding box center [1313, 308] width 120 height 13
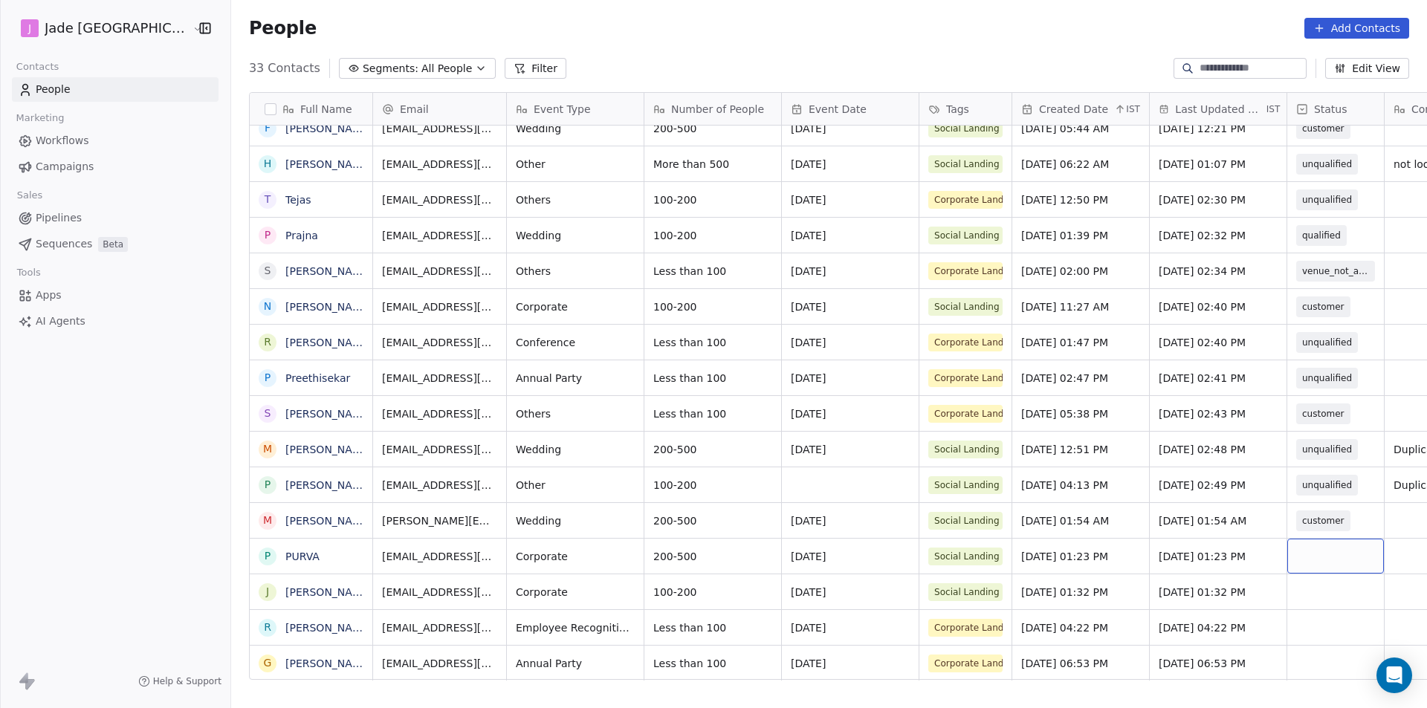
click at [1288, 552] on div "grid" at bounding box center [1336, 556] width 97 height 35
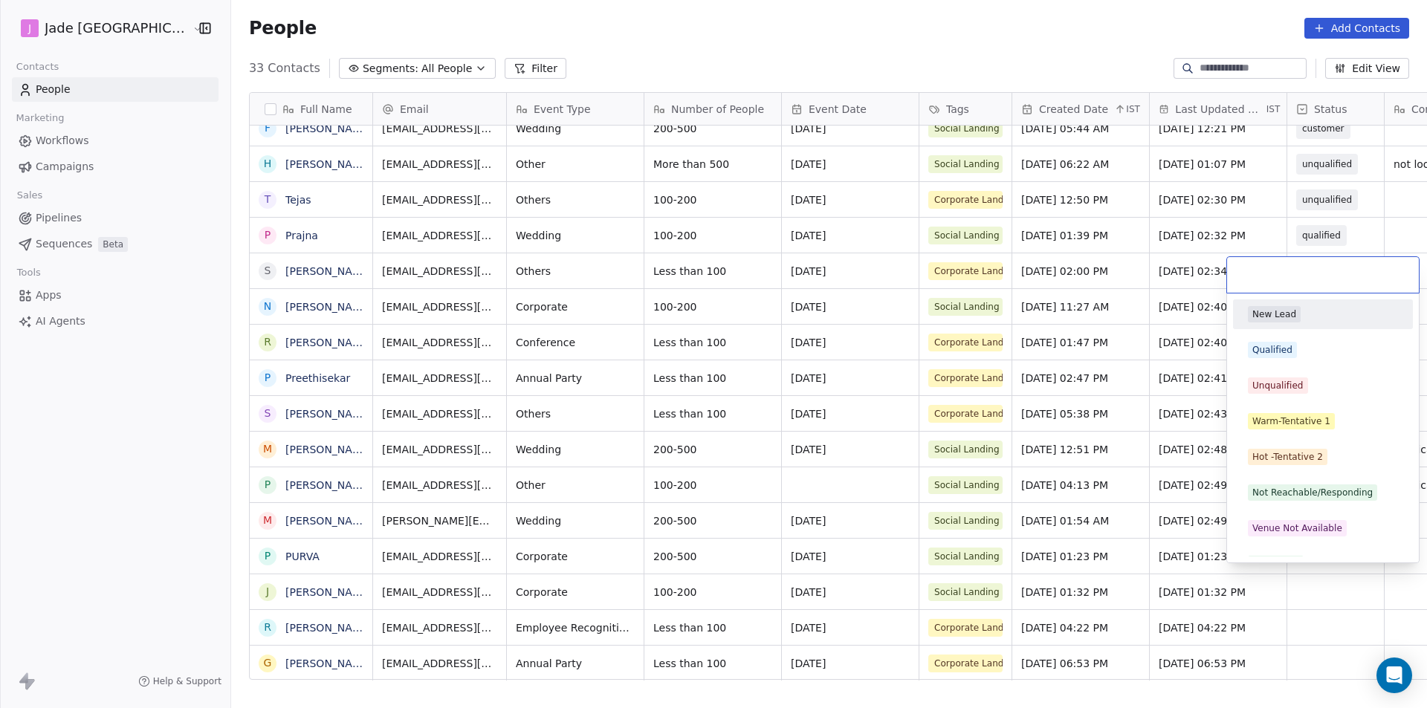
click at [271, 555] on html "[PERSON_NAME] Mumbai Contacts People Marketing Workflows Campaigns Sales Pipeli…" at bounding box center [713, 354] width 1427 height 708
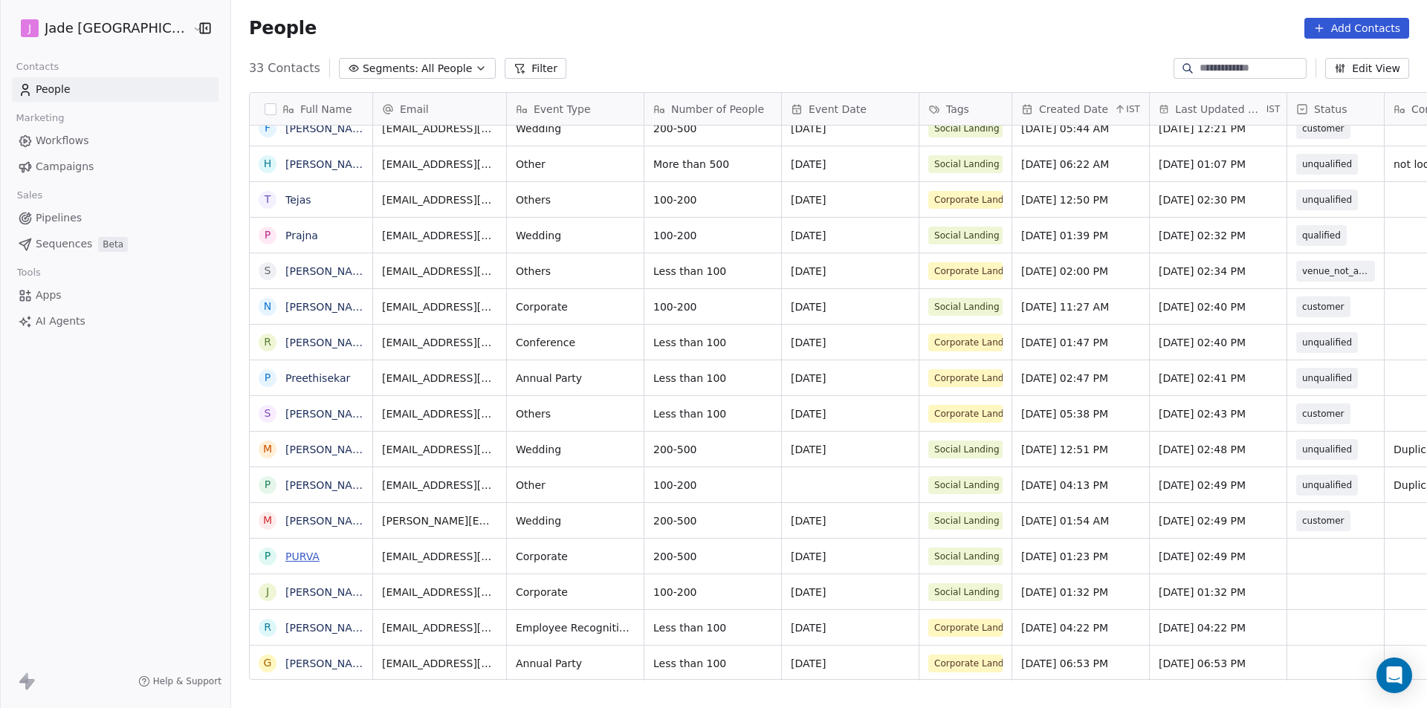
click at [285, 556] on link "PURVA" at bounding box center [302, 557] width 34 height 12
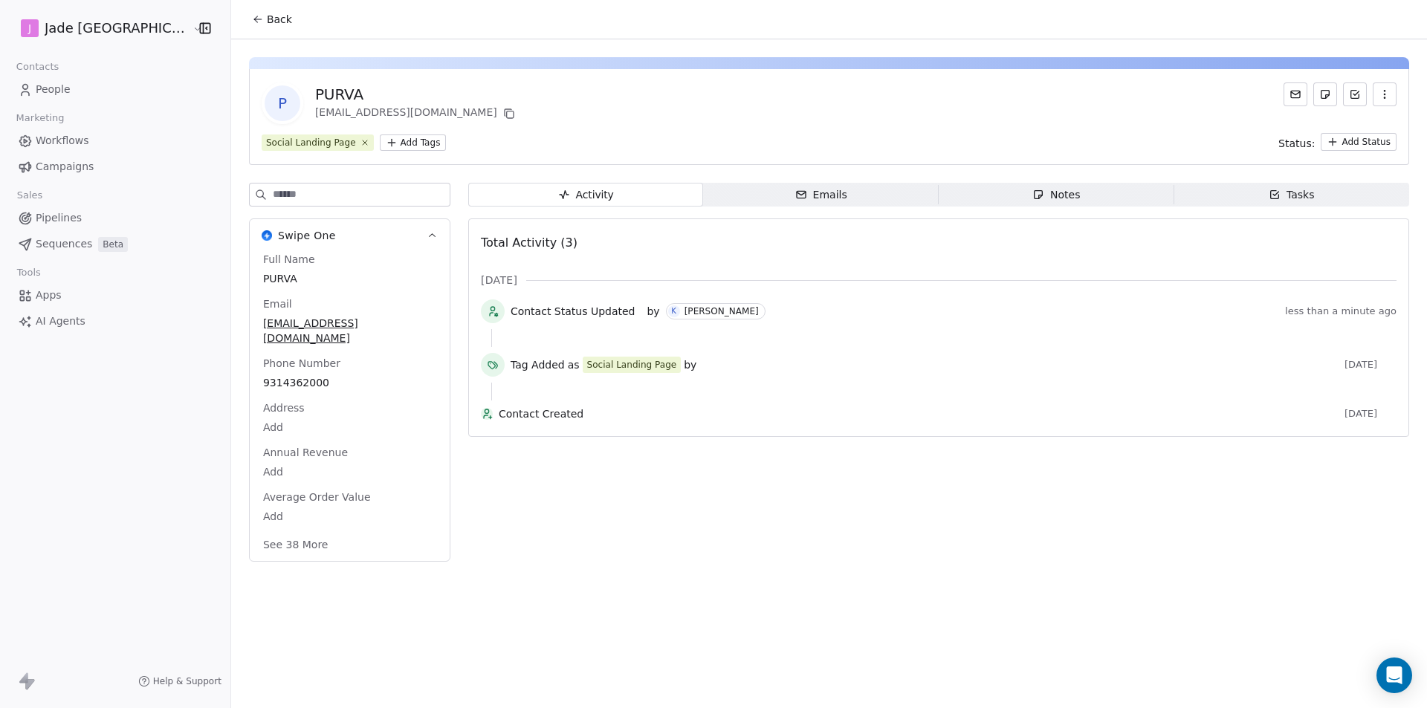
click at [267, 13] on span "Back" at bounding box center [279, 19] width 25 height 15
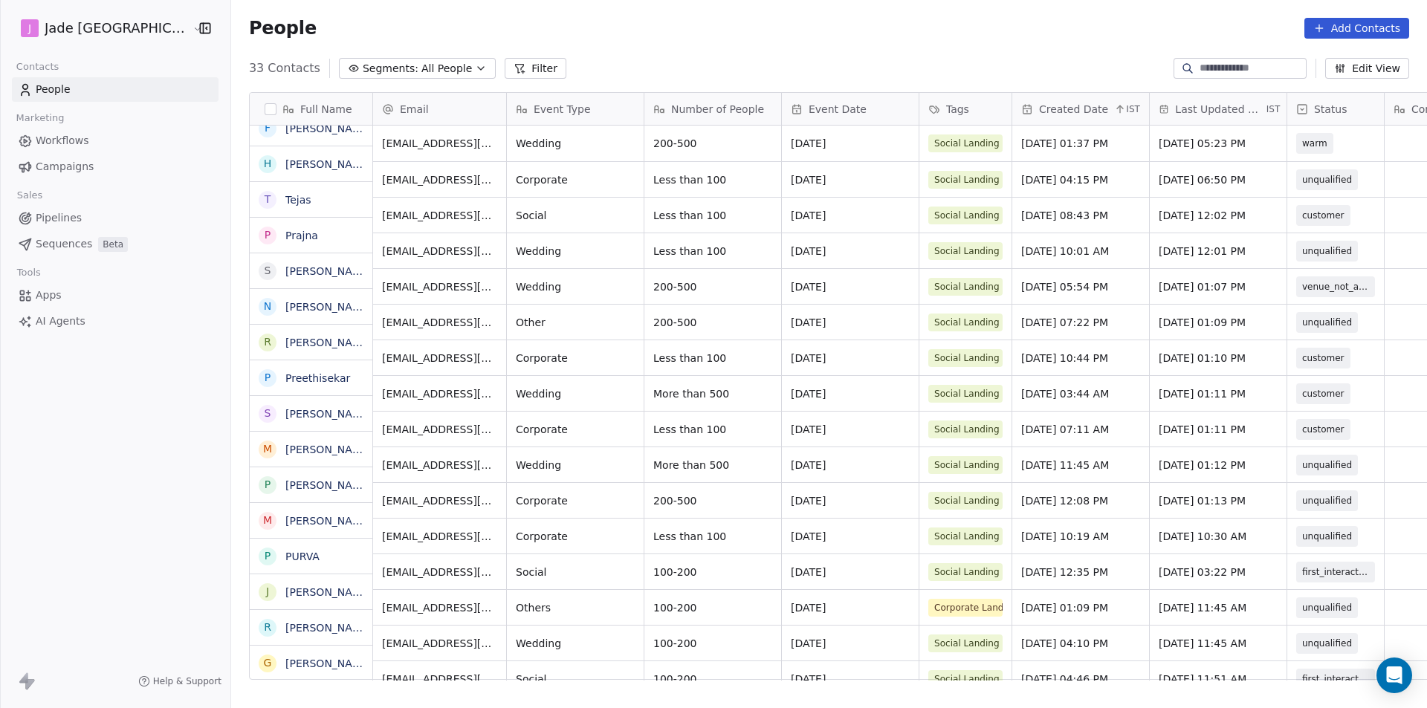
scroll to position [612, 1215]
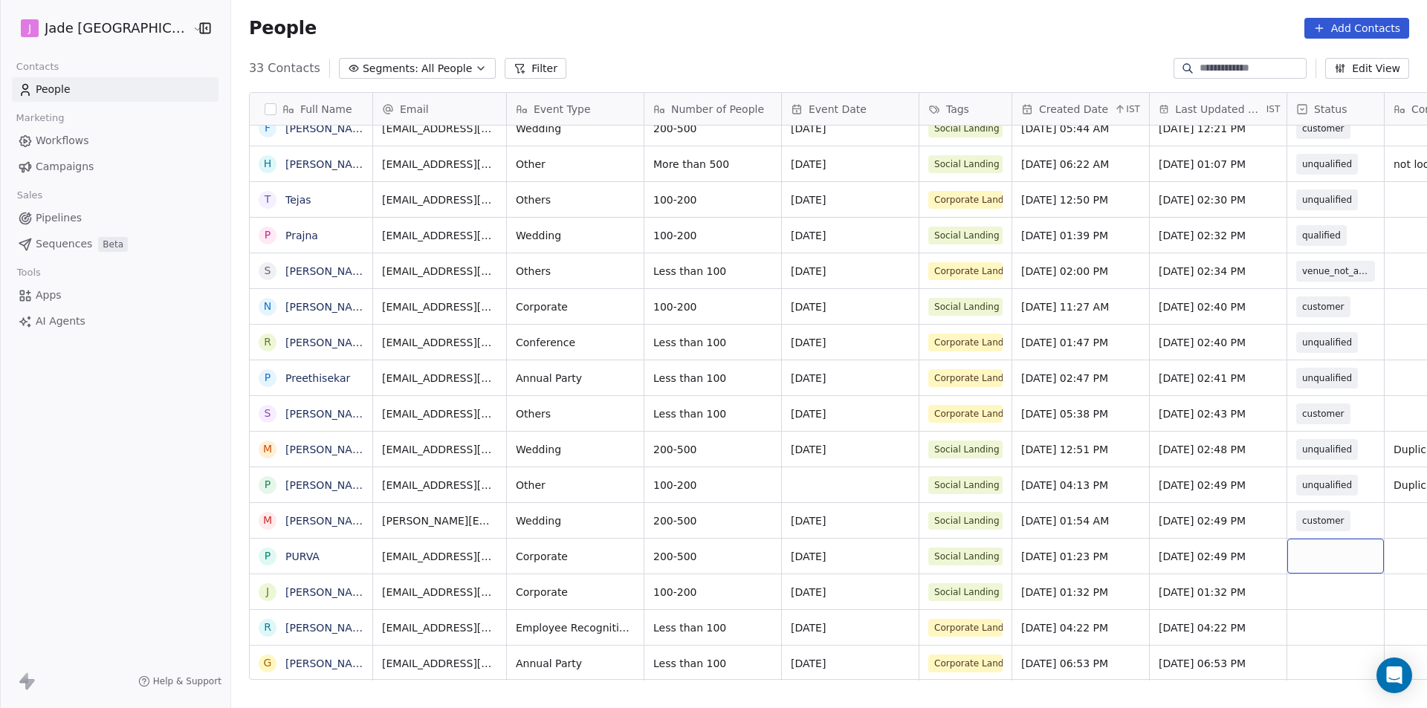
click at [1306, 550] on div "grid" at bounding box center [1336, 556] width 97 height 35
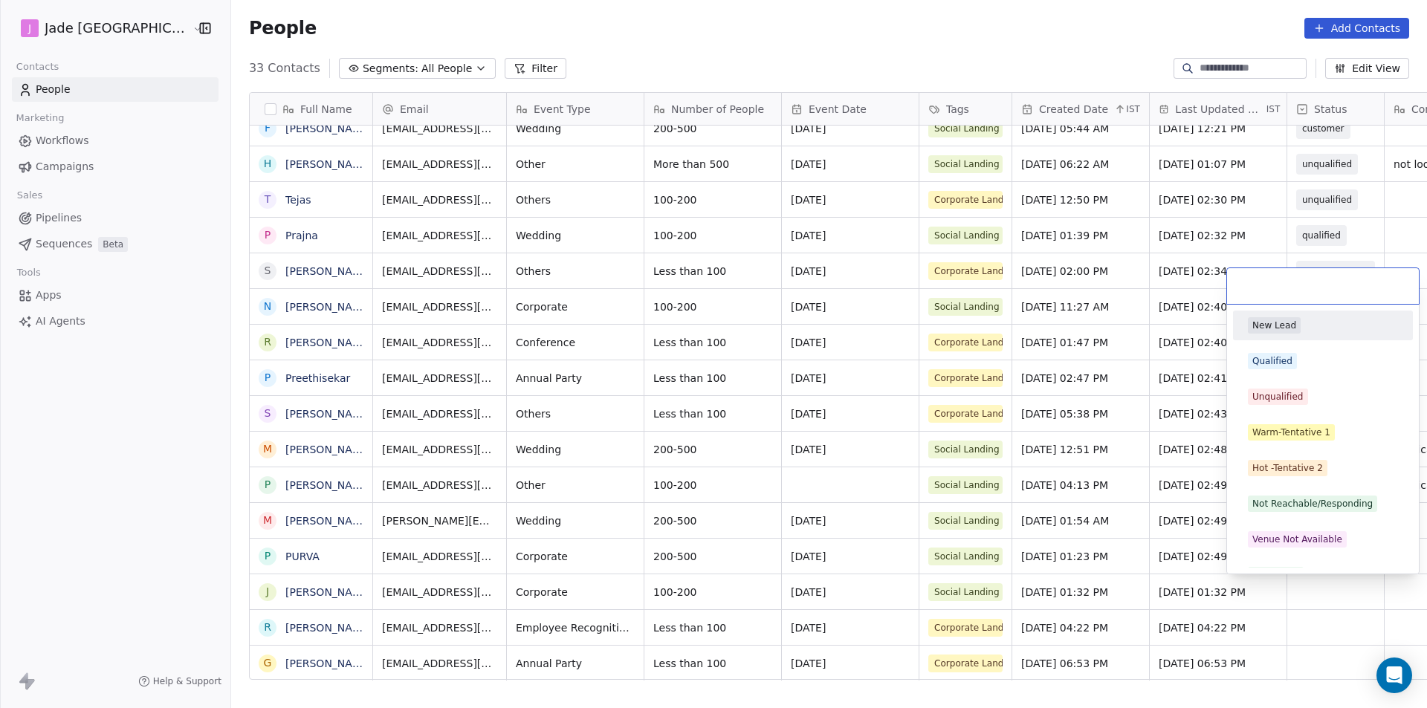
click at [1306, 550] on div "Venue Not Available" at bounding box center [1323, 540] width 168 height 24
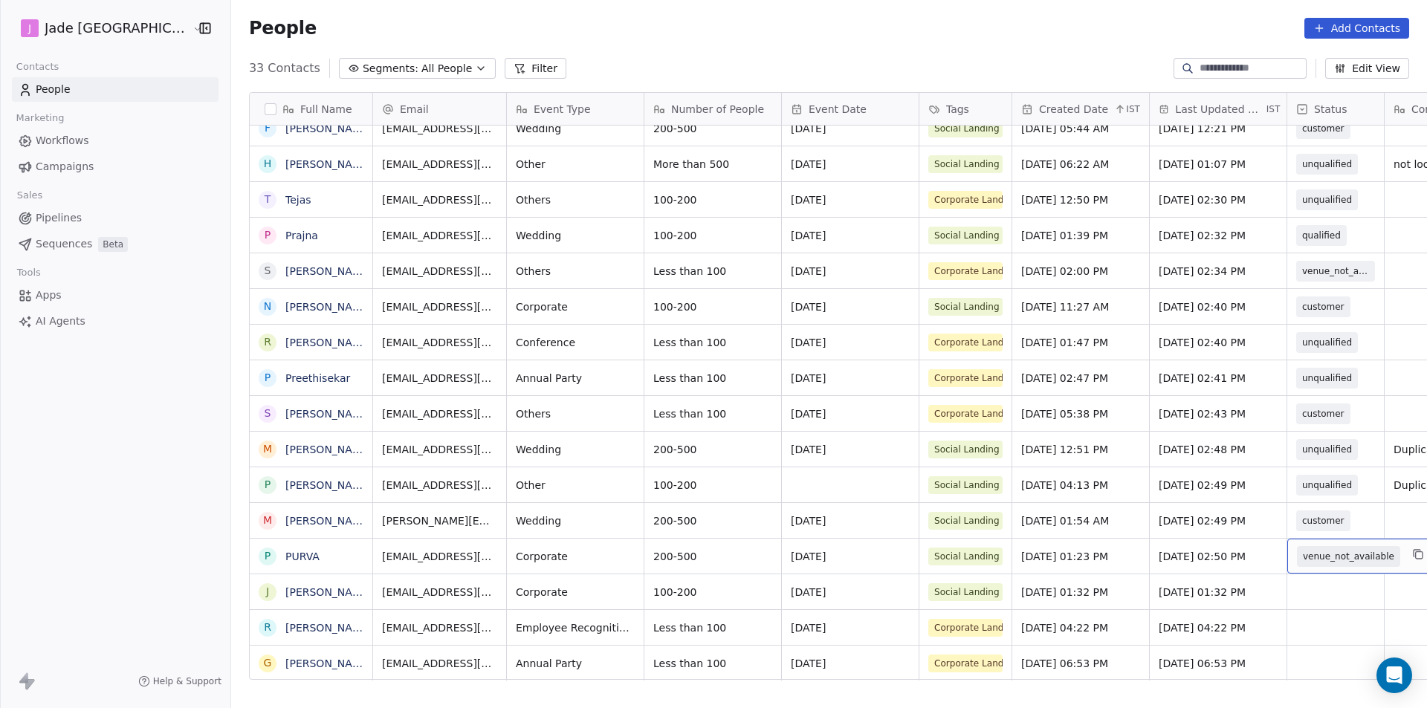
click at [1305, 561] on span "venue_not_available" at bounding box center [1348, 556] width 91 height 15
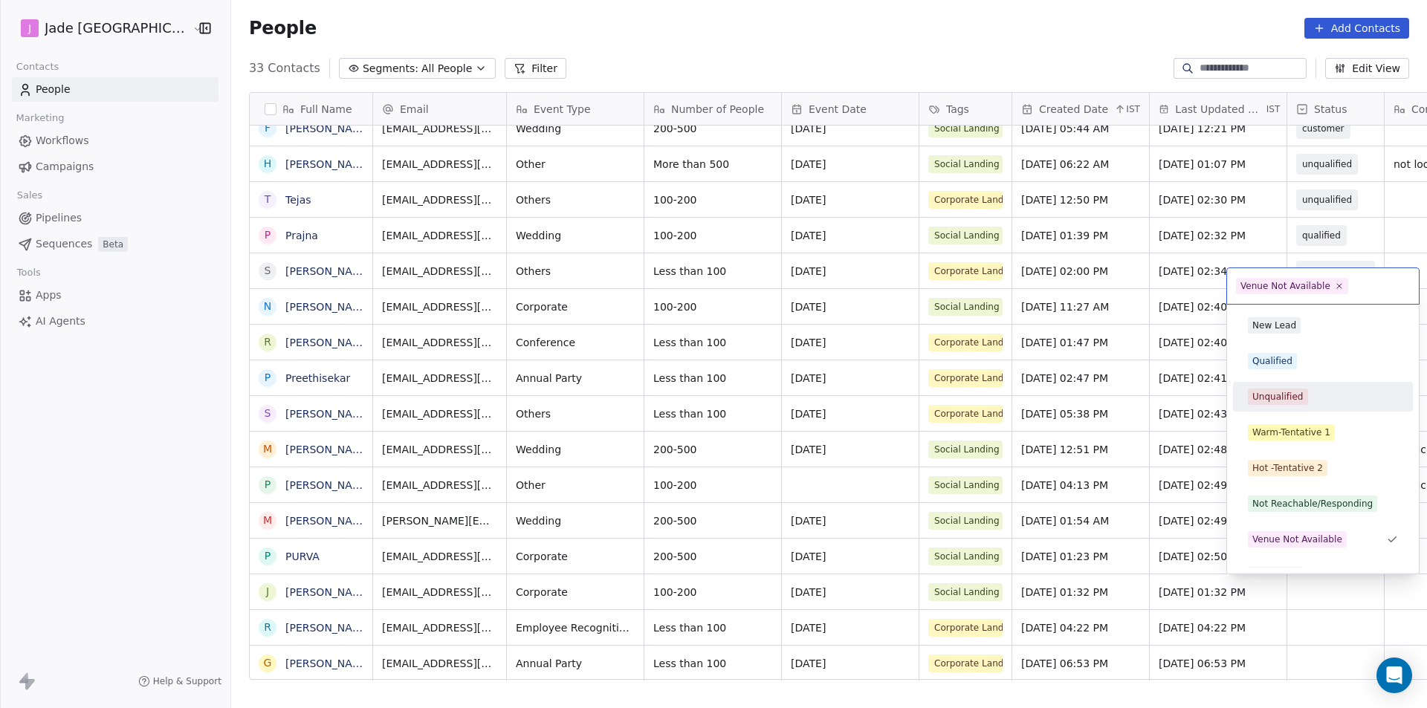
click at [1284, 408] on div "Unqualified" at bounding box center [1323, 397] width 168 height 24
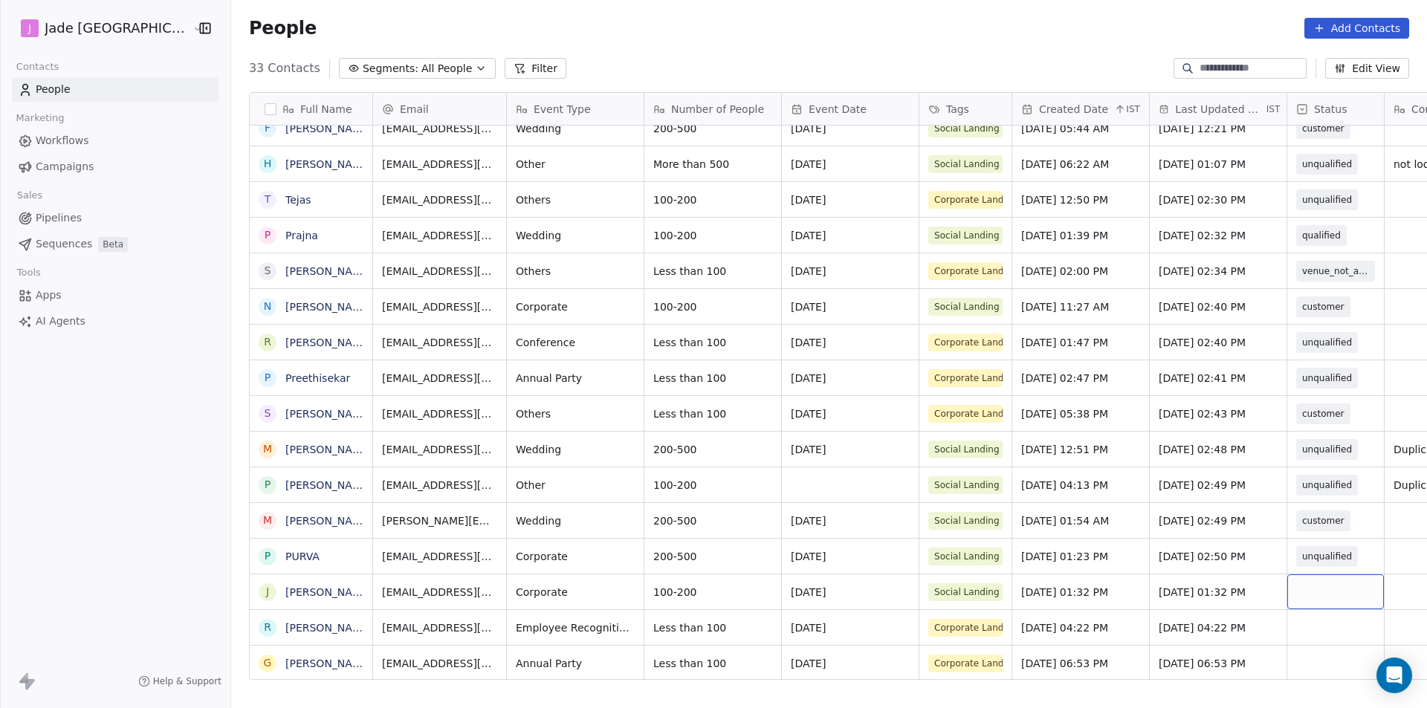
click at [1311, 587] on div "grid" at bounding box center [1336, 592] width 97 height 35
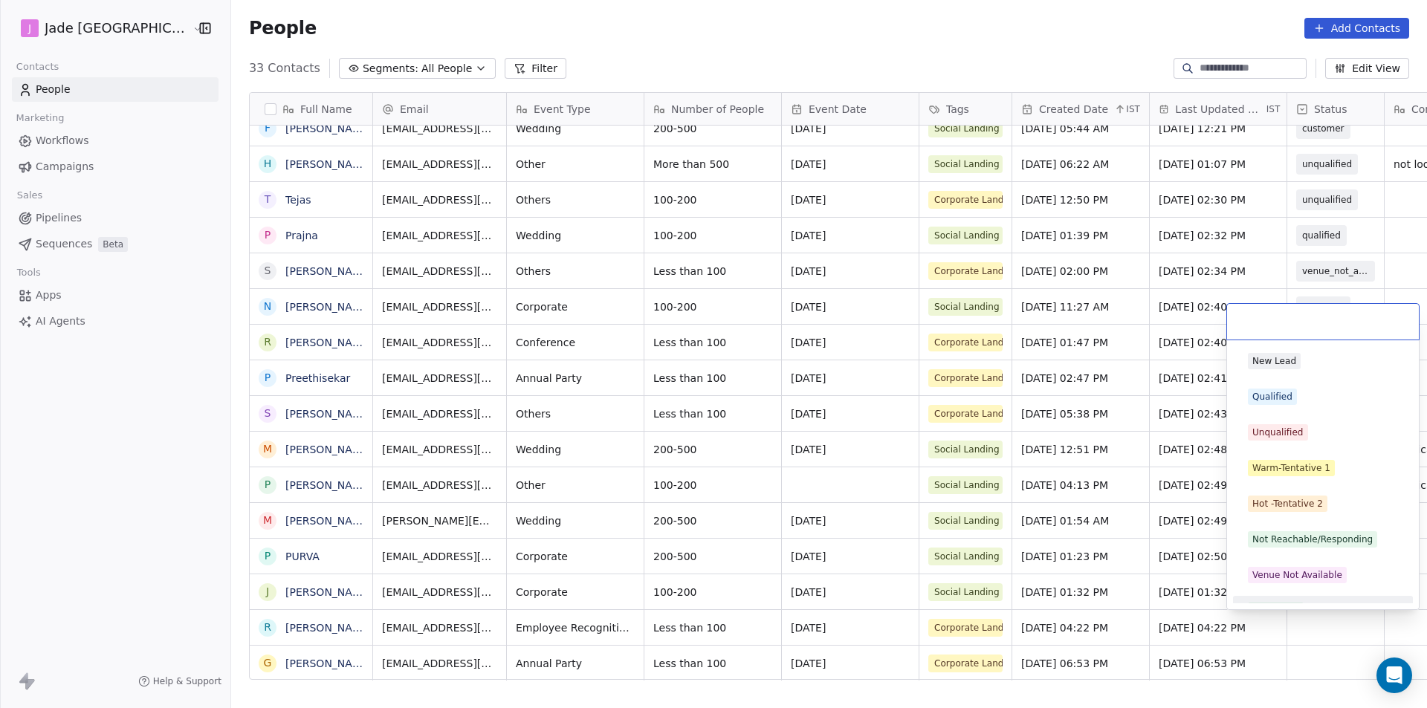
click at [1317, 663] on html "[PERSON_NAME] Mumbai Contacts People Marketing Workflows Campaigns Sales Pipeli…" at bounding box center [713, 354] width 1427 height 708
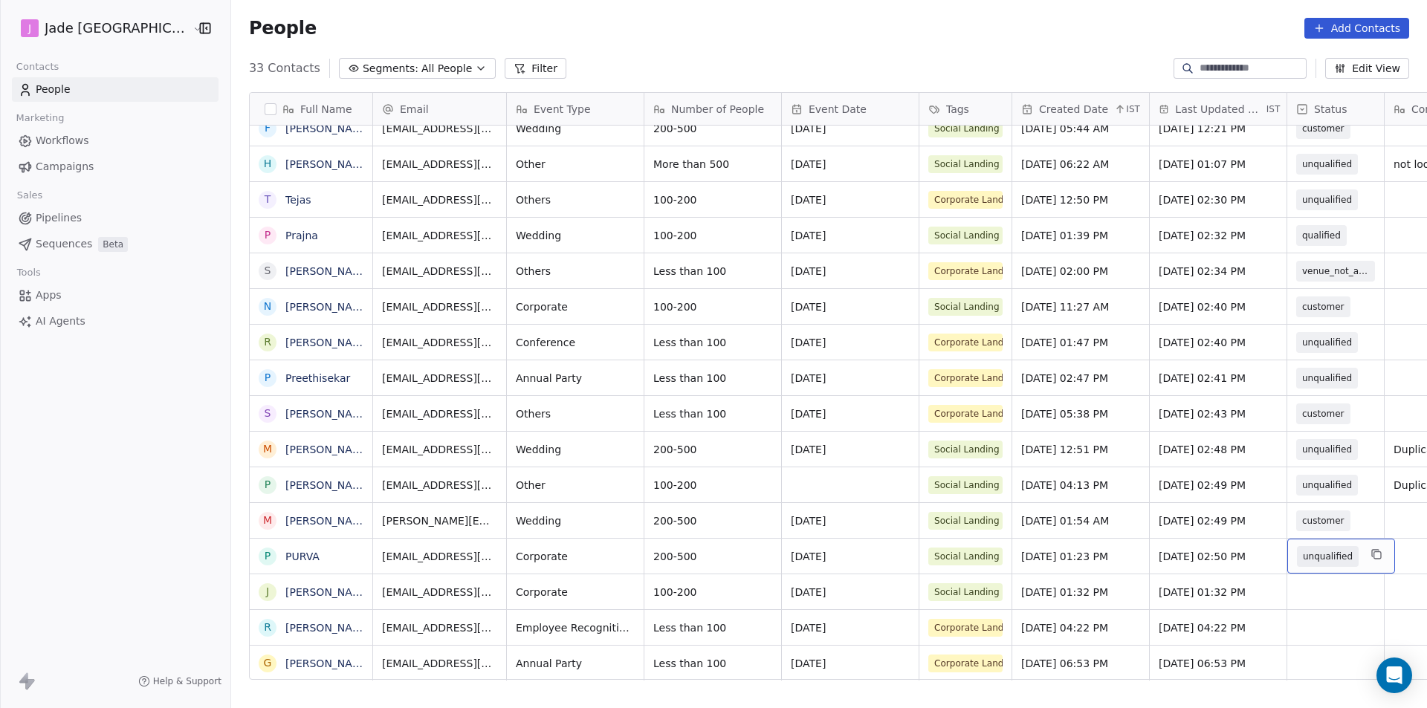
click at [1303, 557] on span "unqualified" at bounding box center [1328, 556] width 50 height 15
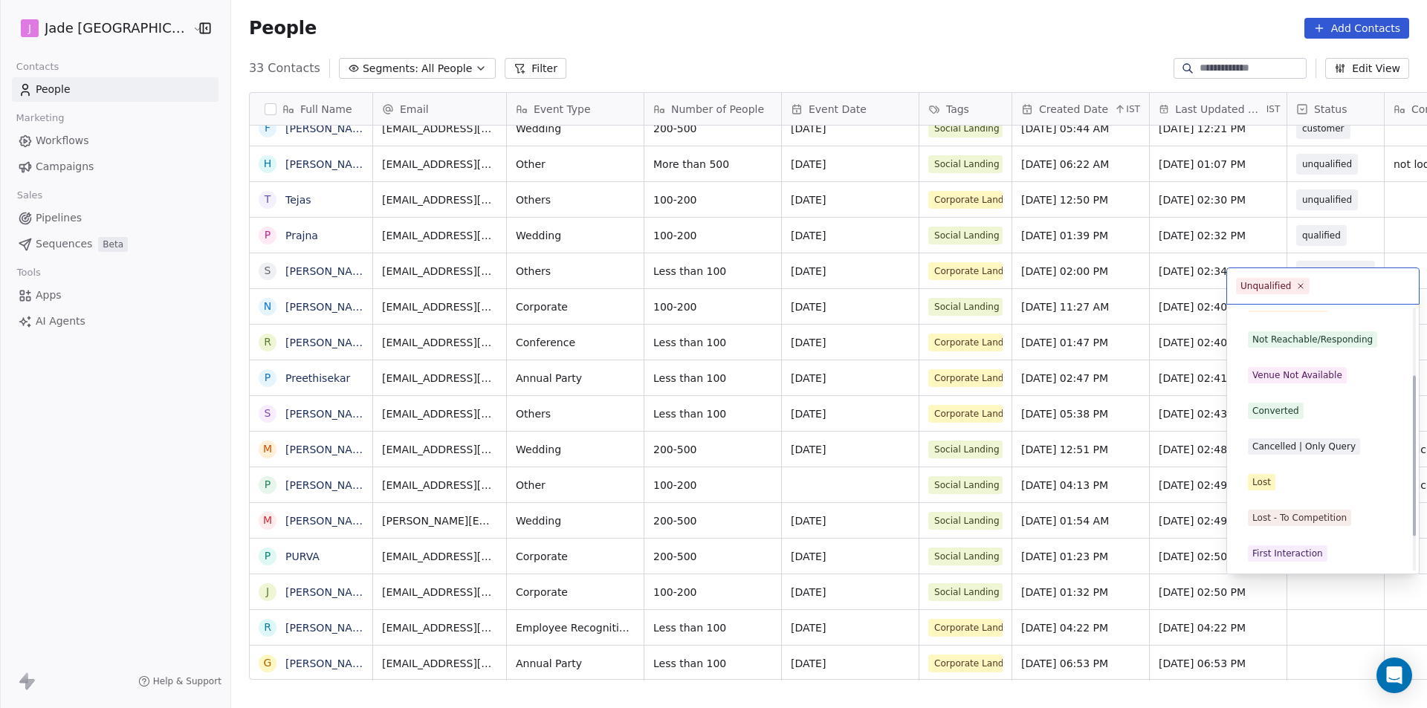
scroll to position [165, 0]
click at [1284, 340] on div "Not Reachable/Responding" at bounding box center [1313, 338] width 120 height 13
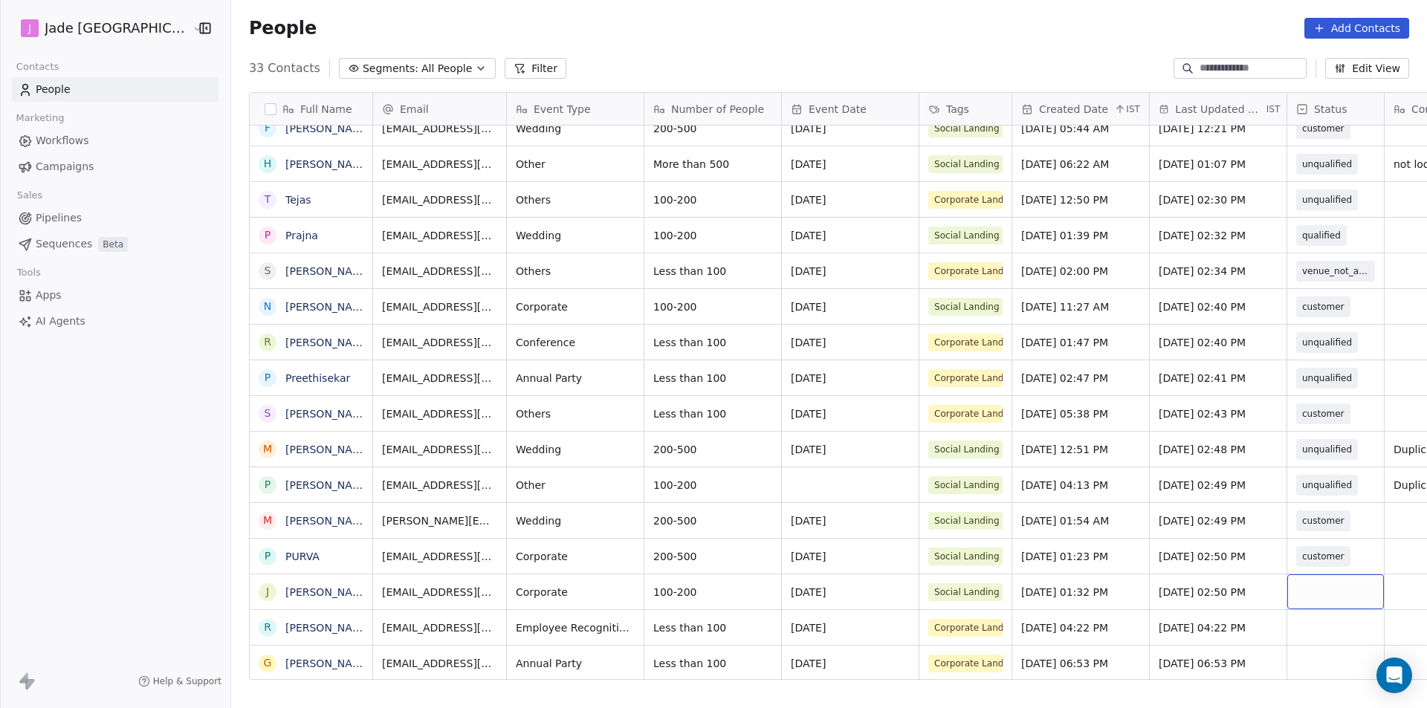
click at [1296, 592] on div "grid" at bounding box center [1336, 592] width 97 height 35
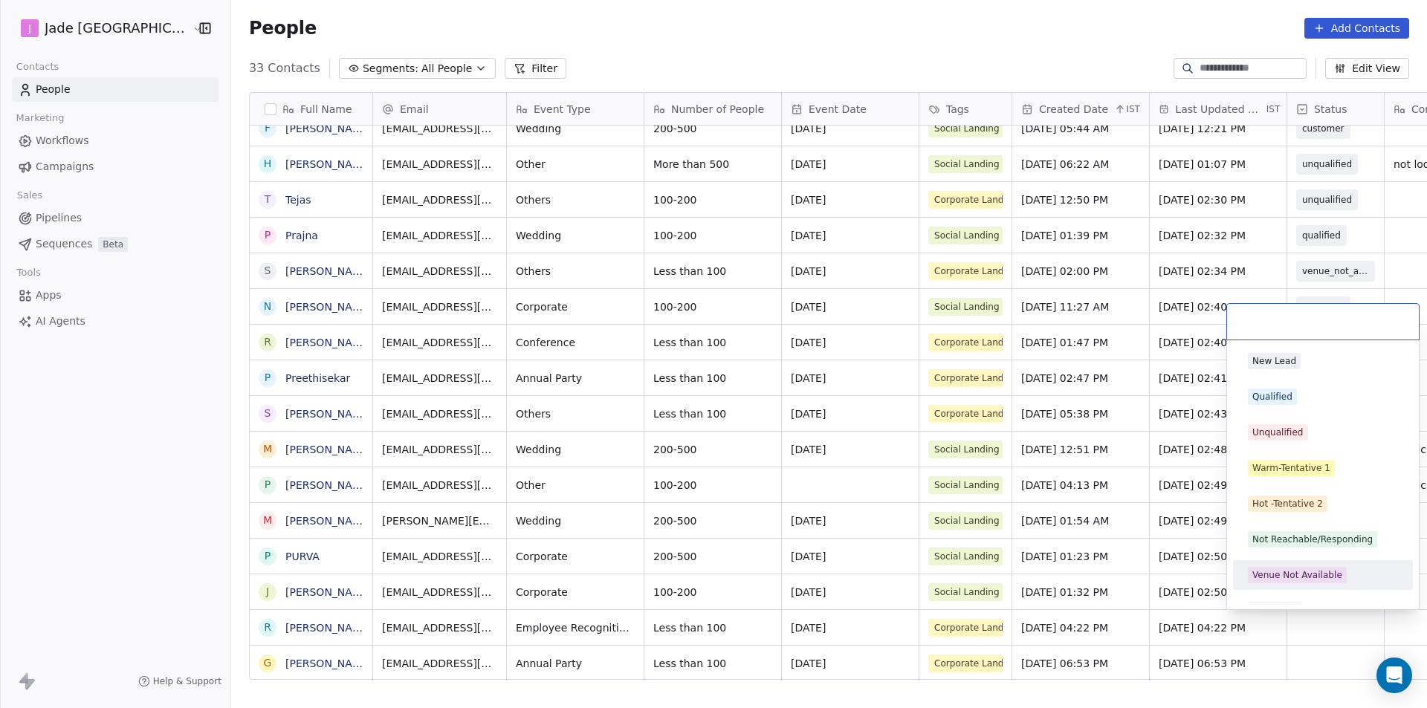
click at [276, 592] on html "[PERSON_NAME] Mumbai Contacts People Marketing Workflows Campaigns Sales Pipeli…" at bounding box center [713, 354] width 1427 height 708
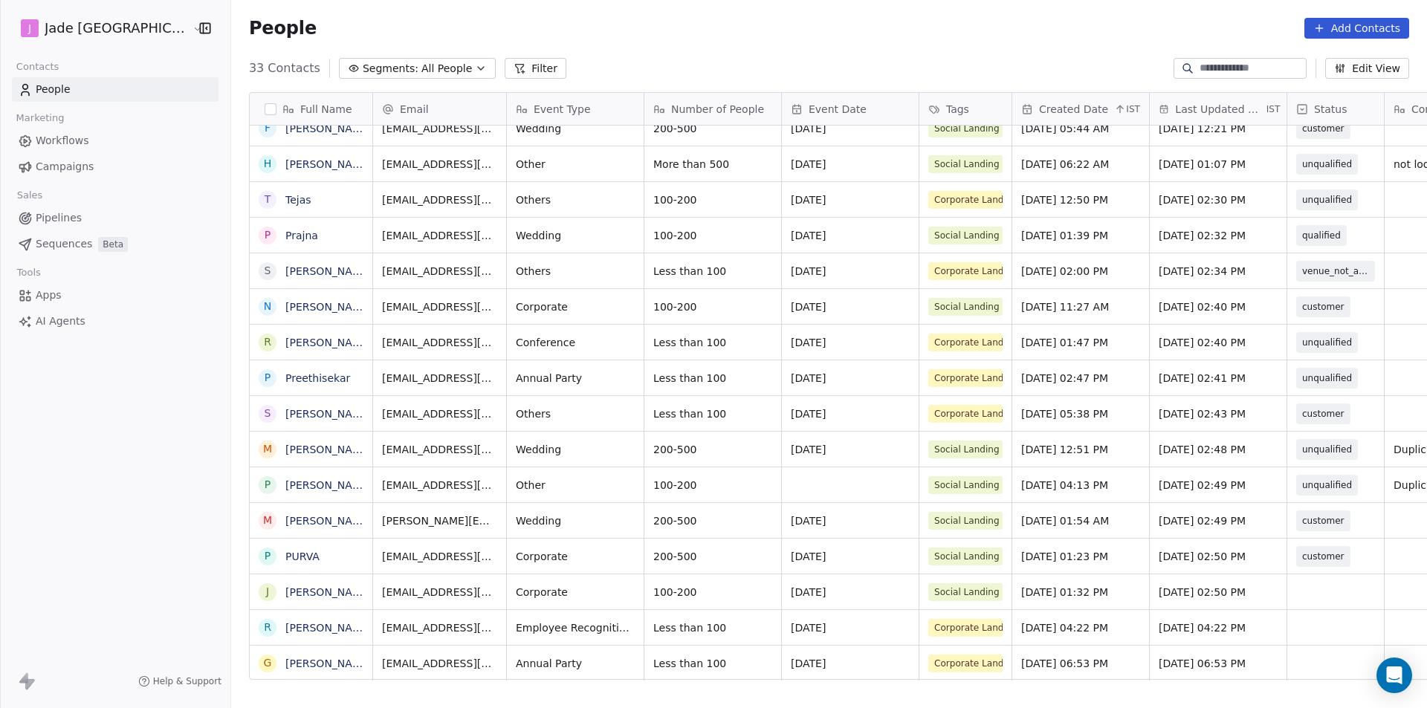
click at [285, 592] on link "[PERSON_NAME]" at bounding box center [328, 593] width 86 height 12
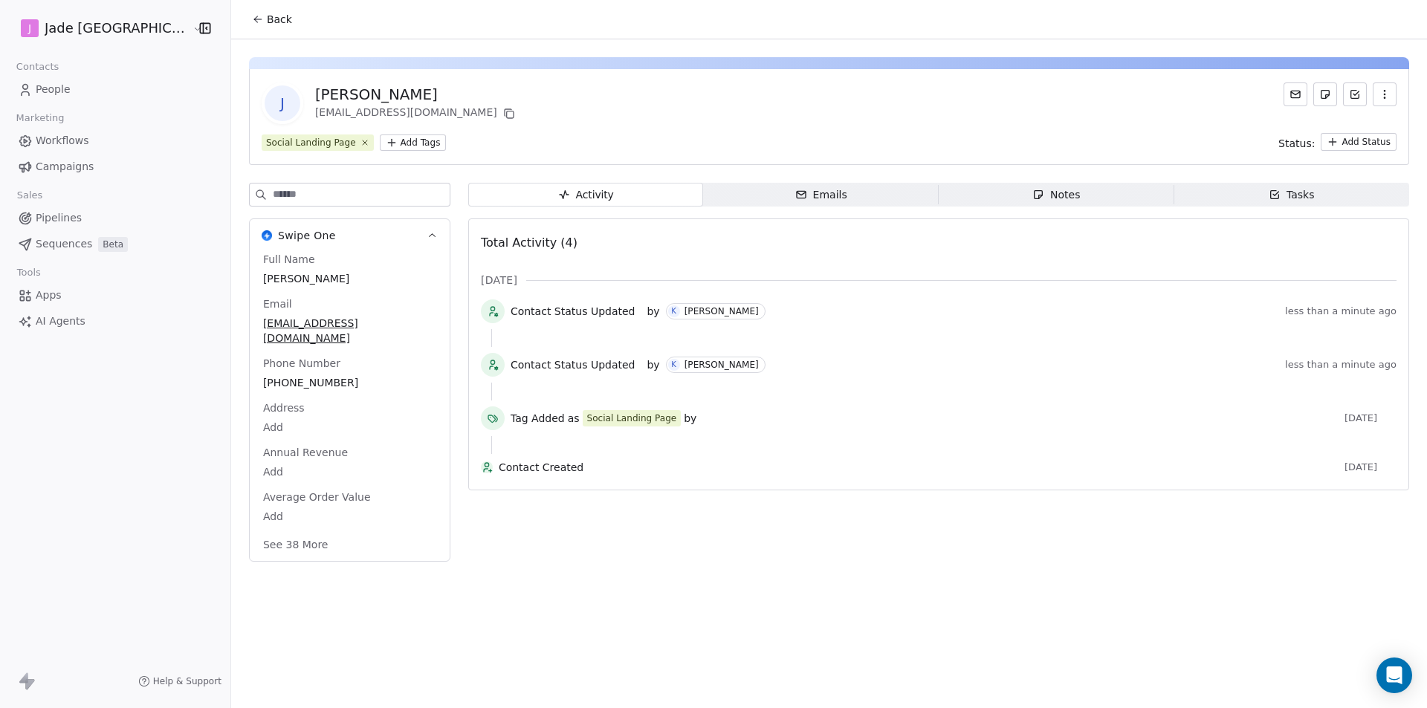
click at [231, 16] on div "Back" at bounding box center [829, 19] width 1196 height 39
click at [243, 25] on button "Back" at bounding box center [272, 19] width 58 height 27
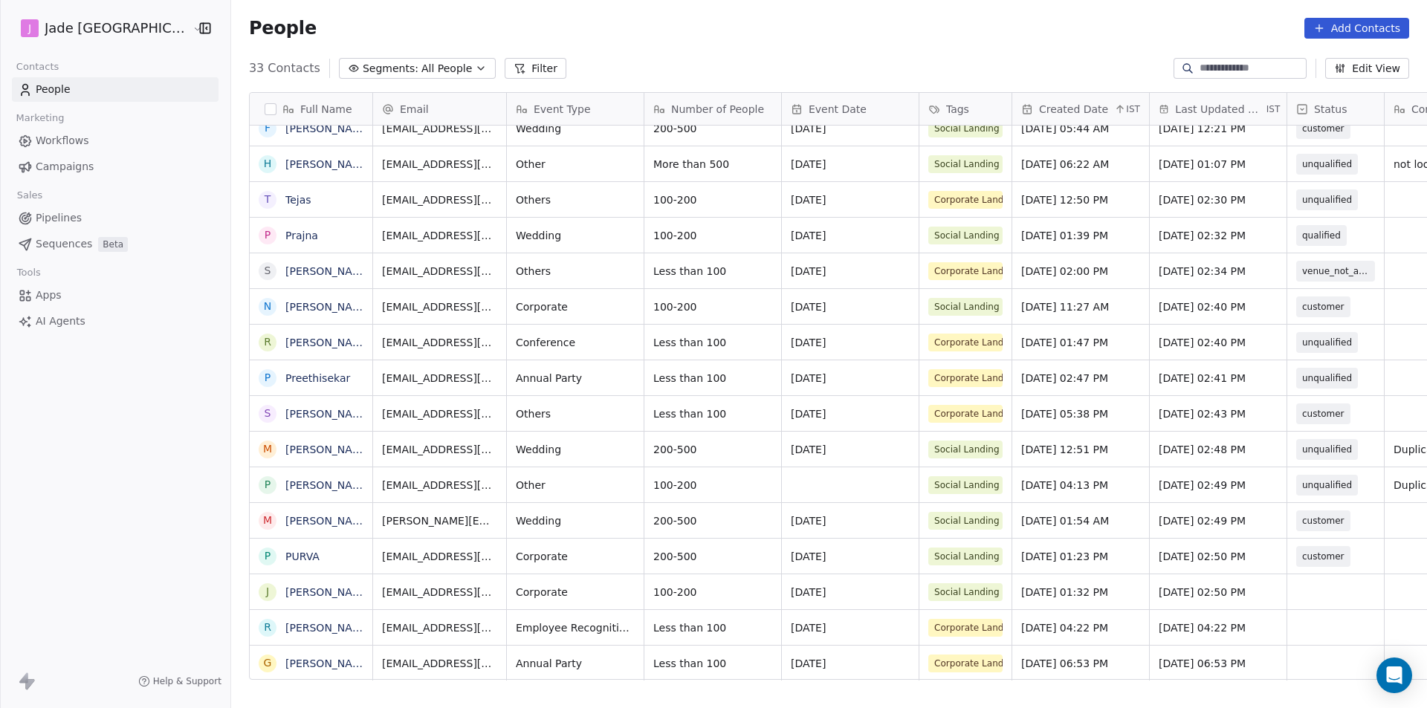
scroll to position [11, 0]
click at [1288, 581] on div "grid" at bounding box center [1336, 592] width 97 height 35
click at [285, 593] on link "[PERSON_NAME]" at bounding box center [328, 593] width 86 height 12
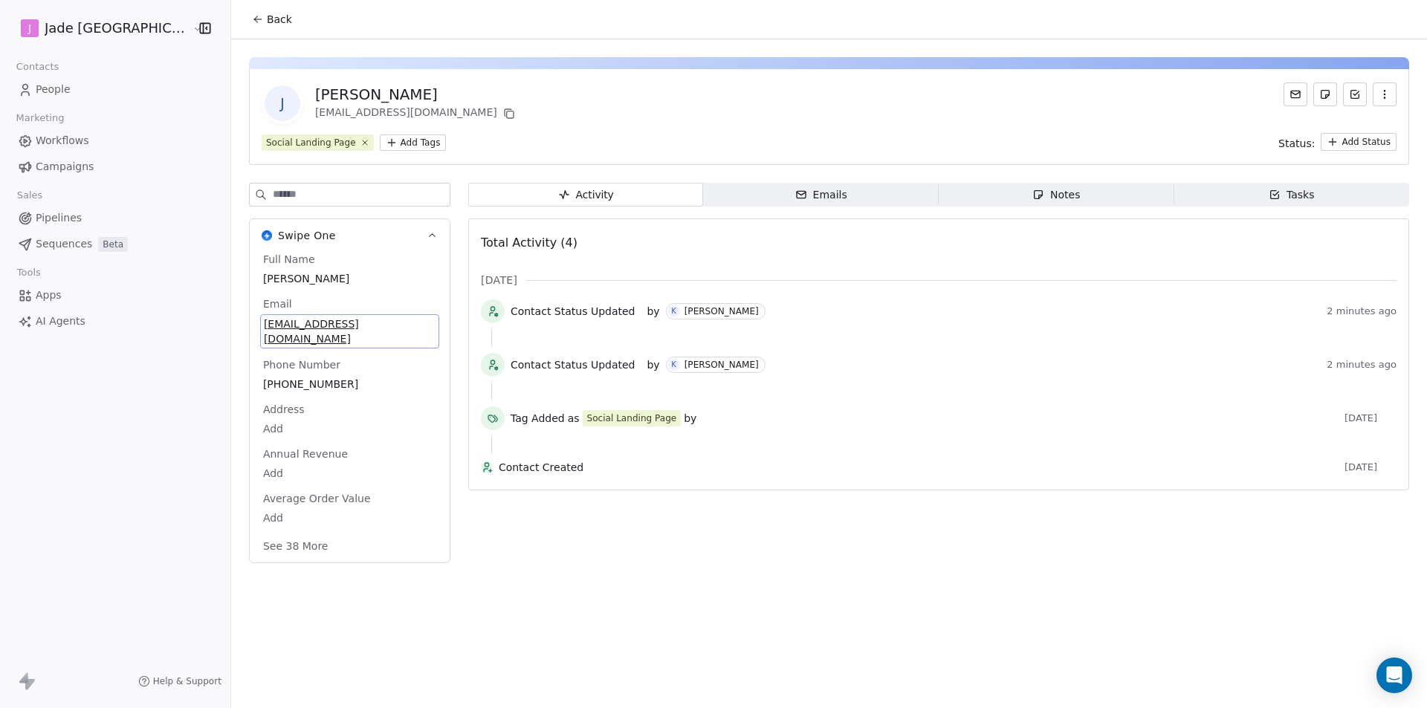
drag, startPoint x: 351, startPoint y: 321, endPoint x: 265, endPoint y: 316, distance: 85.6
click at [265, 316] on div "[EMAIL_ADDRESS][DOMAIN_NAME]" at bounding box center [349, 331] width 179 height 34
click at [354, 323] on span "[EMAIL_ADDRESS][DOMAIN_NAME]" at bounding box center [350, 332] width 172 height 30
drag, startPoint x: 359, startPoint y: 326, endPoint x: 235, endPoint y: 327, distance: 124.1
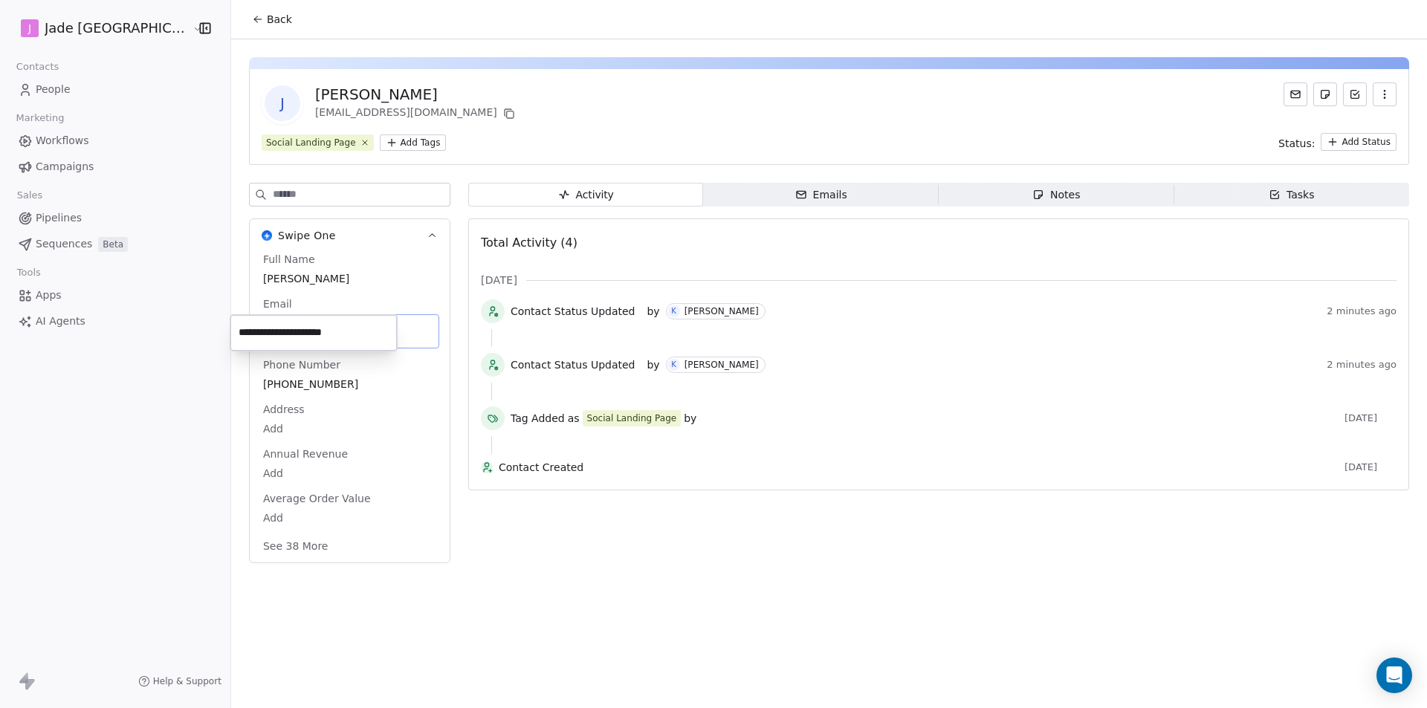
click at [235, 327] on input "**********" at bounding box center [313, 333] width 161 height 30
click at [245, 20] on html "**********" at bounding box center [713, 354] width 1427 height 708
click at [243, 18] on button "Back" at bounding box center [272, 19] width 58 height 27
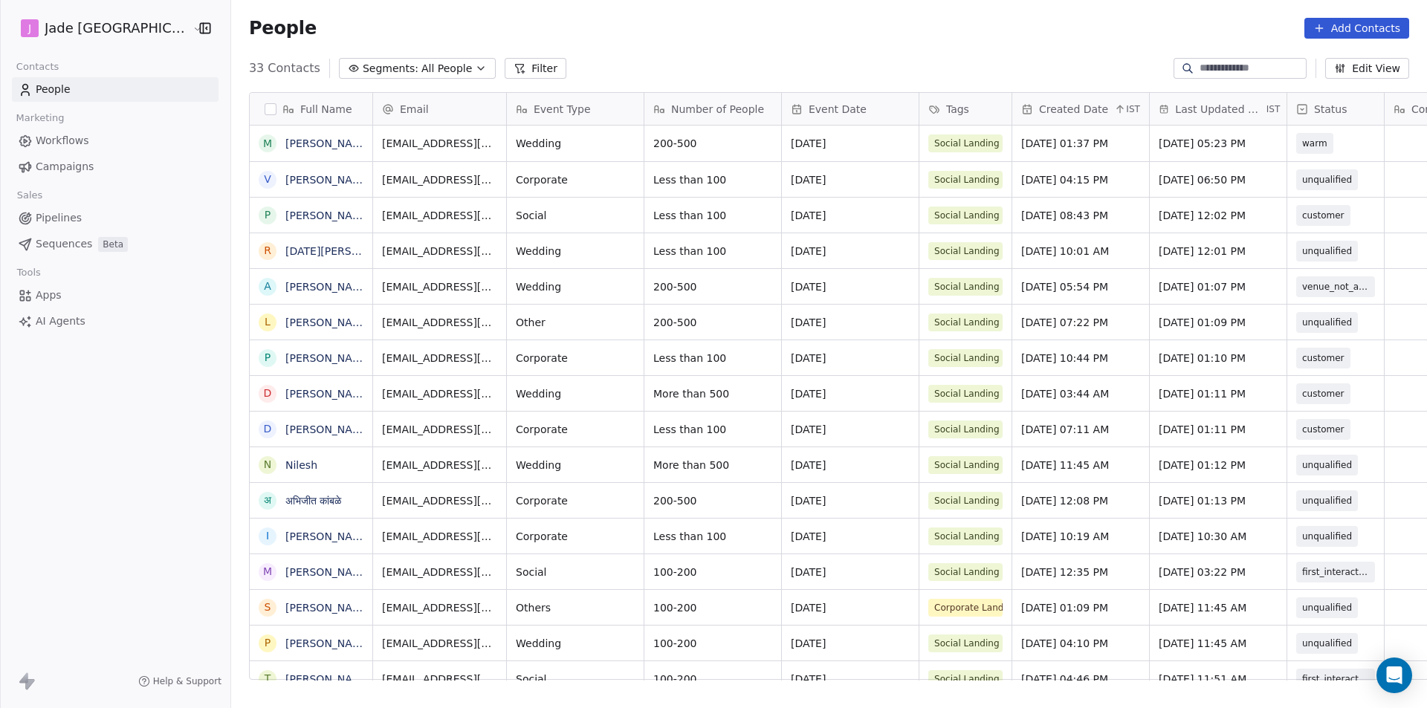
scroll to position [612, 1215]
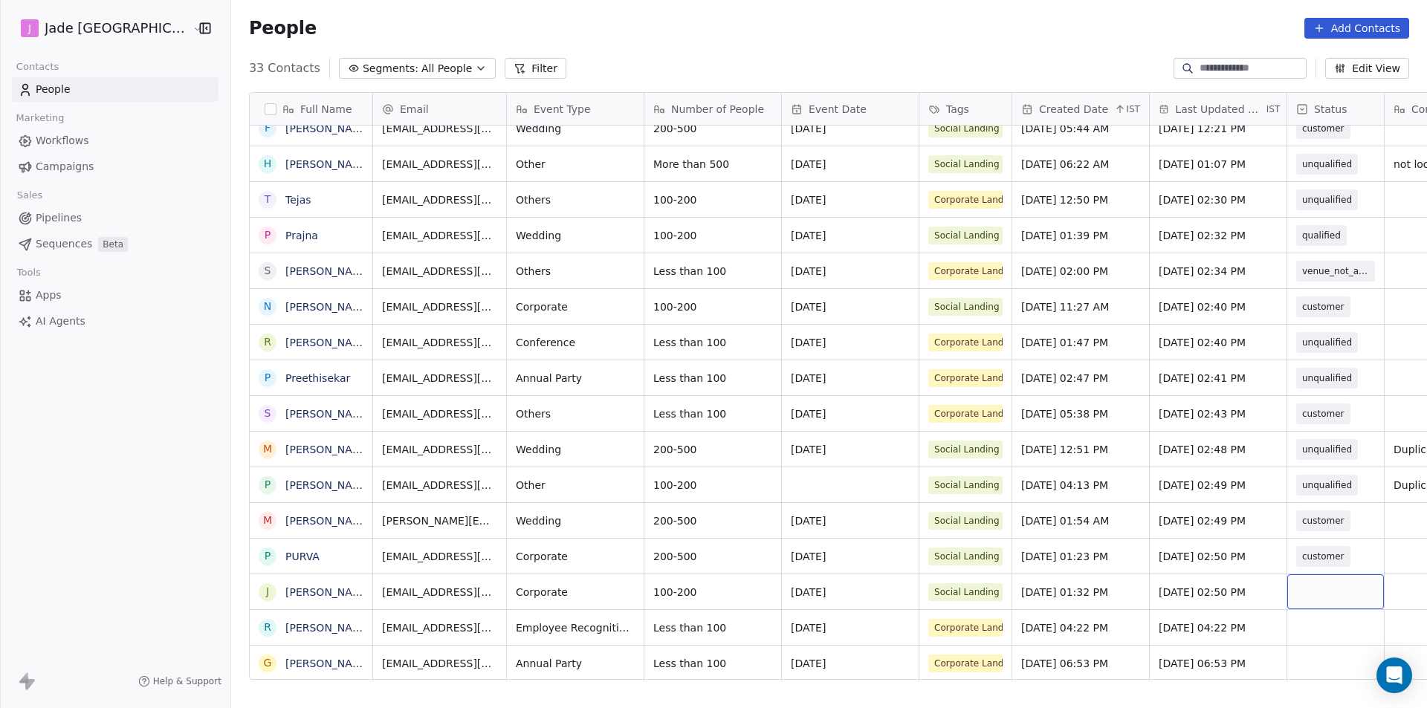
click at [1288, 592] on div "grid" at bounding box center [1336, 592] width 97 height 35
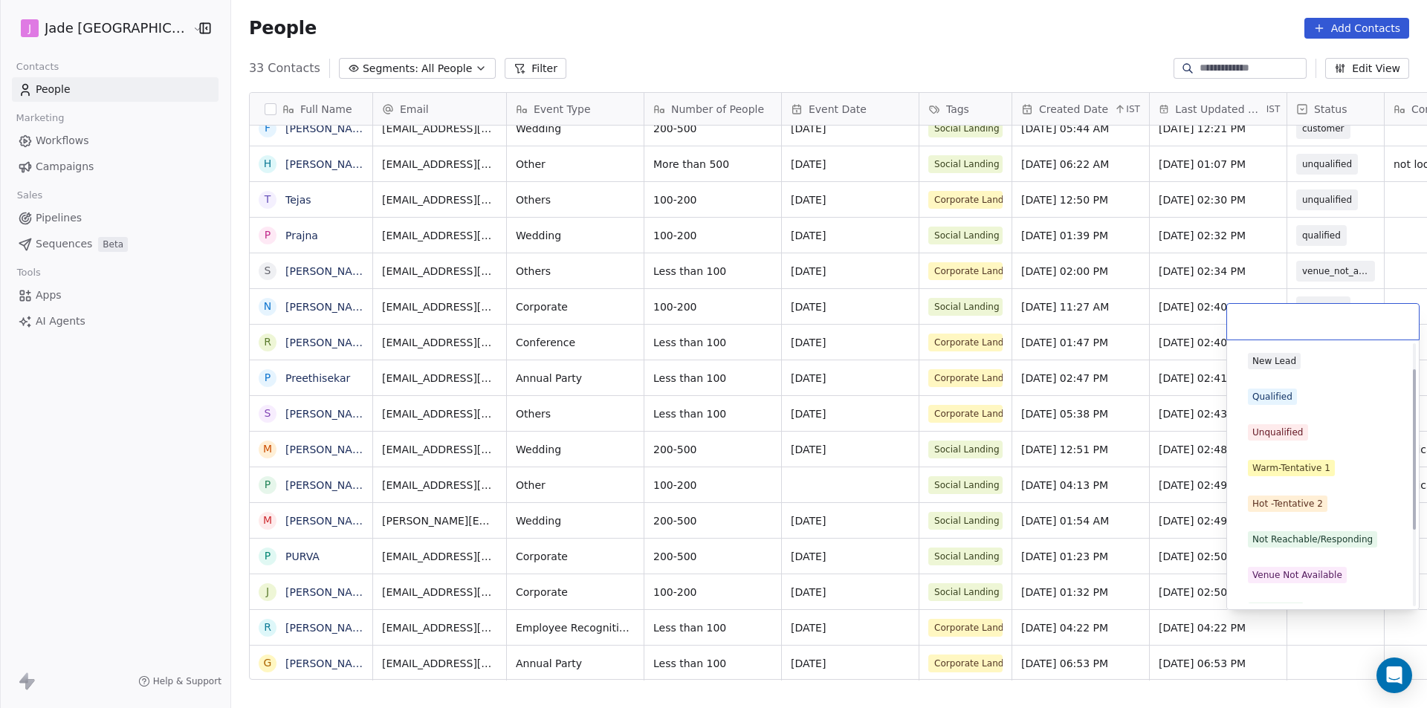
scroll to position [165, 0]
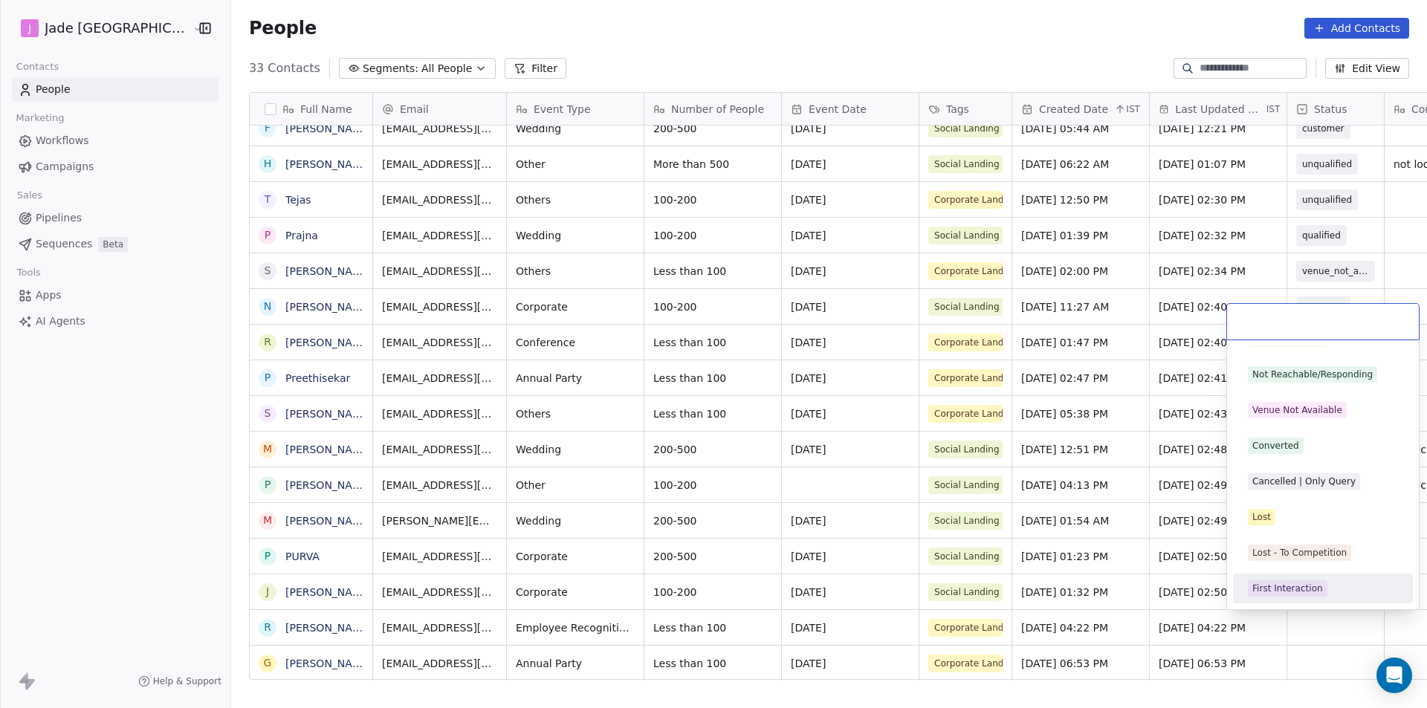
click at [1276, 586] on div "First Interaction" at bounding box center [1288, 588] width 71 height 13
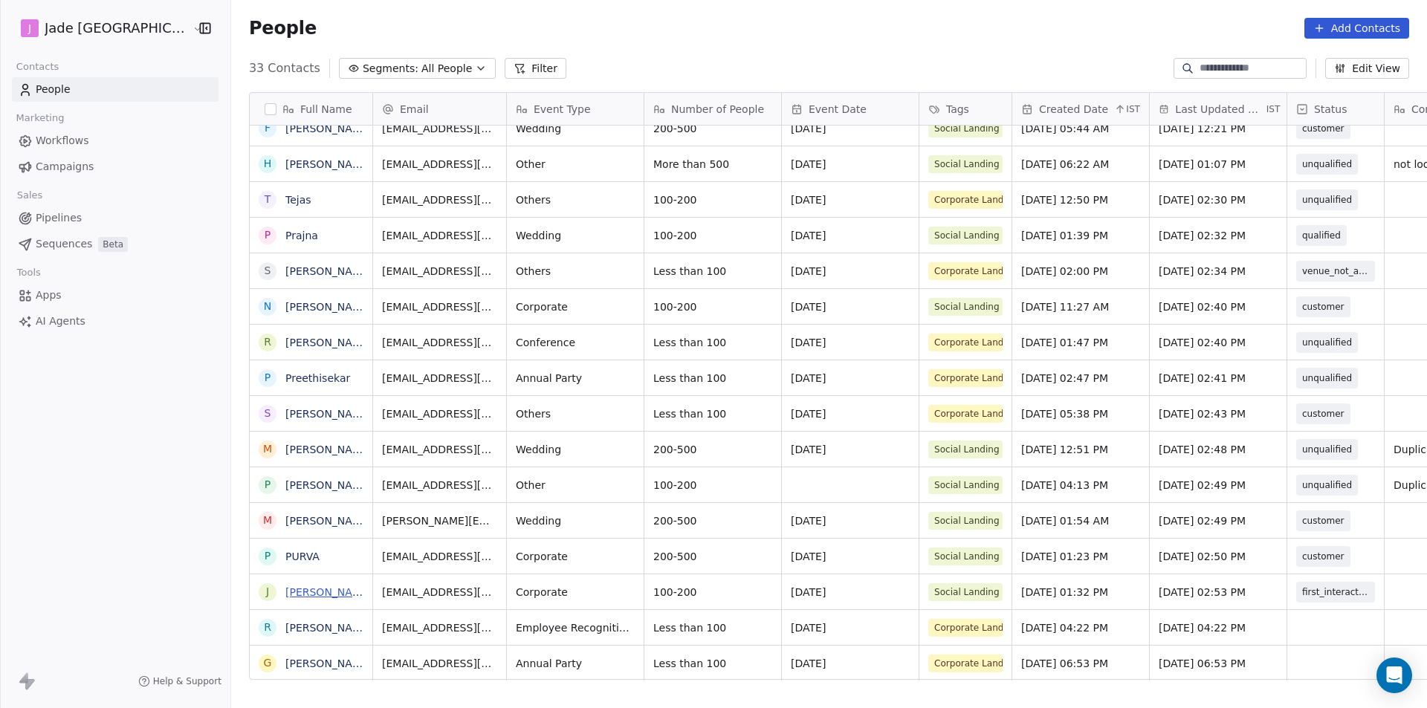
click at [297, 590] on link "[PERSON_NAME]" at bounding box center [328, 593] width 86 height 12
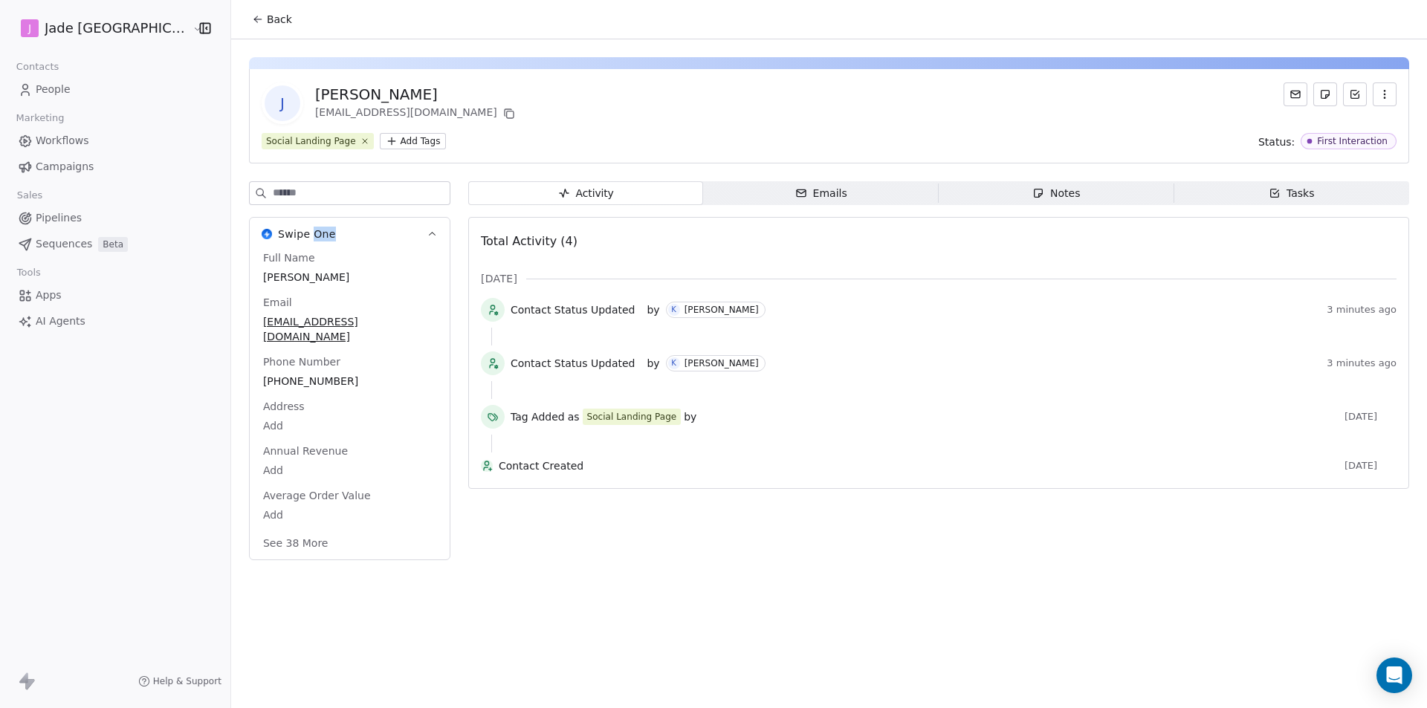
click at [297, 590] on div "Back J [PERSON_NAME] [EMAIL_ADDRESS][DOMAIN_NAME] Social Landing Page Add Tags …" at bounding box center [829, 354] width 1196 height 708
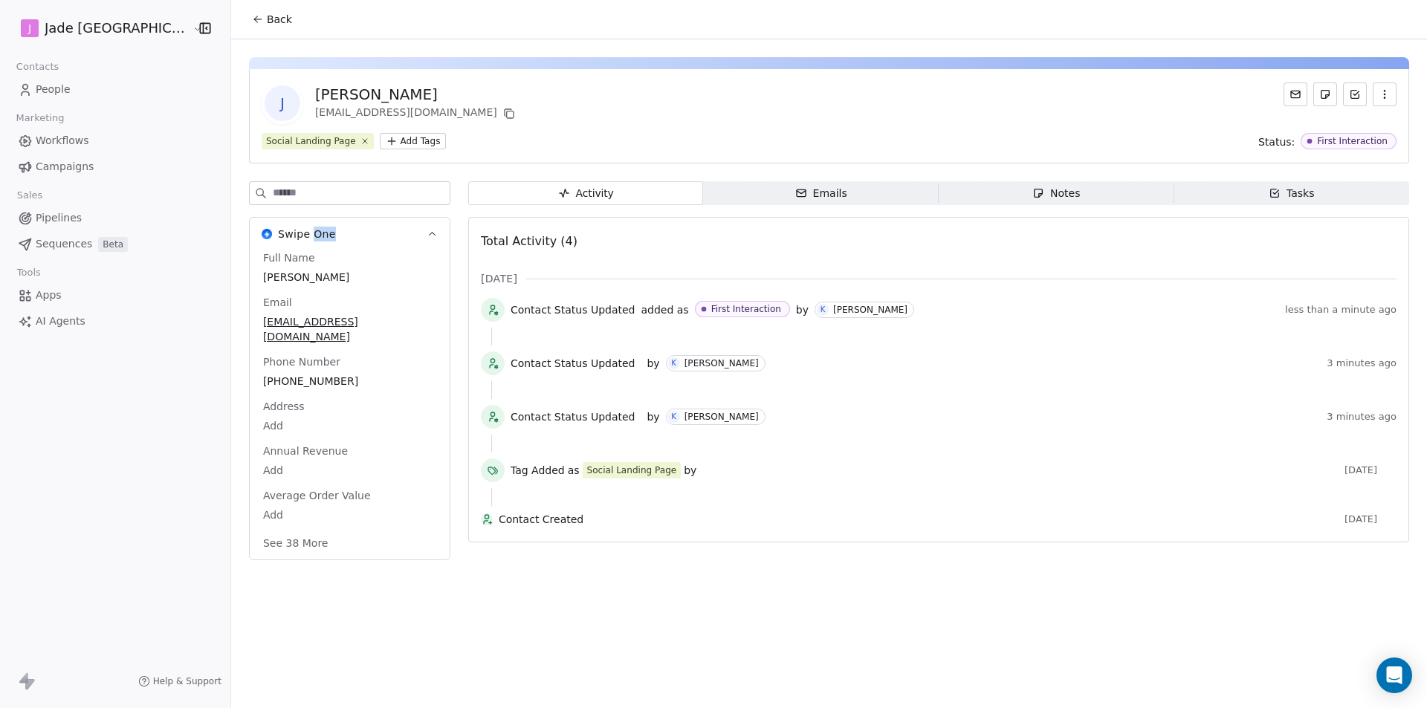
click at [285, 374] on span "[PHONE_NUMBER]" at bounding box center [349, 381] width 173 height 15
click at [285, 375] on span "[PHONE_NUMBER]" at bounding box center [350, 382] width 172 height 15
drag, startPoint x: 288, startPoint y: 376, endPoint x: 240, endPoint y: 374, distance: 48.4
click at [240, 374] on input "**********" at bounding box center [313, 376] width 161 height 30
click at [246, 20] on html "**********" at bounding box center [713, 354] width 1427 height 708
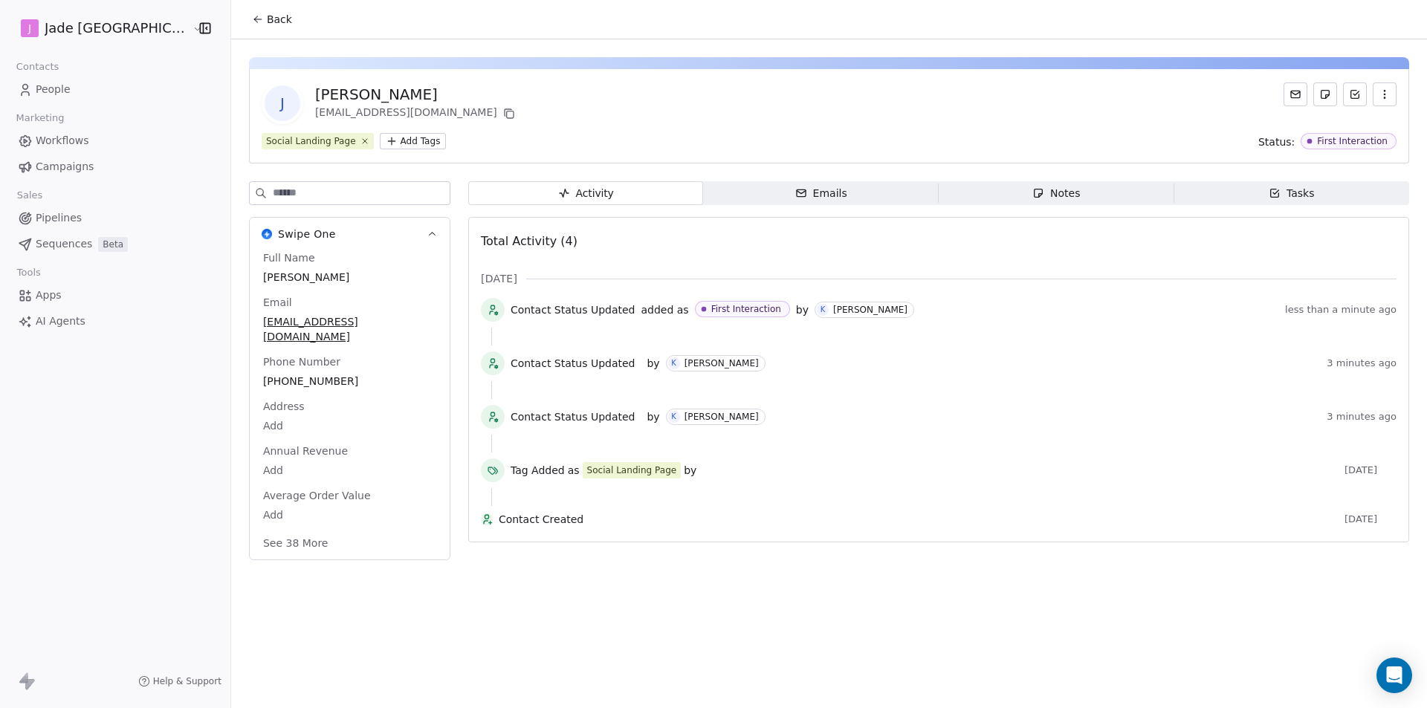
click at [251, 28] on button "Back" at bounding box center [272, 19] width 58 height 27
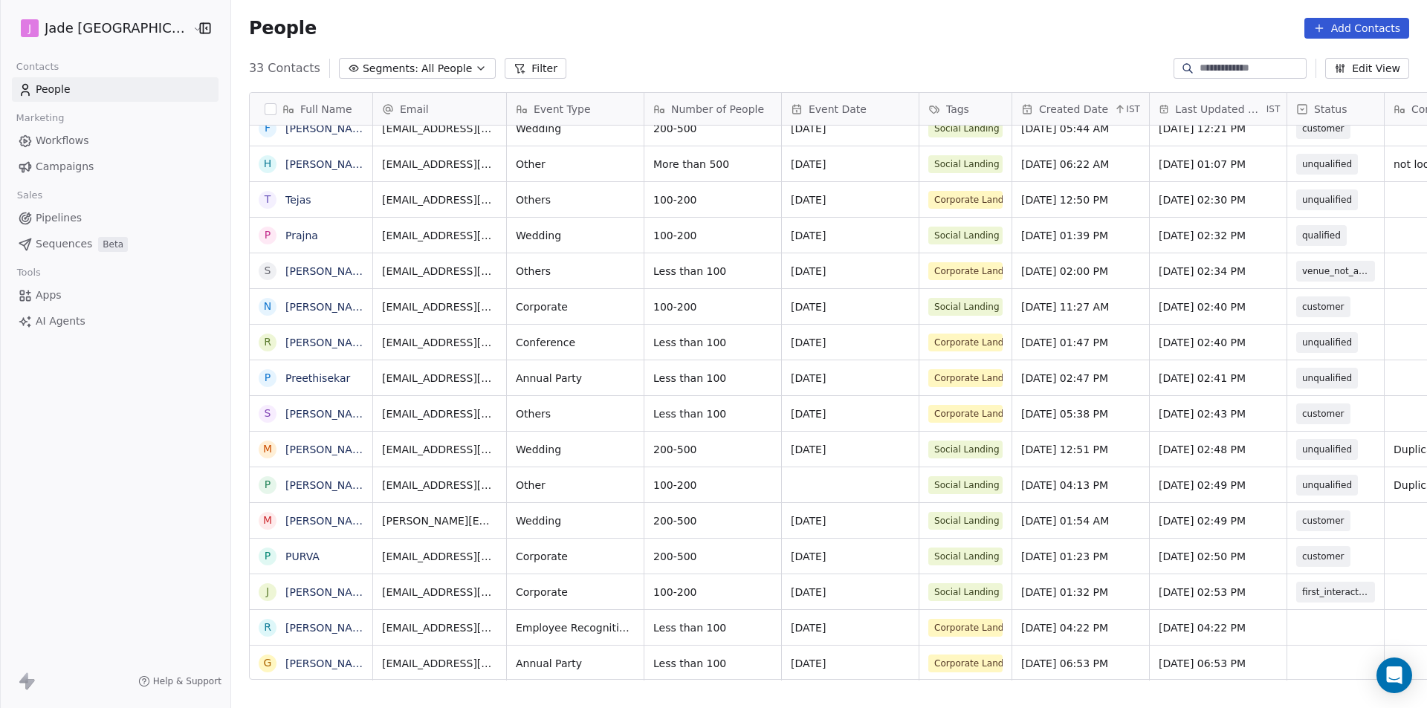
scroll to position [11, 0]
click at [286, 627] on link "[PERSON_NAME]" at bounding box center [328, 628] width 86 height 12
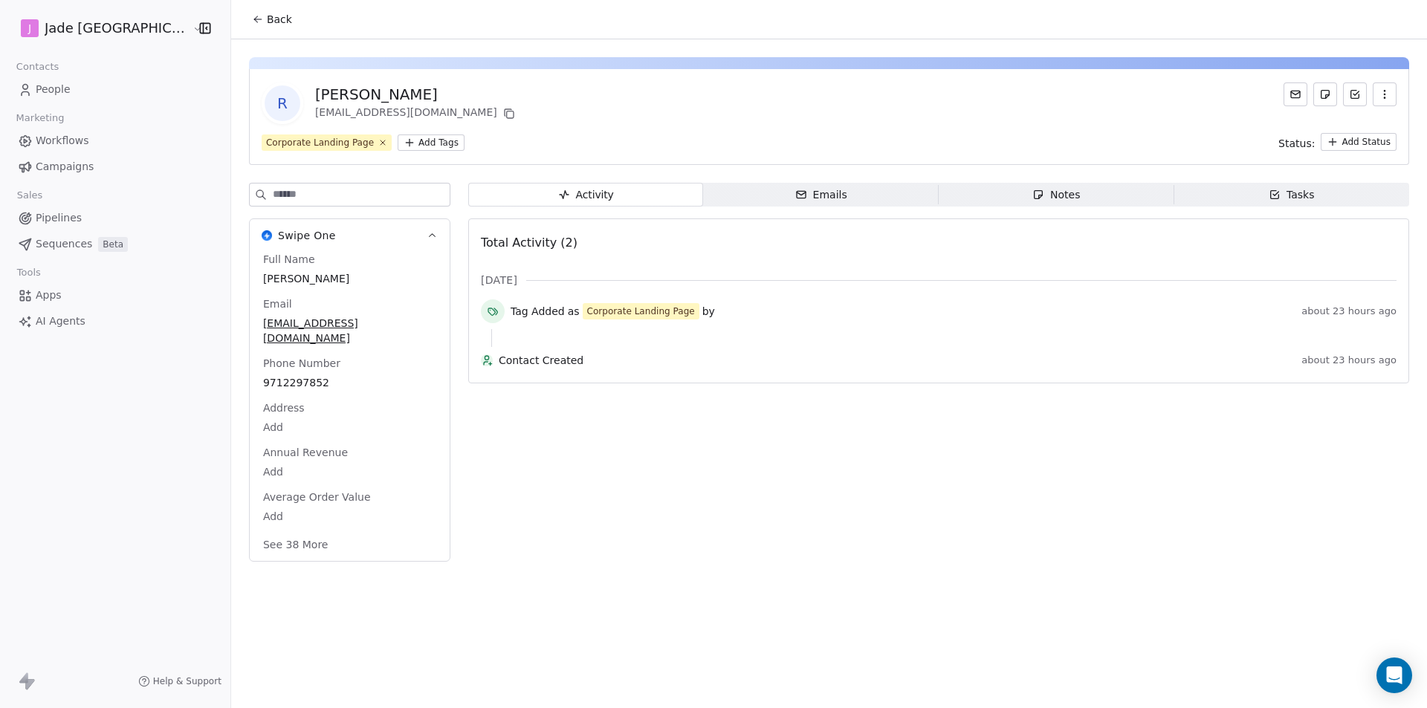
click at [252, 15] on icon at bounding box center [258, 19] width 12 height 12
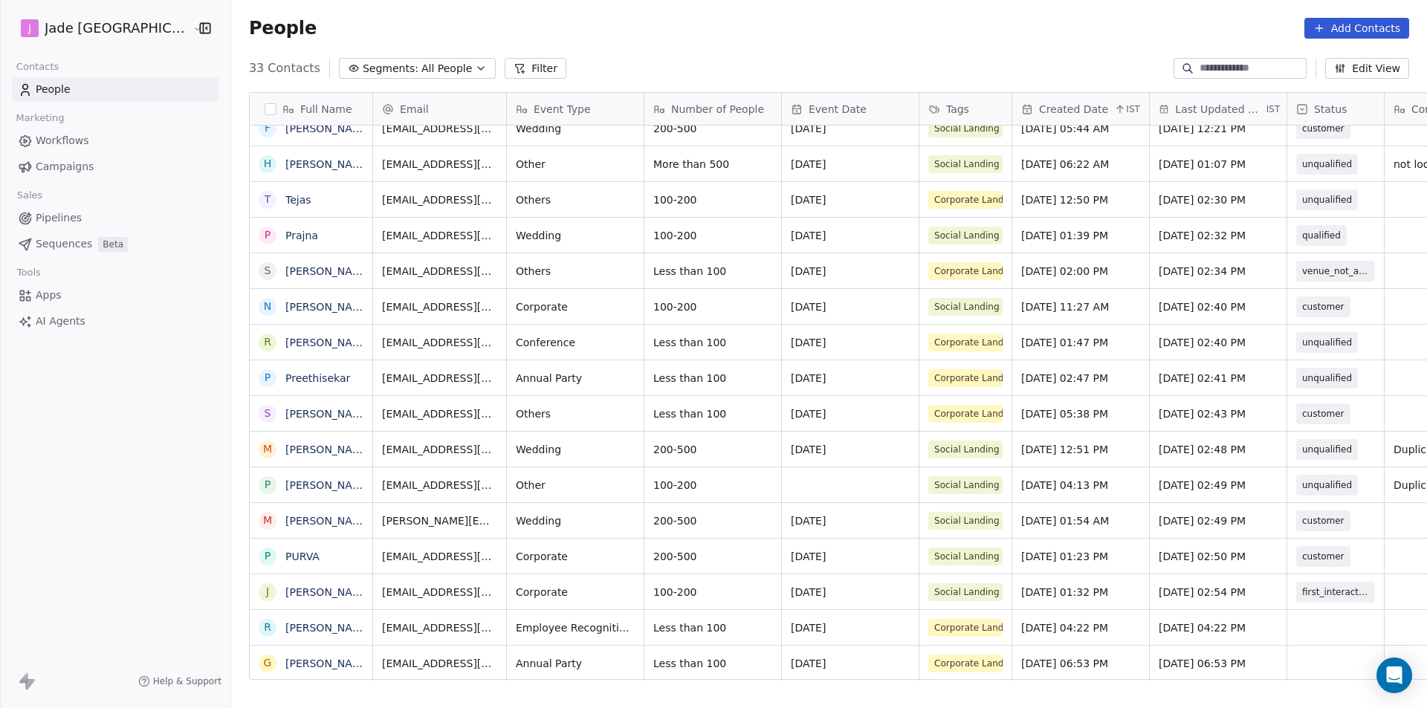
scroll to position [11, 0]
click at [1288, 620] on div "grid" at bounding box center [1336, 627] width 97 height 35
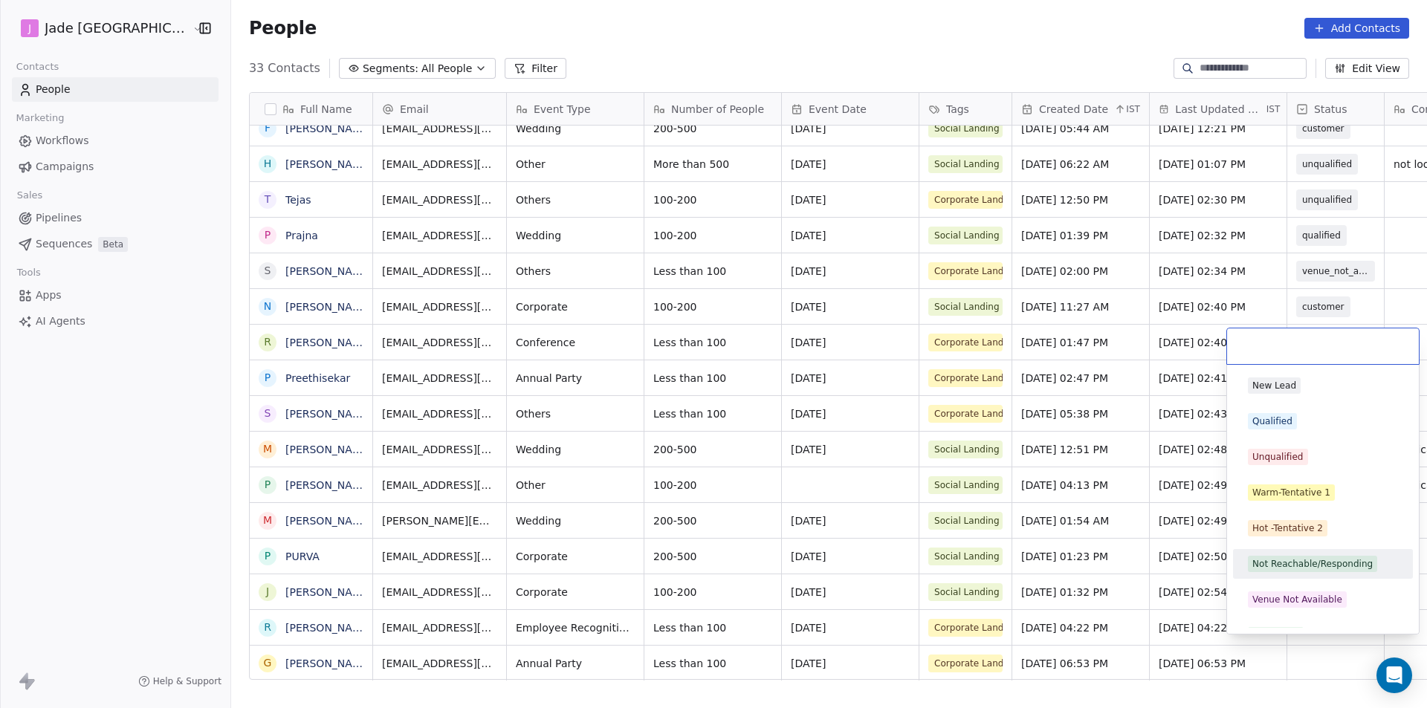
click at [1291, 565] on div "Not Reachable/Responding" at bounding box center [1313, 564] width 120 height 13
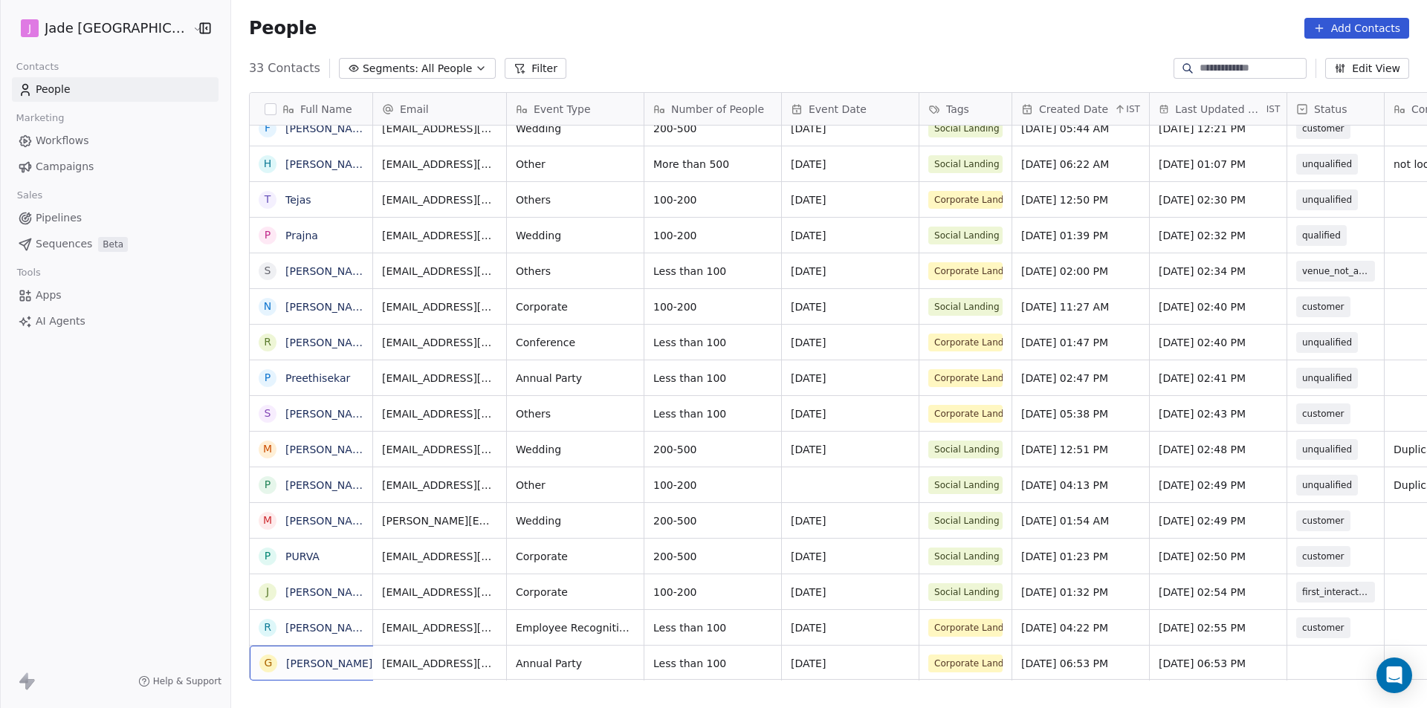
click at [282, 671] on div "G [PERSON_NAME]" at bounding box center [315, 664] width 113 height 18
click at [285, 663] on link "[PERSON_NAME]" at bounding box center [328, 664] width 86 height 12
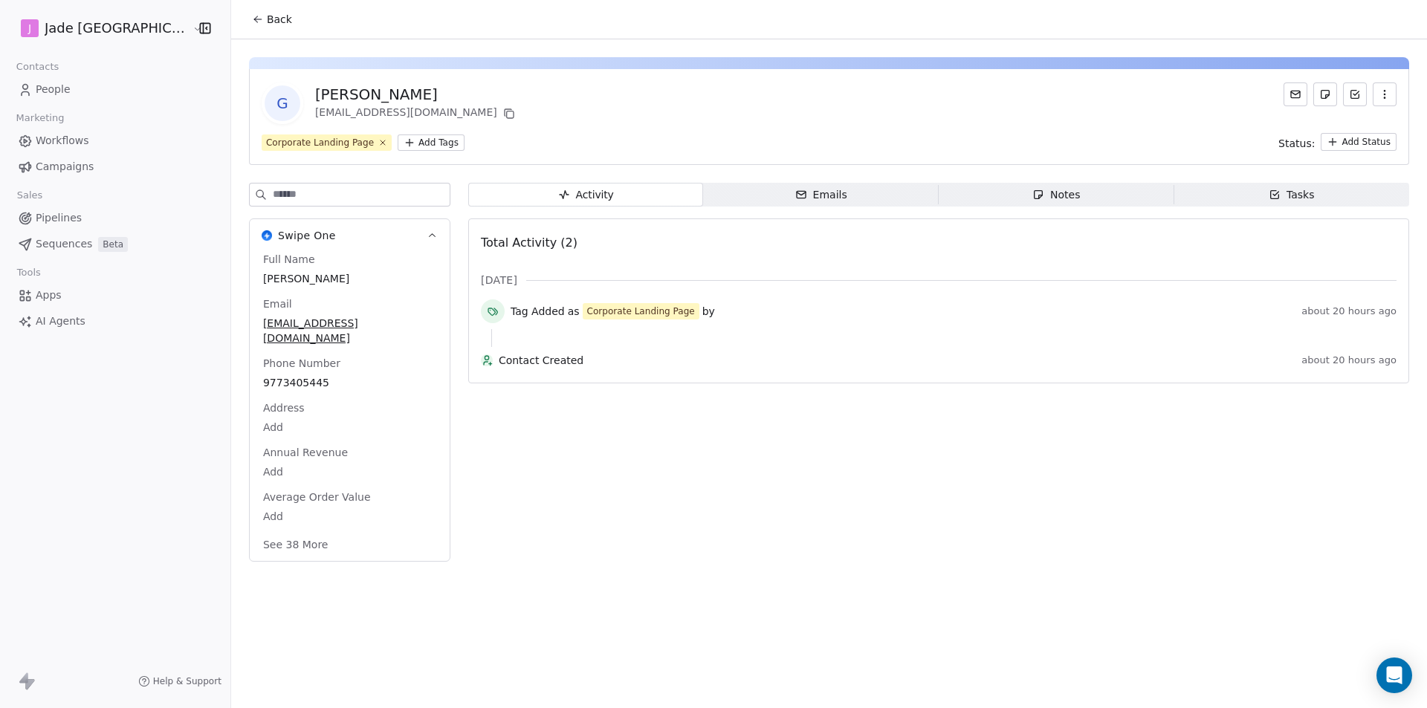
click at [267, 21] on span "Back" at bounding box center [279, 19] width 25 height 15
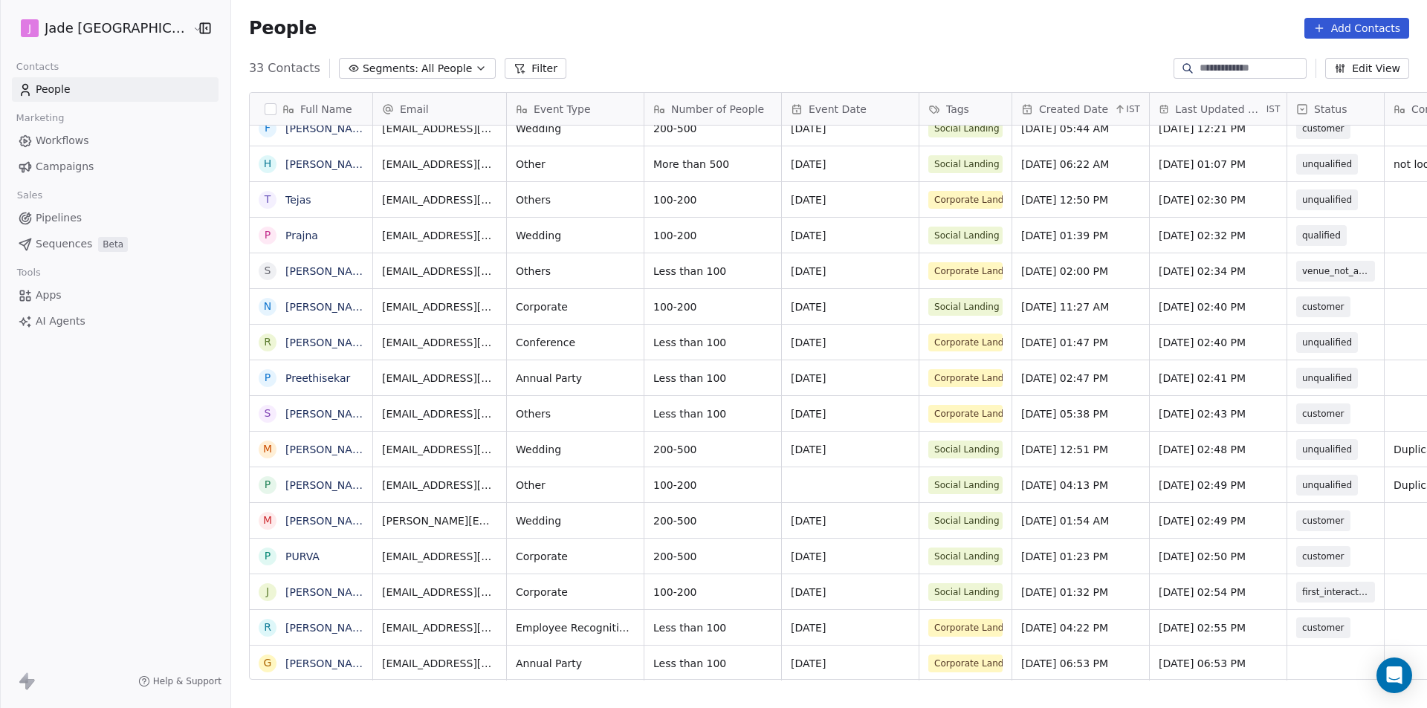
scroll to position [11, 0]
click at [1288, 663] on div "grid" at bounding box center [1336, 663] width 97 height 35
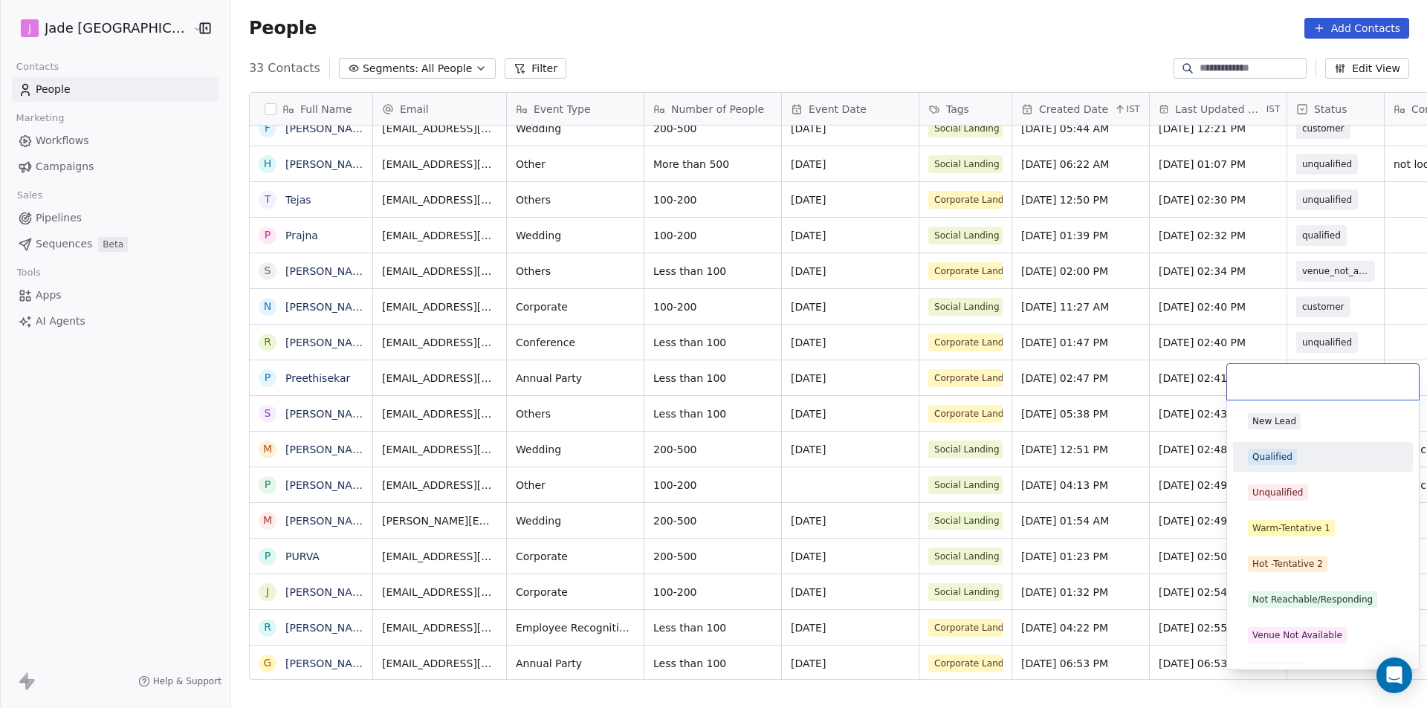
click at [311, 672] on html "[PERSON_NAME] Mumbai Contacts People Marketing Workflows Campaigns Sales Pipeli…" at bounding box center [713, 354] width 1427 height 708
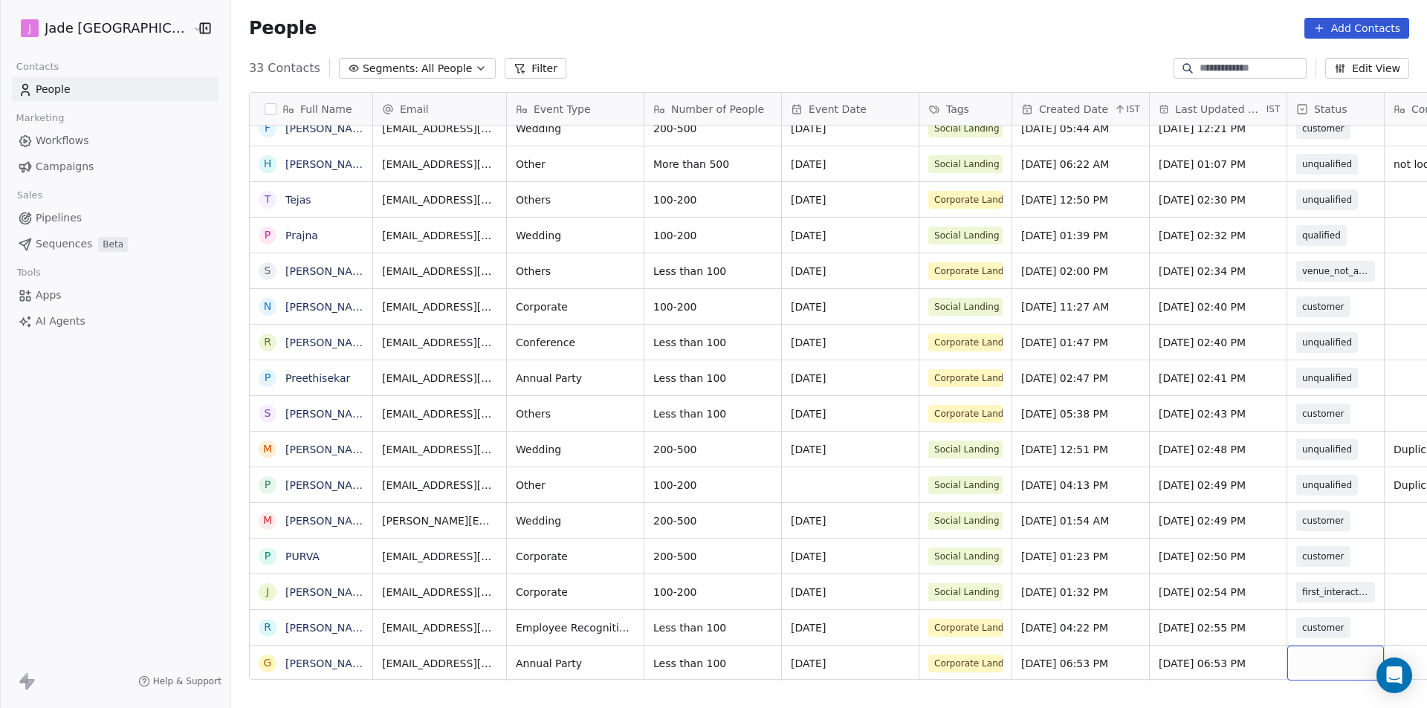
click at [1294, 654] on div "grid" at bounding box center [1336, 663] width 97 height 35
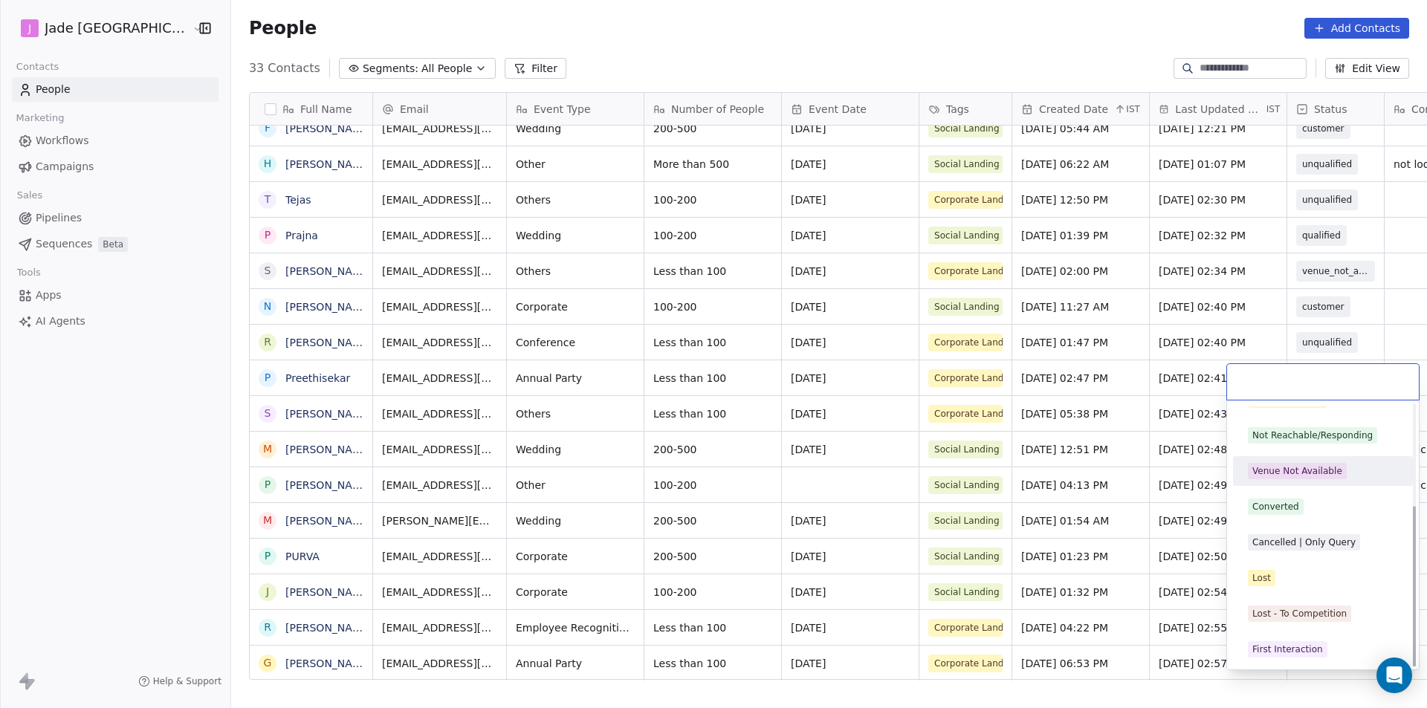
scroll to position [165, 0]
click at [1302, 641] on span "First Interaction" at bounding box center [1288, 649] width 80 height 16
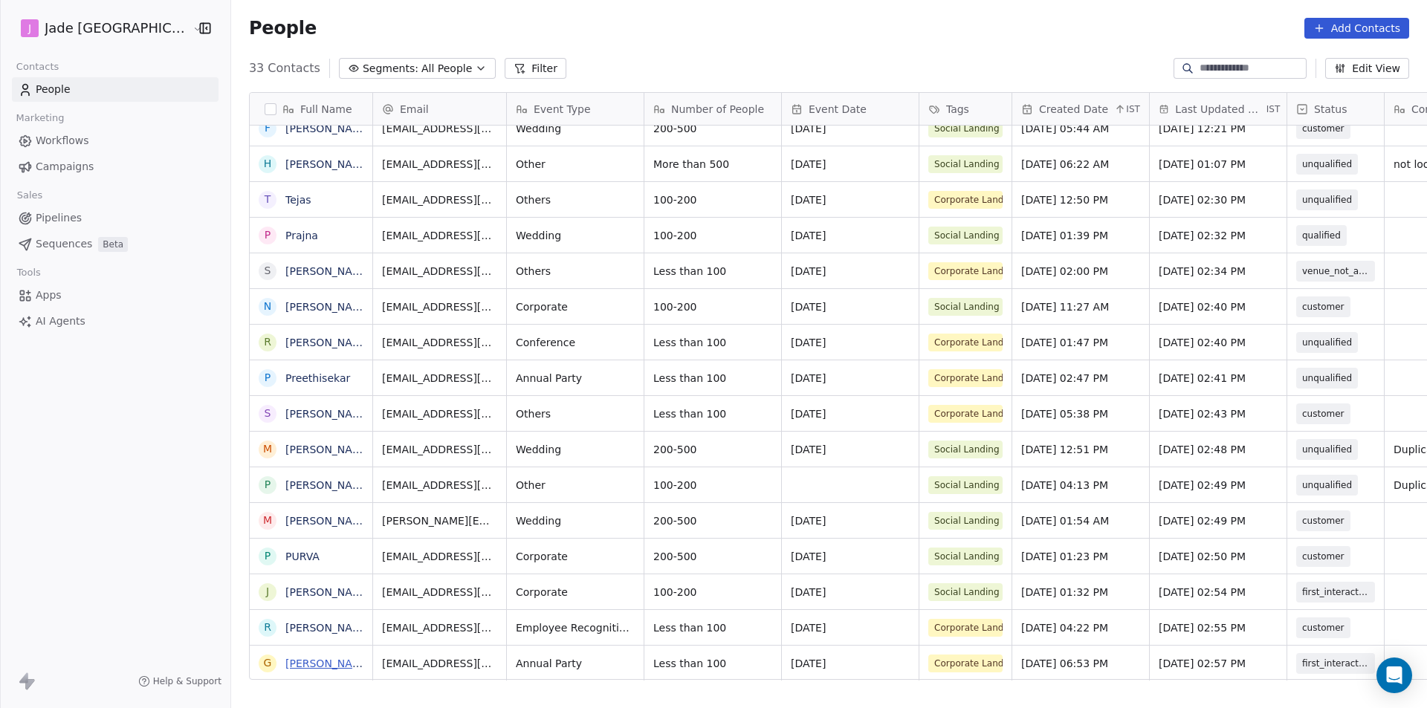
click at [294, 668] on link "[PERSON_NAME]" at bounding box center [328, 664] width 86 height 12
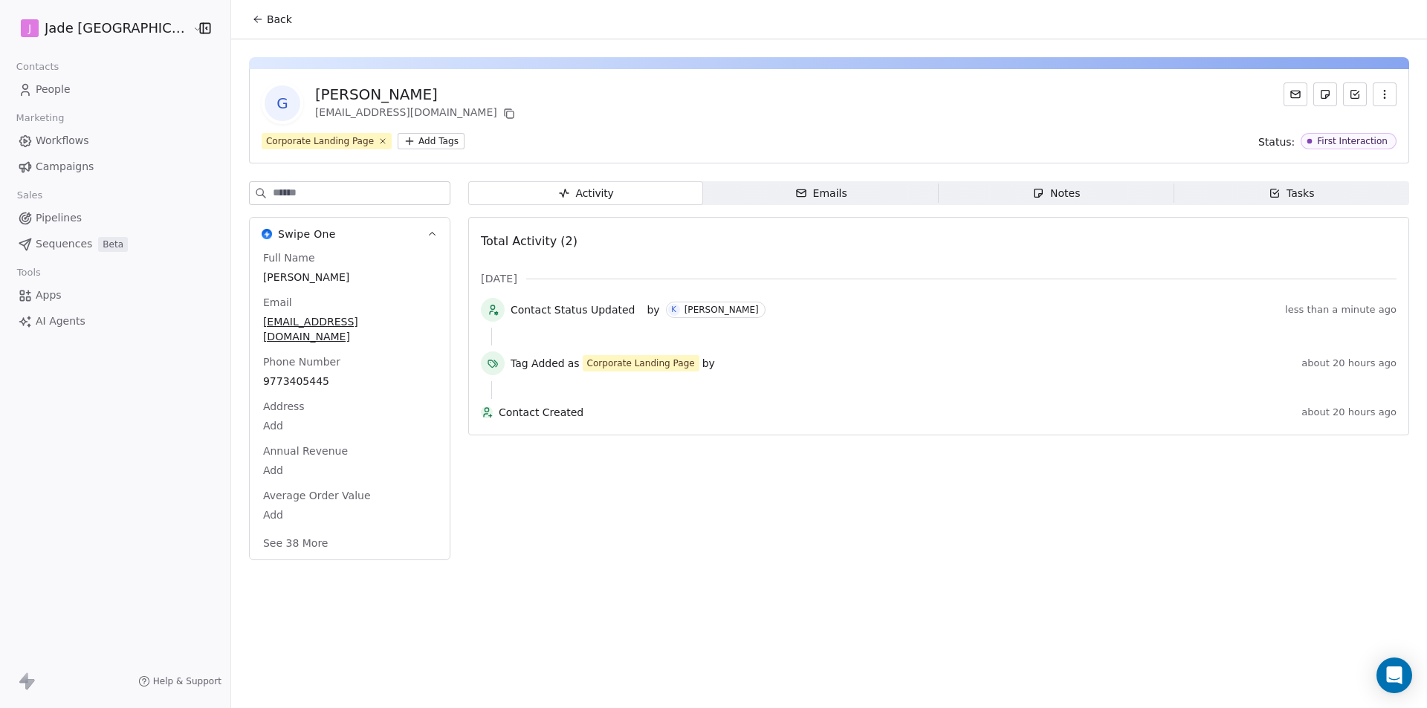
click at [338, 320] on span "[EMAIL_ADDRESS][DOMAIN_NAME]" at bounding box center [349, 329] width 173 height 30
click at [338, 320] on span "[EMAIL_ADDRESS][DOMAIN_NAME]" at bounding box center [350, 330] width 172 height 30
drag, startPoint x: 349, startPoint y: 326, endPoint x: 236, endPoint y: 329, distance: 112.3
click at [236, 329] on input "**********" at bounding box center [313, 332] width 161 height 30
click at [296, 358] on html "**********" at bounding box center [713, 354] width 1427 height 708
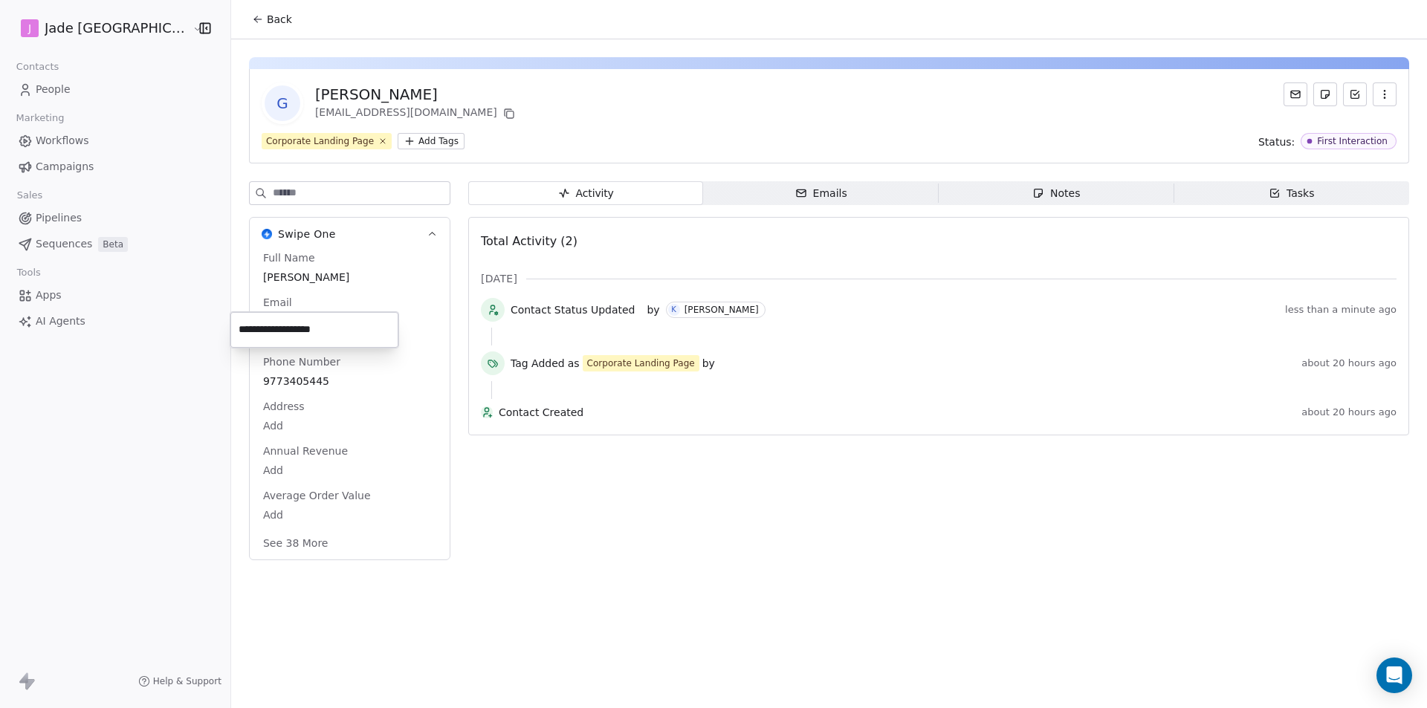
click at [296, 372] on div "9773405445" at bounding box center [349, 381] width 179 height 18
click at [320, 361] on input "**********" at bounding box center [313, 376] width 161 height 30
drag, startPoint x: 299, startPoint y: 378, endPoint x: 224, endPoint y: 376, distance: 75.1
click at [224, 376] on html "**********" at bounding box center [713, 354] width 1427 height 708
click at [229, 373] on html "[PERSON_NAME] Mumbai Contacts People Marketing Workflows Campaigns Sales Pipeli…" at bounding box center [713, 354] width 1427 height 708
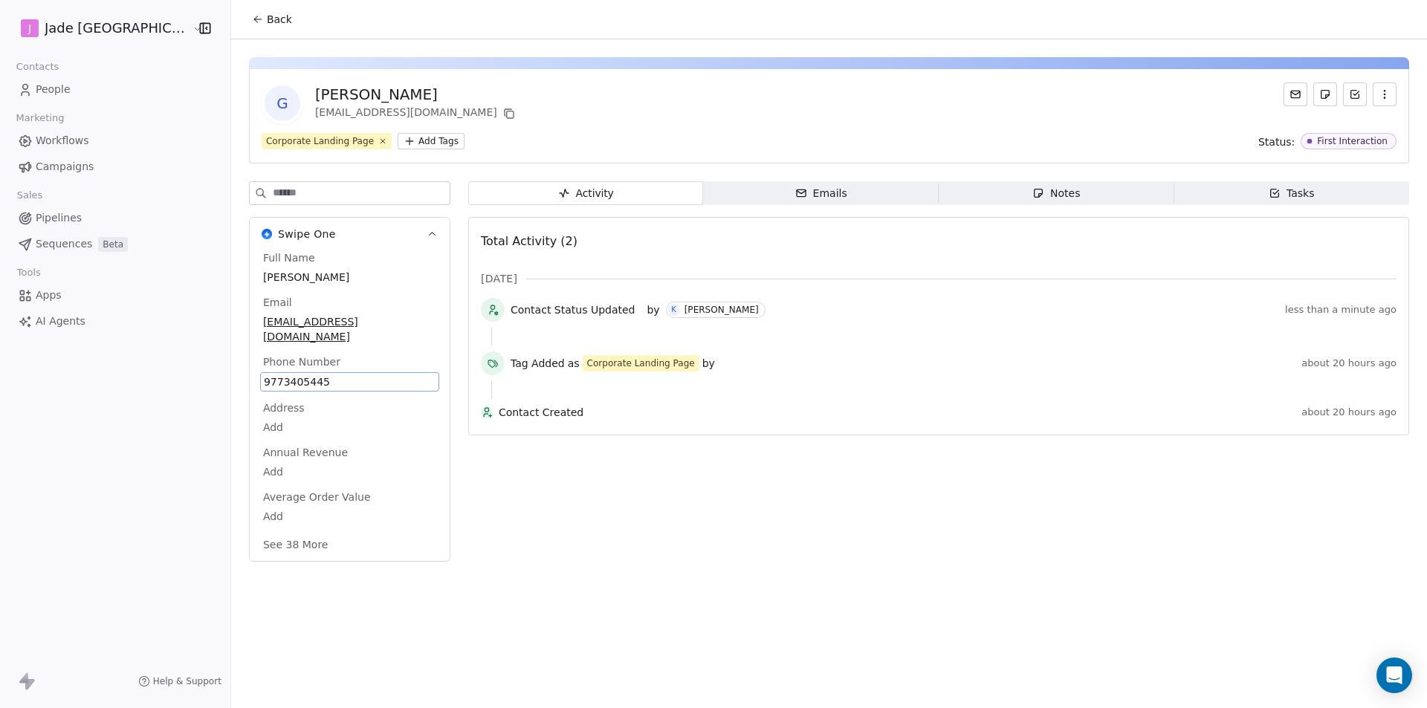
click at [264, 375] on span "9773405445" at bounding box center [350, 382] width 172 height 15
drag, startPoint x: 236, startPoint y: 375, endPoint x: 327, endPoint y: 380, distance: 91.6
click at [327, 380] on input "**********" at bounding box center [313, 376] width 161 height 30
click at [270, 277] on html "**********" at bounding box center [713, 354] width 1427 height 708
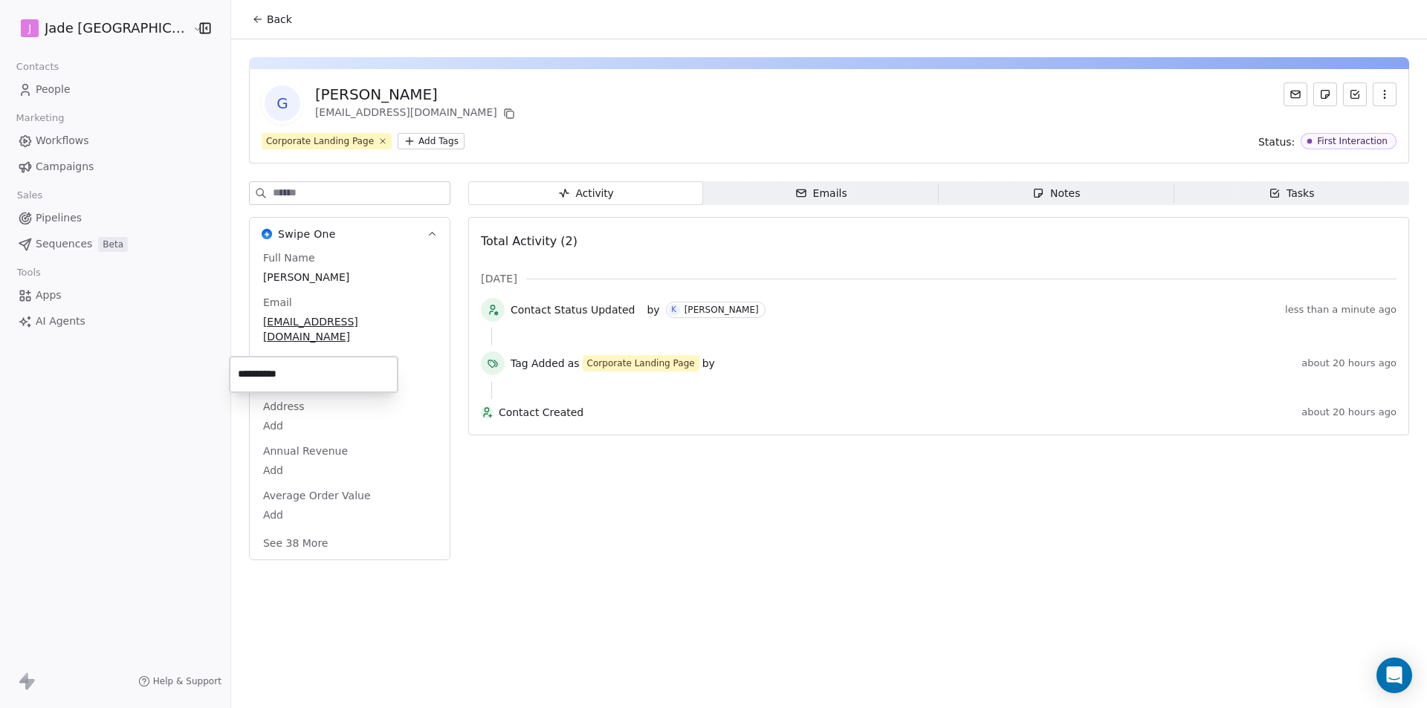
click at [270, 277] on span "[PERSON_NAME]" at bounding box center [349, 277] width 173 height 15
drag, startPoint x: 328, startPoint y: 278, endPoint x: 234, endPoint y: 277, distance: 93.7
click at [234, 277] on textarea "**********" at bounding box center [312, 292] width 165 height 46
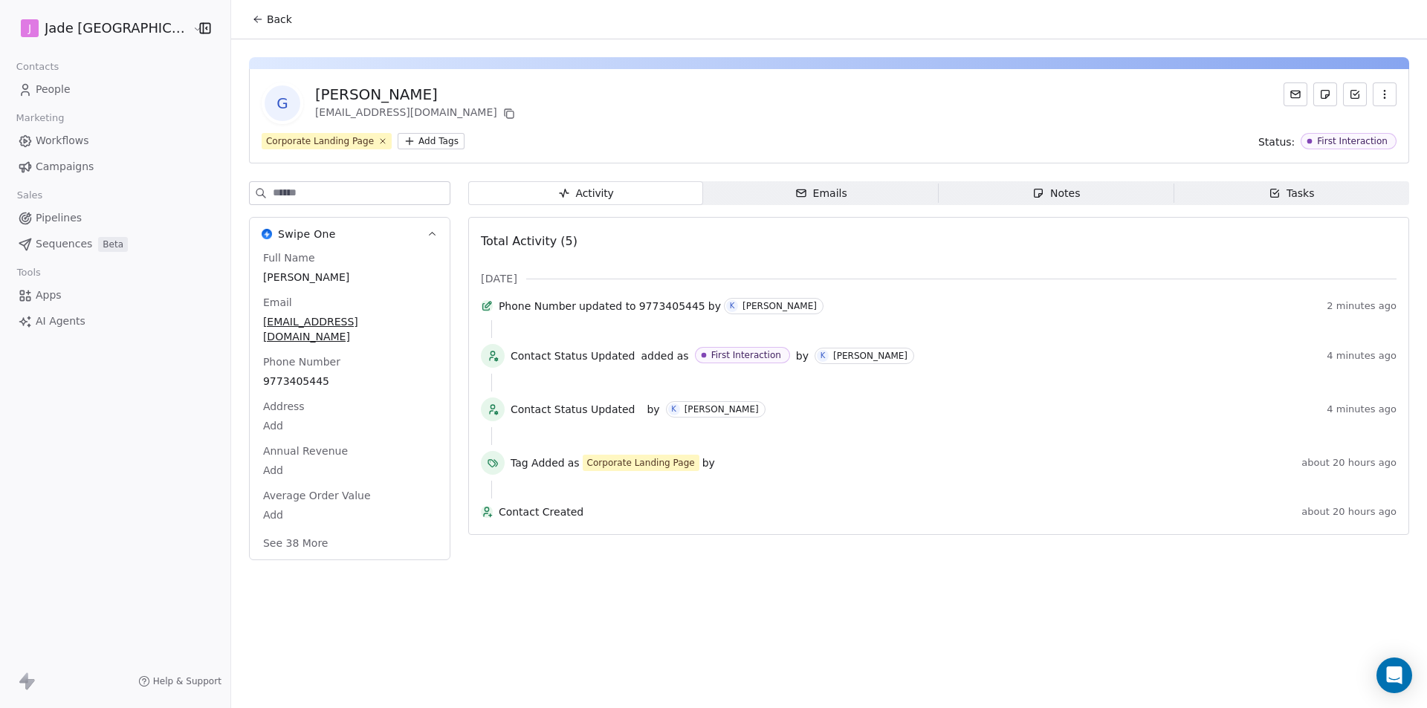
click at [248, 22] on html "[PERSON_NAME] Mumbai Contacts People Marketing Workflows Campaigns Sales Pipeli…" at bounding box center [713, 354] width 1427 height 708
click at [267, 23] on span "Back" at bounding box center [279, 19] width 25 height 15
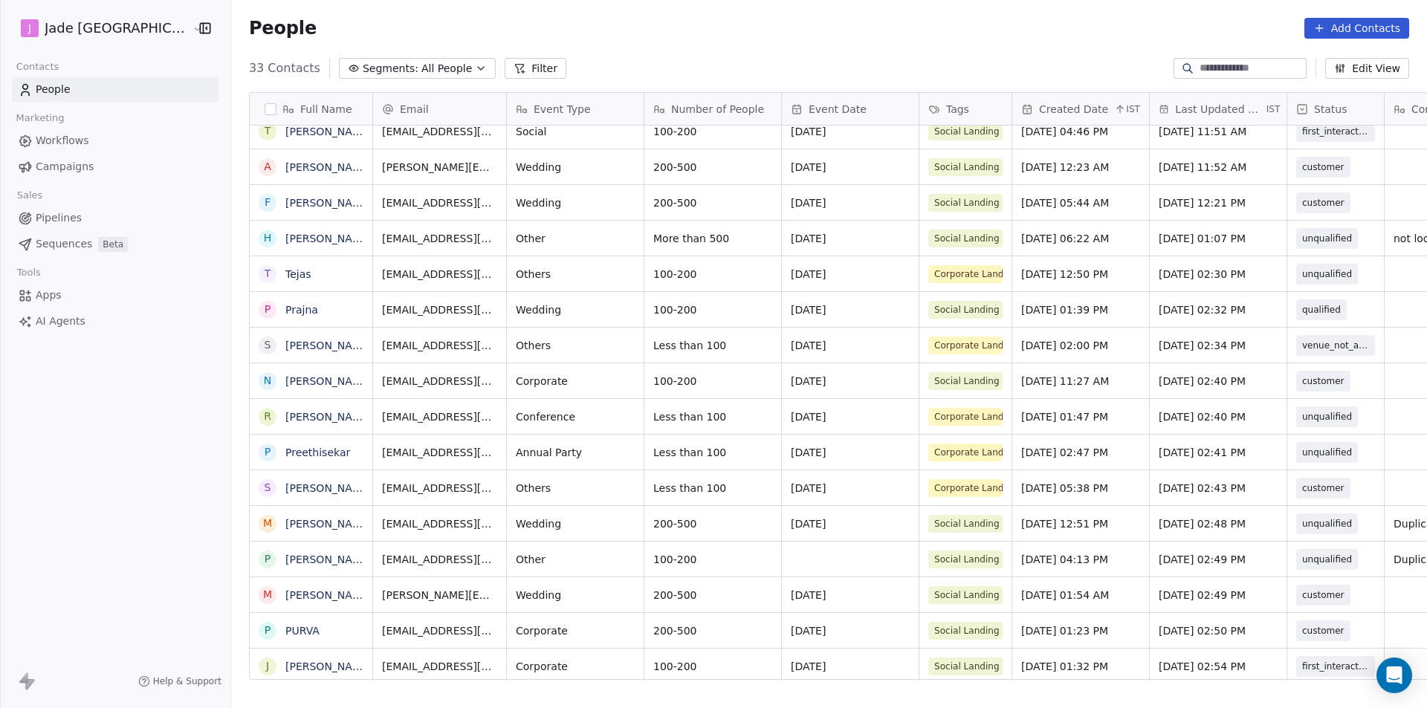
scroll to position [11, 94]
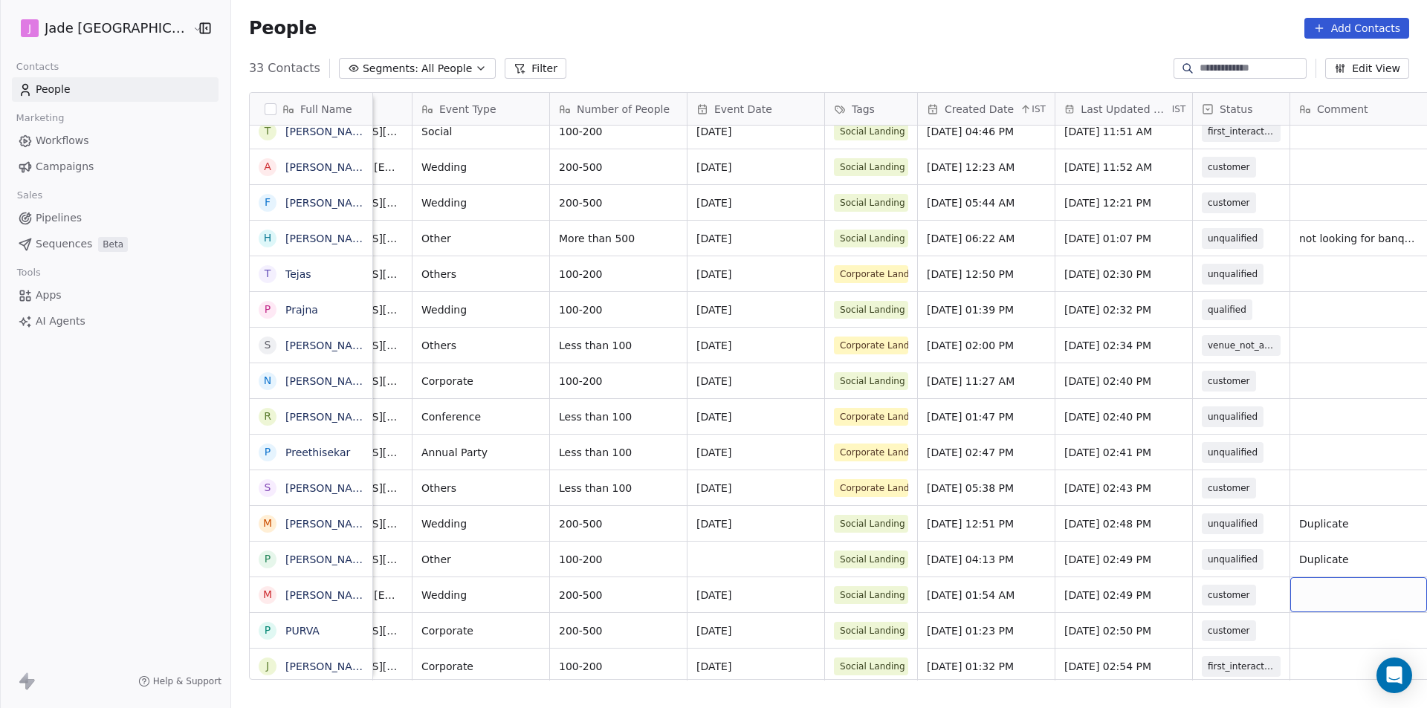
click at [1375, 592] on div "grid" at bounding box center [1359, 595] width 137 height 35
click at [1287, 630] on html "[PERSON_NAME] Mumbai Contacts People Marketing Workflows Campaigns Sales Pipeli…" at bounding box center [713, 354] width 1427 height 708
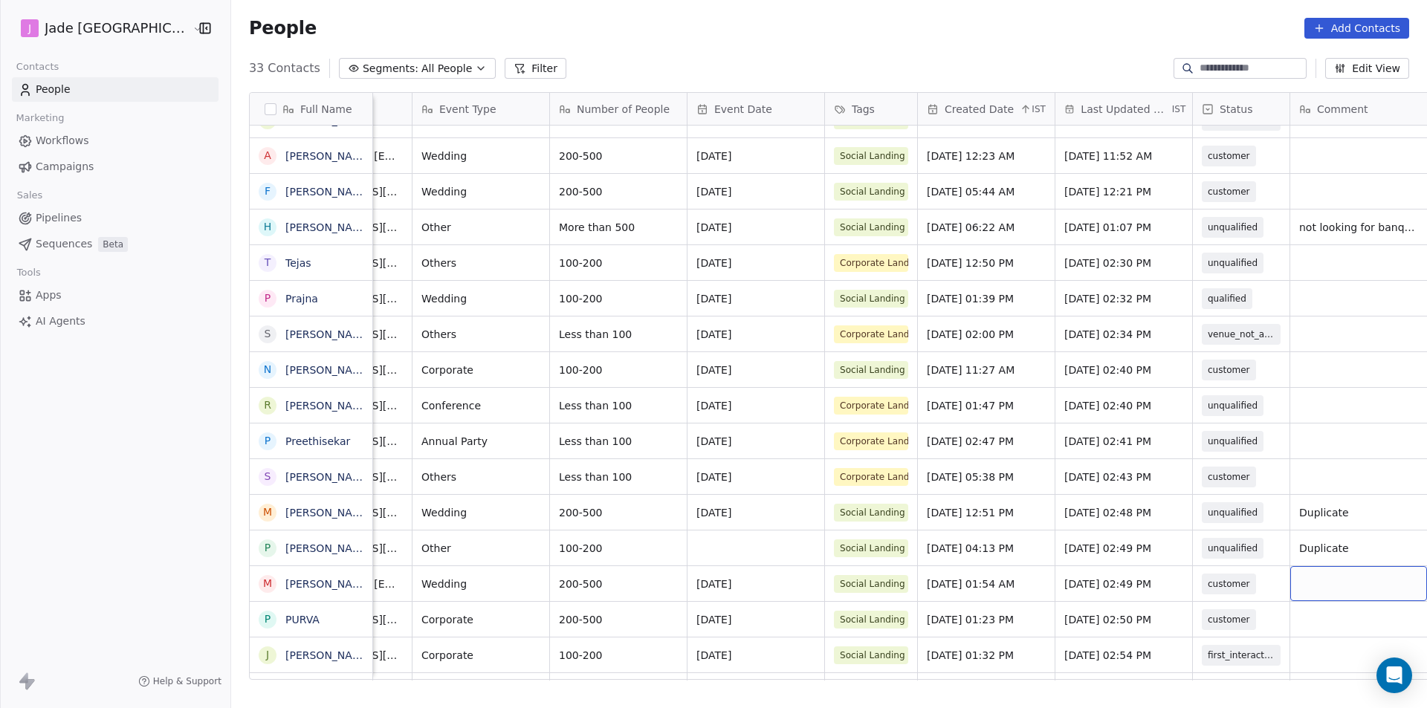
click at [1291, 574] on div "grid" at bounding box center [1359, 583] width 137 height 35
click at [1279, 614] on html "[PERSON_NAME] Mumbai Contacts People Marketing Workflows Campaigns Sales Pipeli…" at bounding box center [713, 354] width 1427 height 708
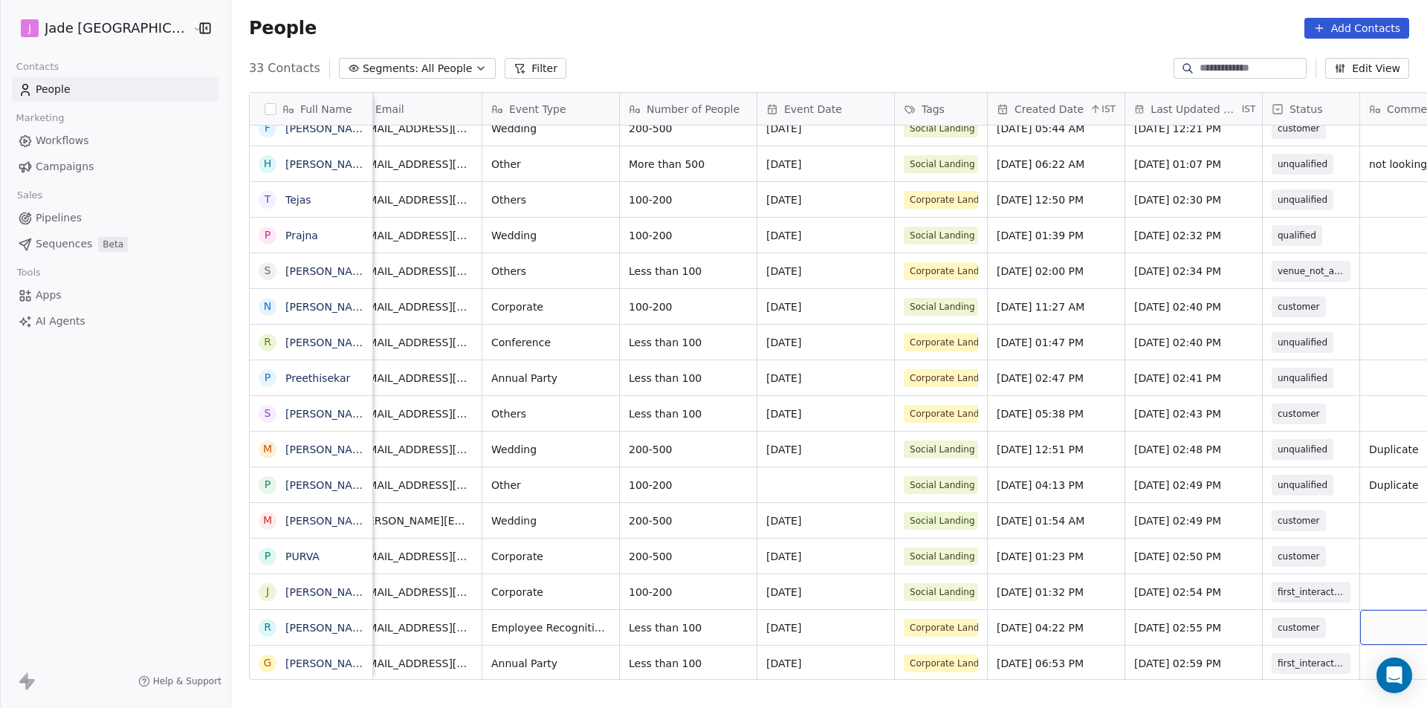
scroll to position [11, 0]
